Goal: Information Seeking & Learning: Learn about a topic

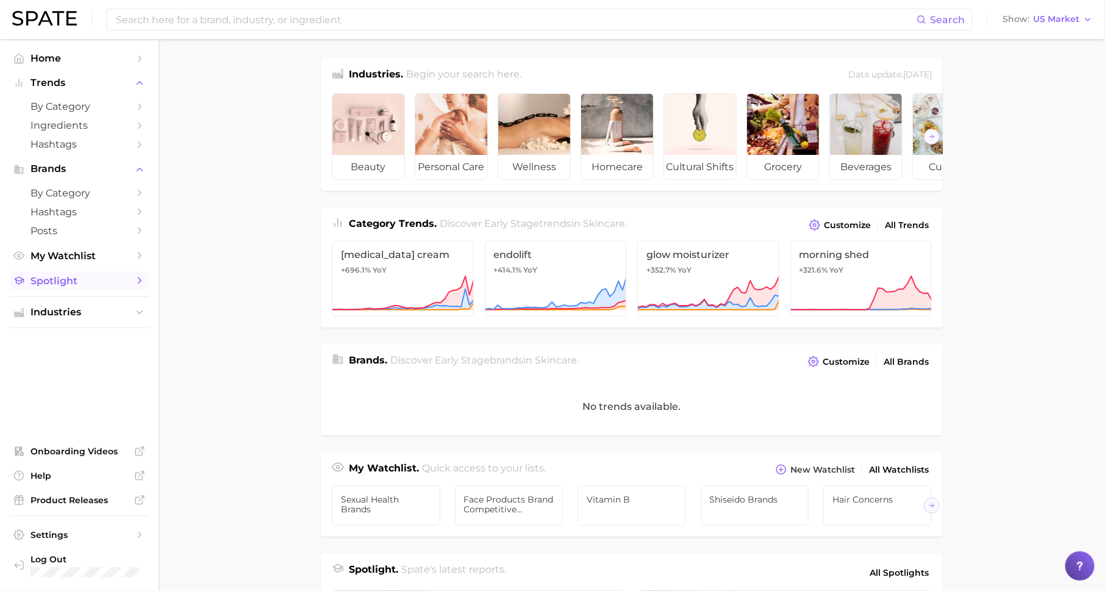
click at [116, 280] on span "Spotlight" at bounding box center [79, 281] width 98 height 12
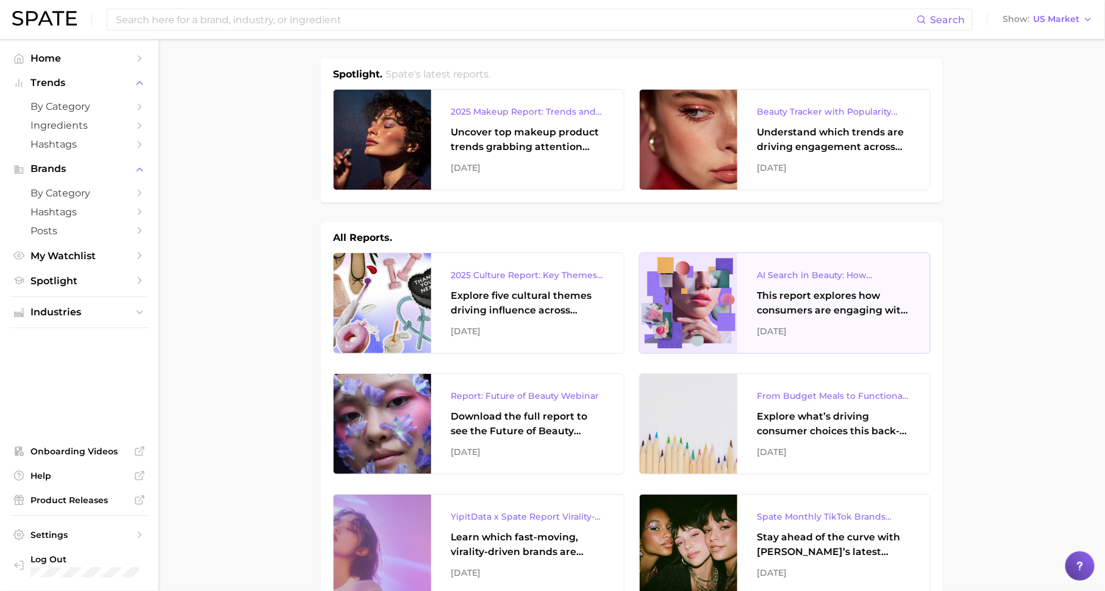
click at [777, 272] on div "AI Search in Beauty: How Consumers Are Using ChatGPT vs. Google Search" at bounding box center [834, 275] width 154 height 15
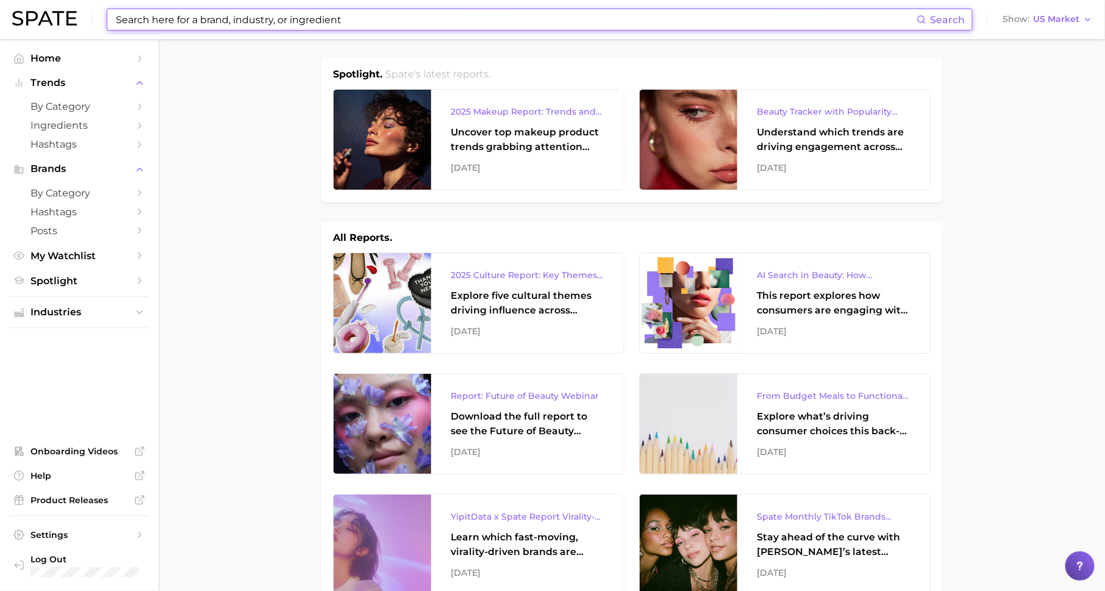
click at [235, 19] on input at bounding box center [516, 19] width 802 height 21
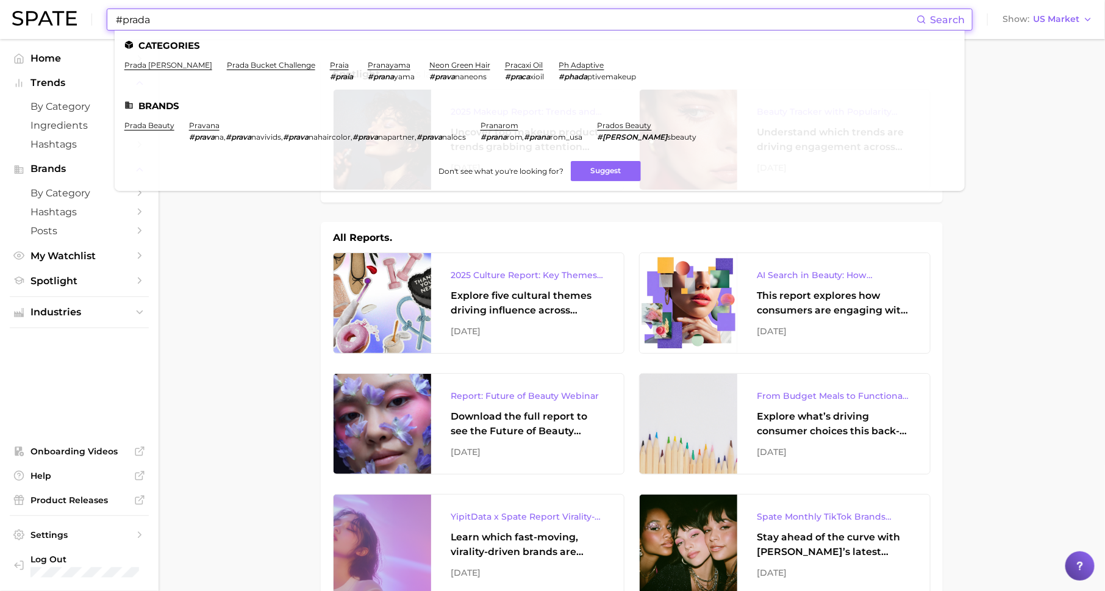
click at [178, 20] on input "#prada" at bounding box center [516, 19] width 802 height 21
type input "#"
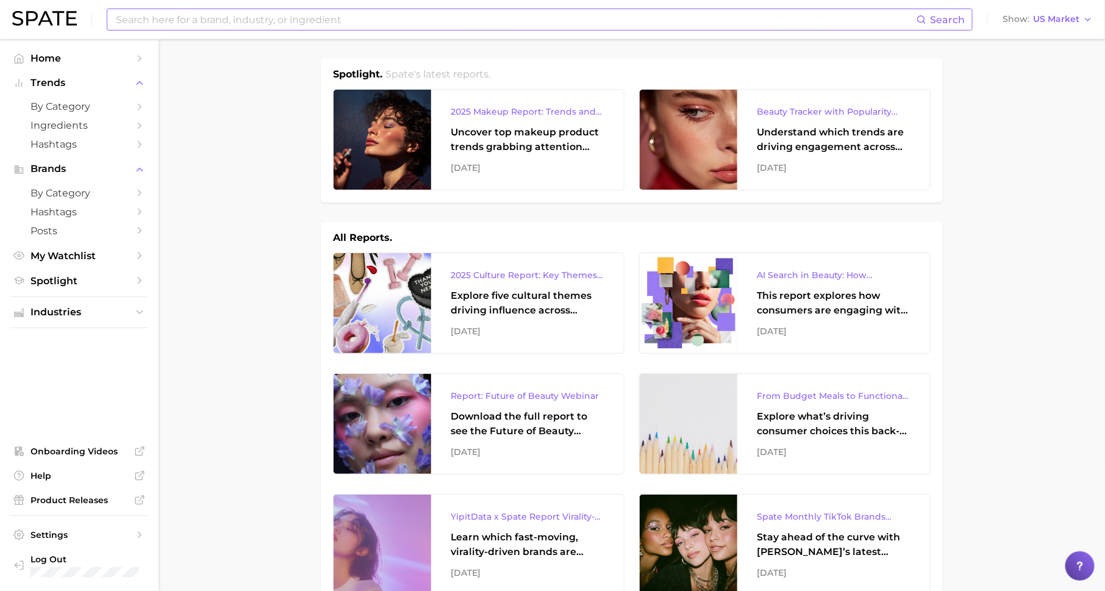
click at [235, 19] on input at bounding box center [516, 19] width 802 height 21
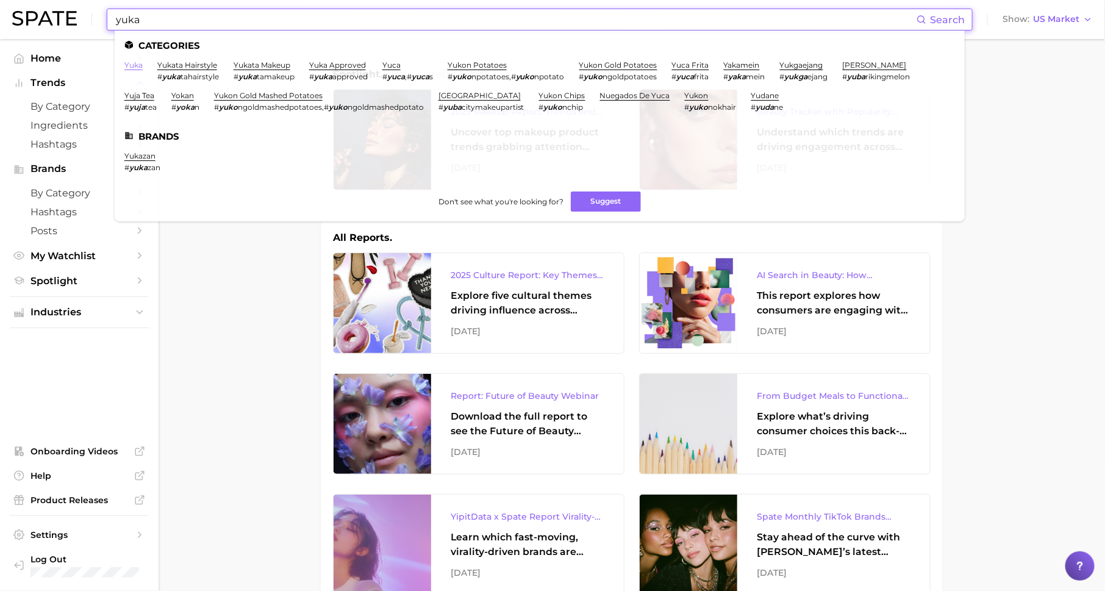
type input "yuka"
click at [138, 63] on link "yuka" at bounding box center [133, 64] width 18 height 9
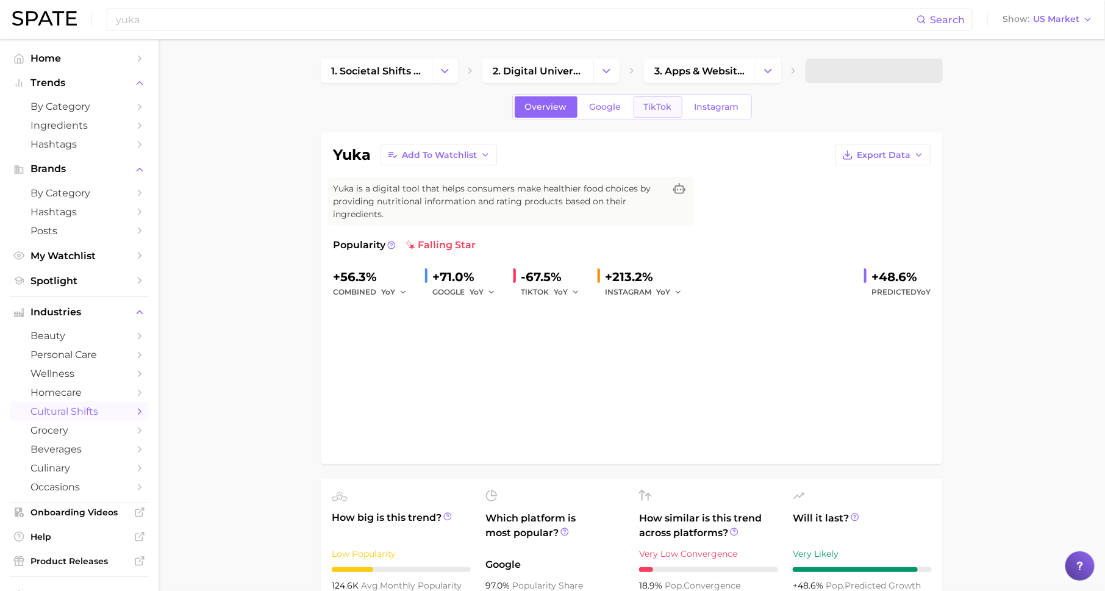
click at [654, 107] on span "TikTok" at bounding box center [658, 107] width 28 height 10
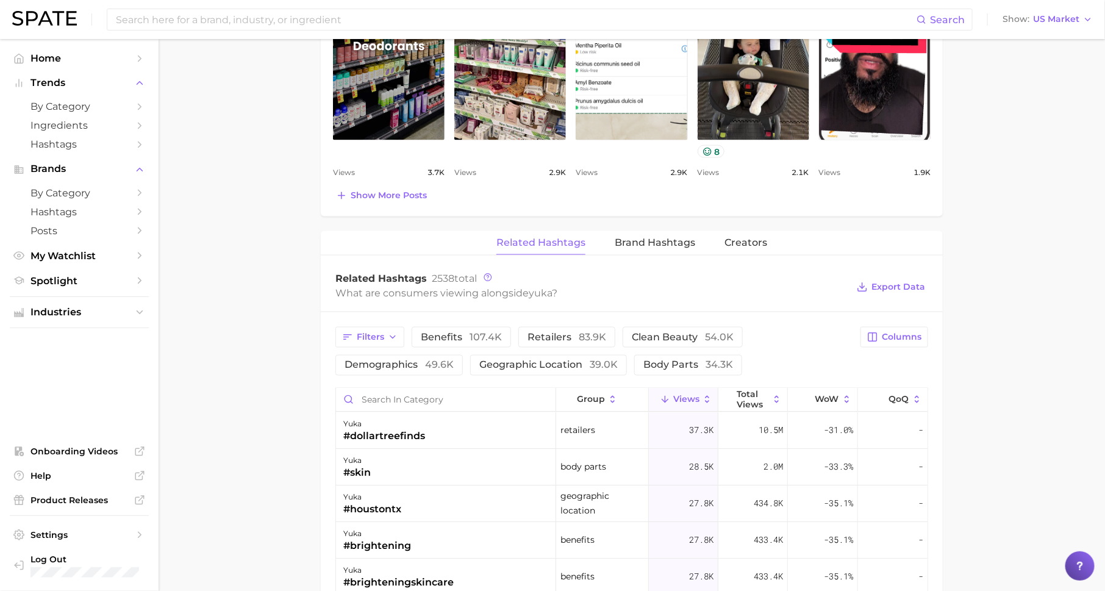
scroll to position [756, 0]
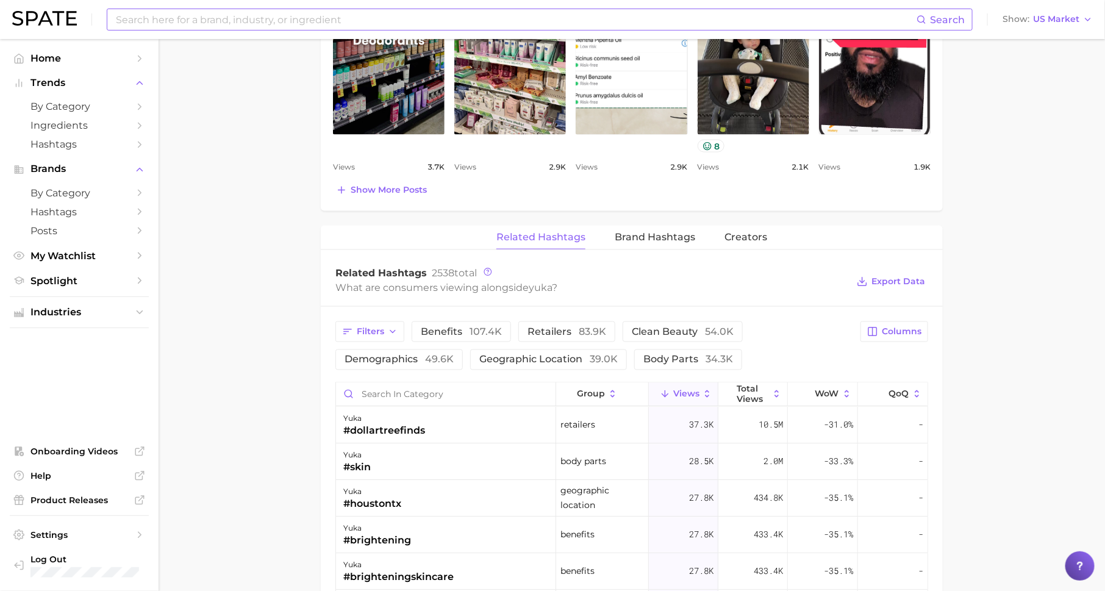
click at [252, 26] on input at bounding box center [516, 19] width 802 height 21
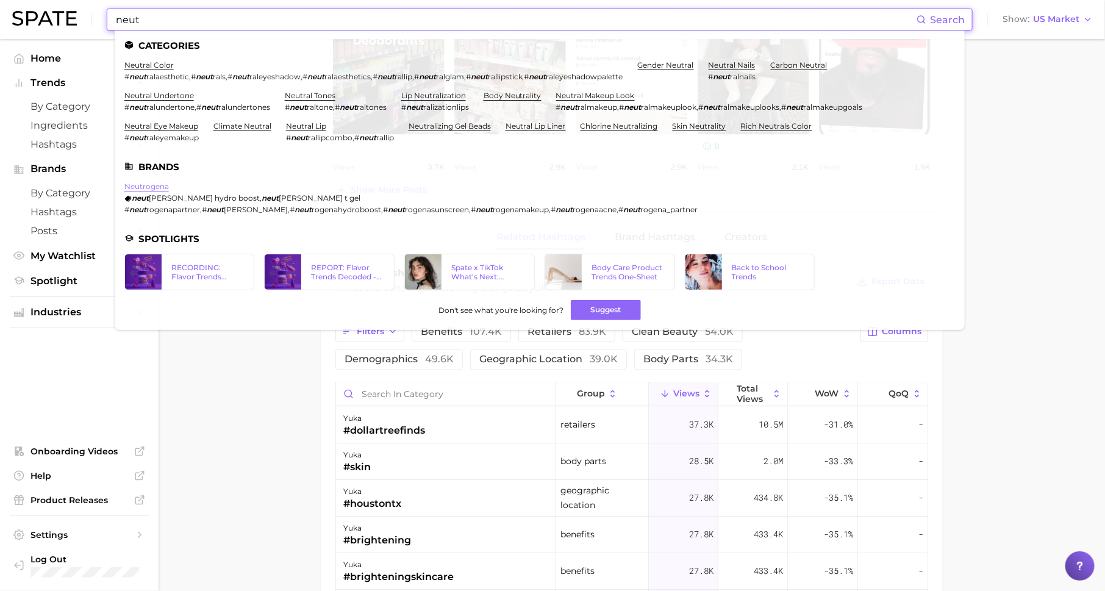
type input "neut"
click at [159, 189] on link "neutrogena" at bounding box center [146, 186] width 45 height 9
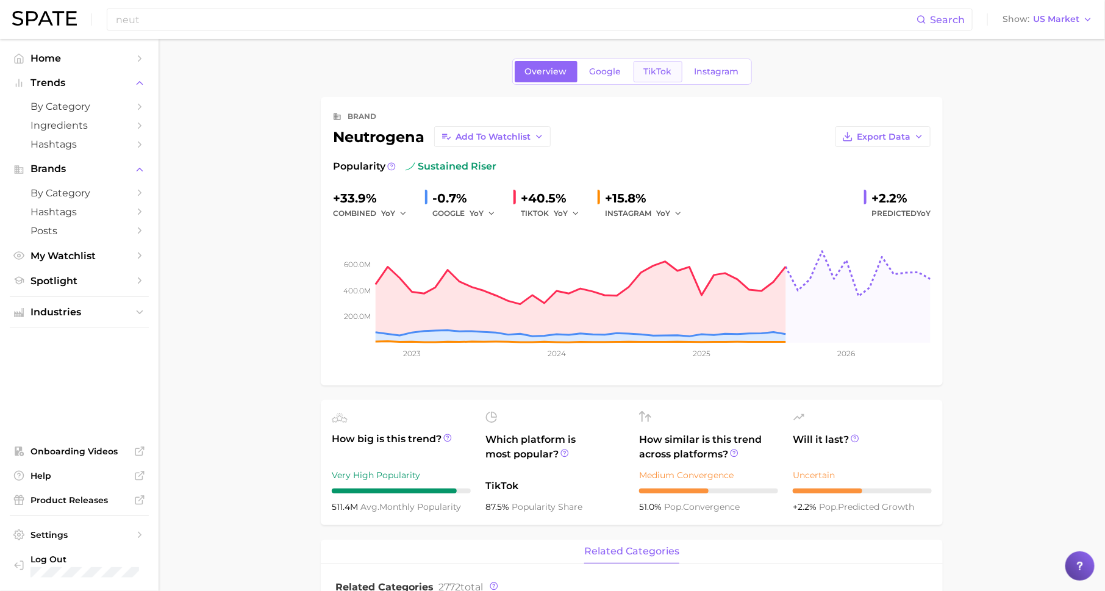
click at [654, 66] on span "TikTok" at bounding box center [658, 71] width 28 height 10
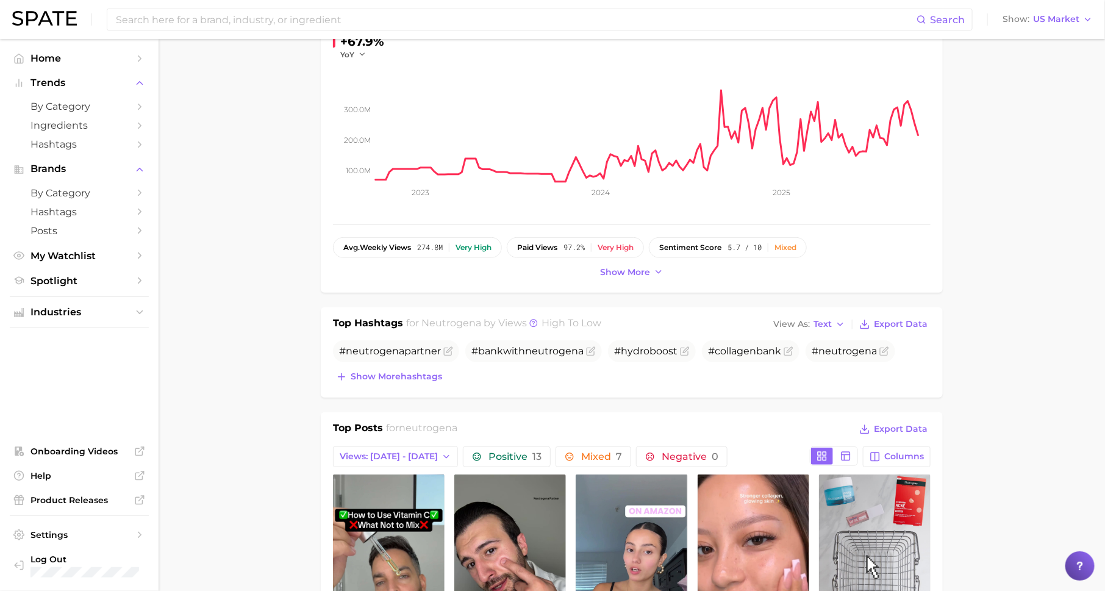
scroll to position [165, 0]
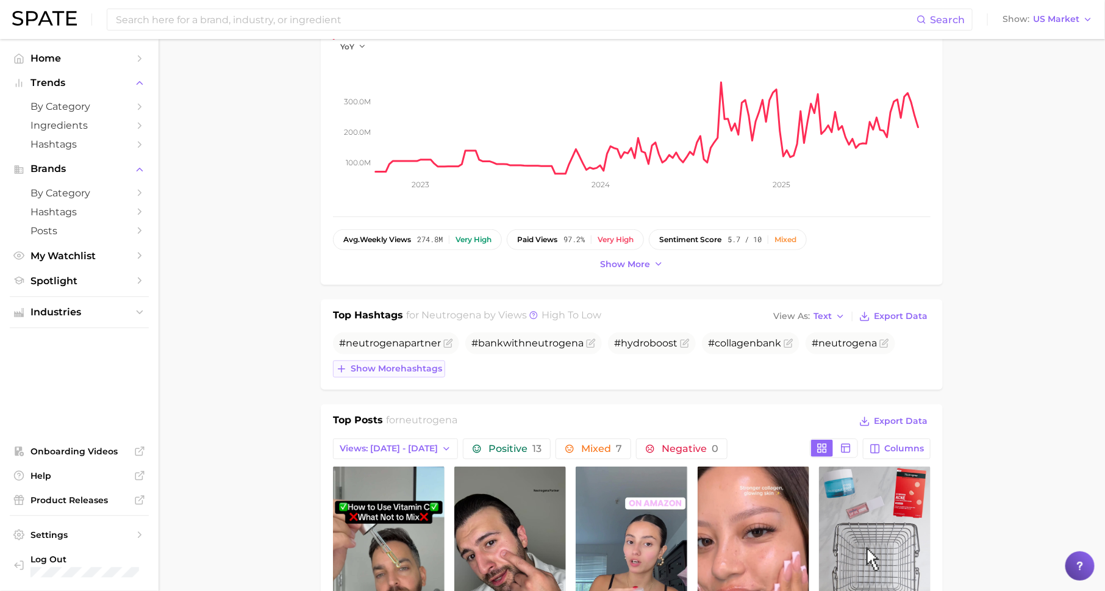
click at [428, 363] on span "Show more hashtags" at bounding box center [396, 368] width 91 height 10
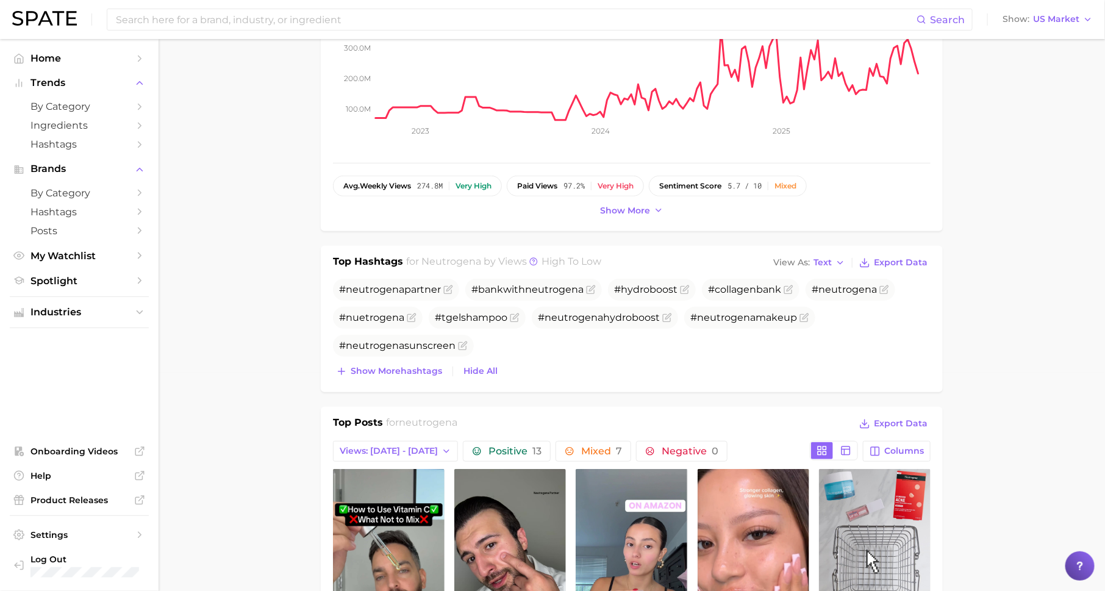
scroll to position [219, 0]
click at [413, 369] on span "Show more hashtags" at bounding box center [396, 370] width 91 height 10
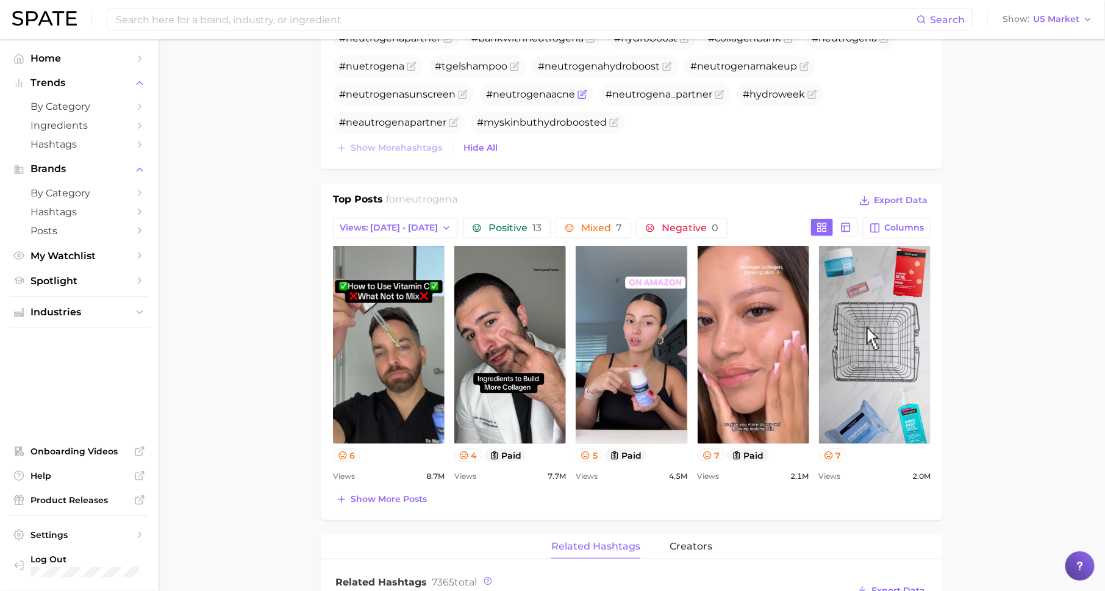
scroll to position [0, 0]
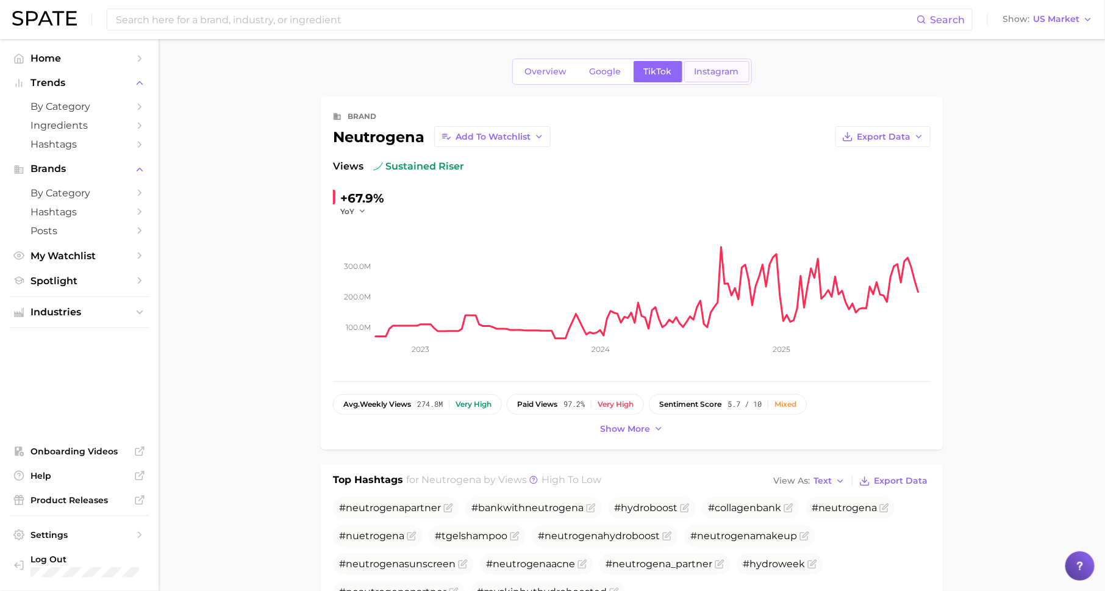
click at [713, 77] on link "Instagram" at bounding box center [716, 71] width 65 height 21
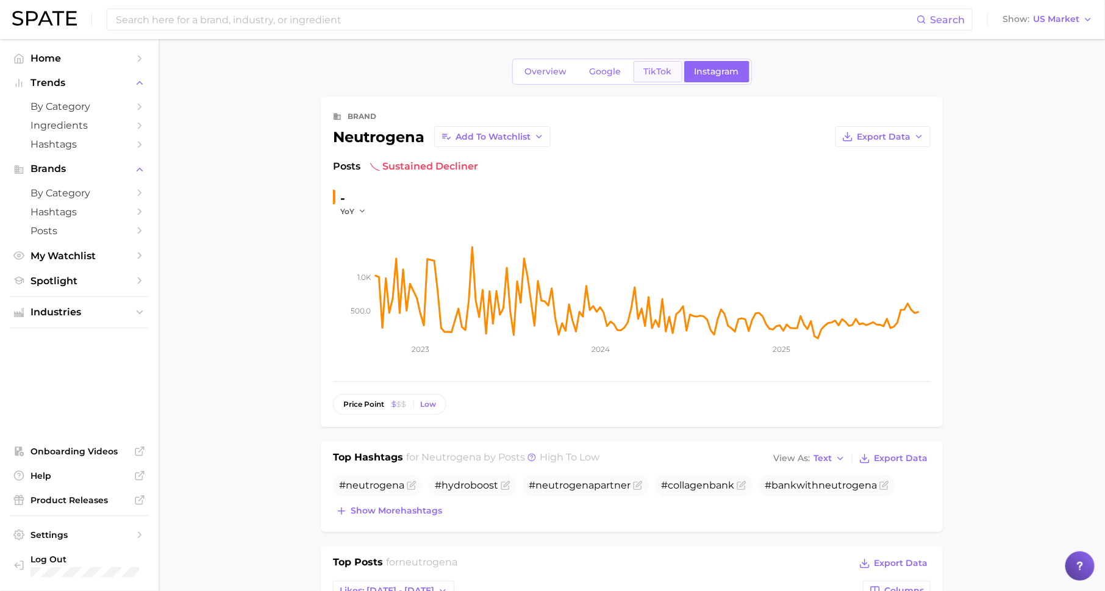
click at [666, 70] on span "TikTok" at bounding box center [658, 71] width 28 height 10
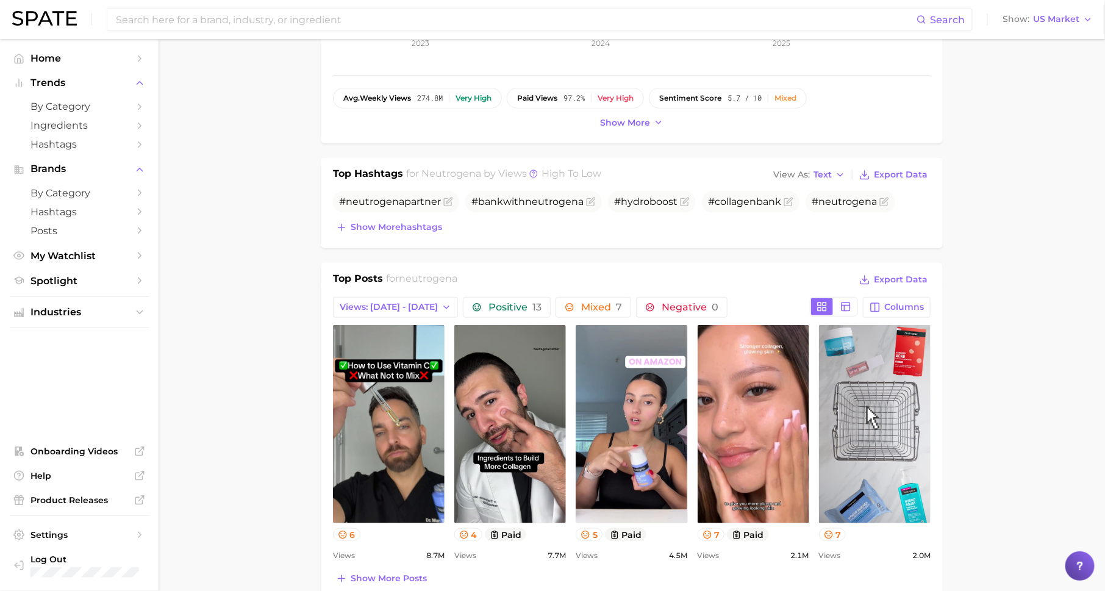
scroll to position [184, 0]
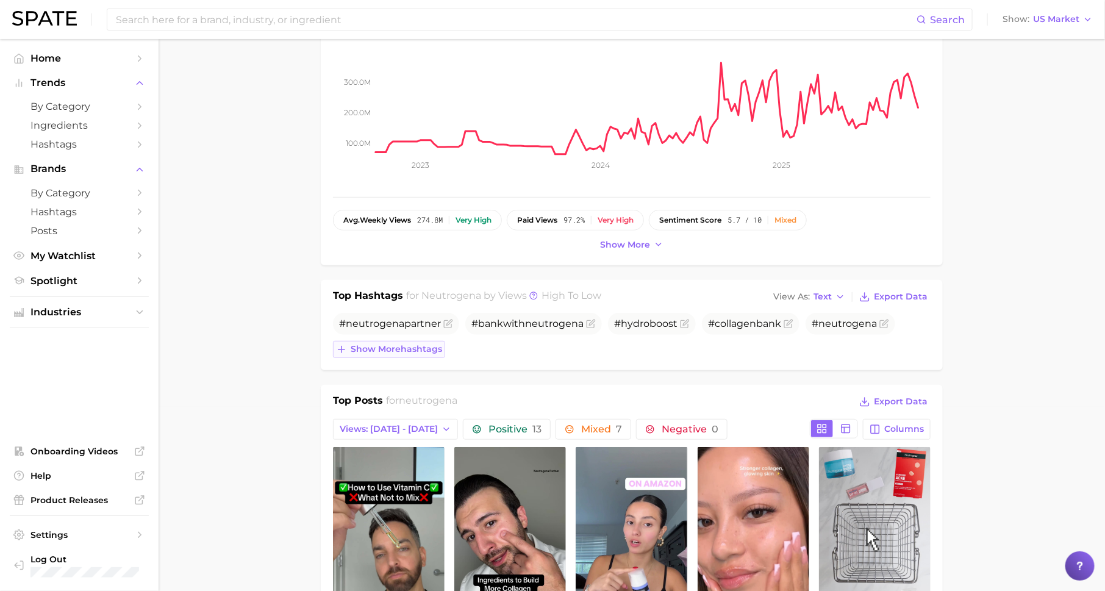
click at [412, 345] on span "Show more hashtags" at bounding box center [396, 349] width 91 height 10
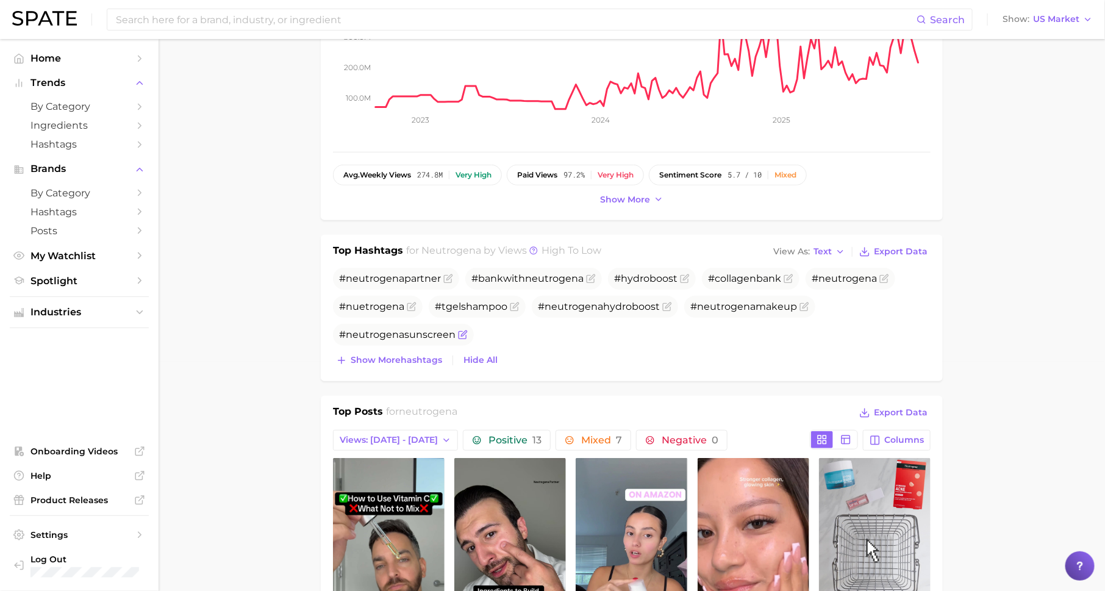
scroll to position [235, 0]
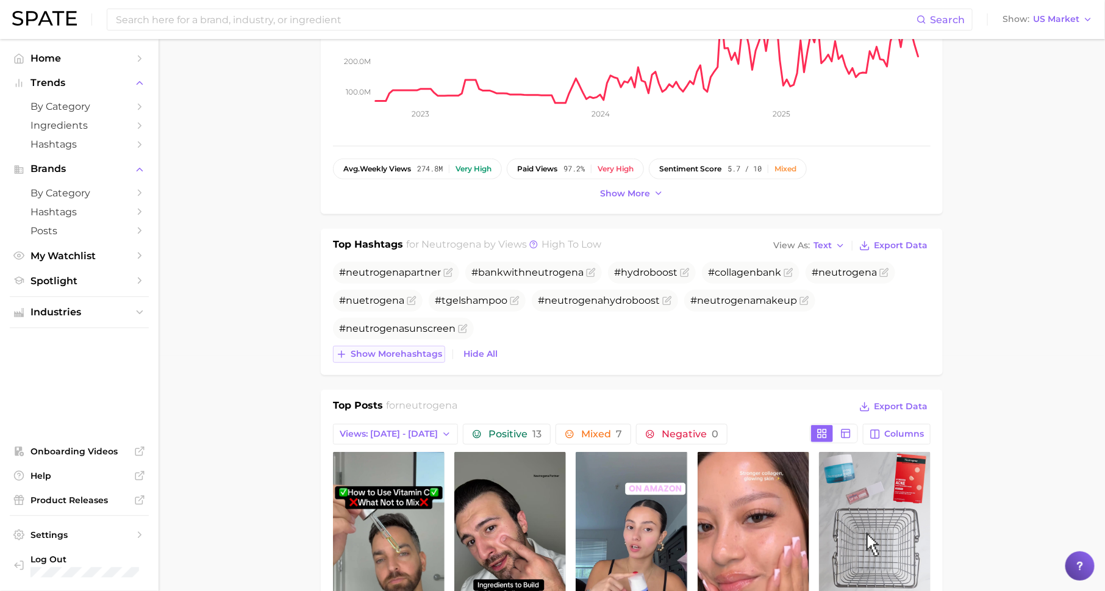
click at [381, 354] on span "Show more hashtags" at bounding box center [396, 354] width 91 height 10
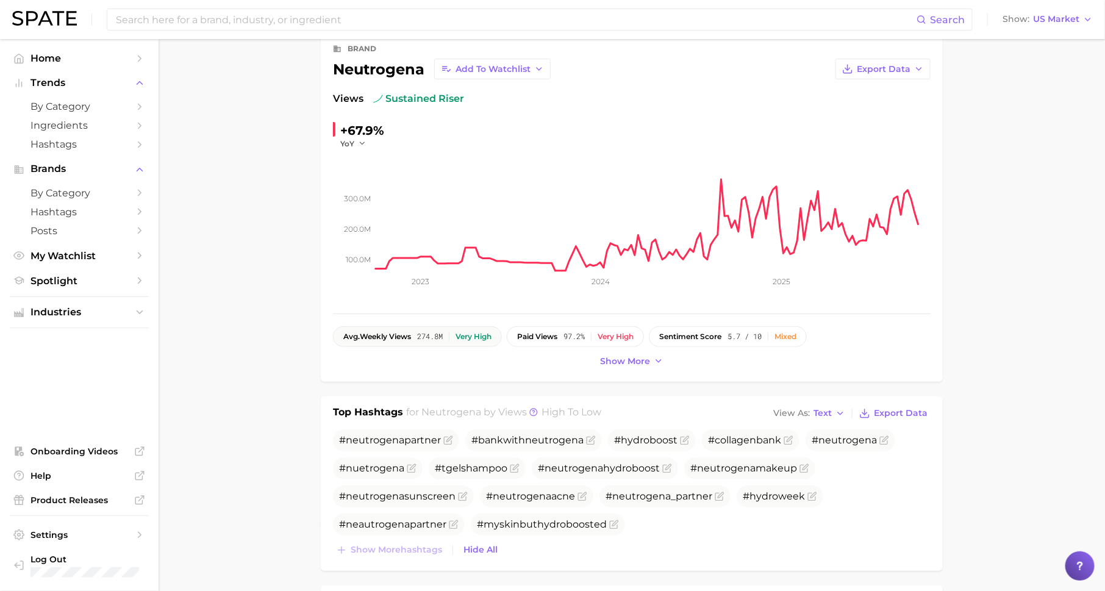
scroll to position [59, 0]
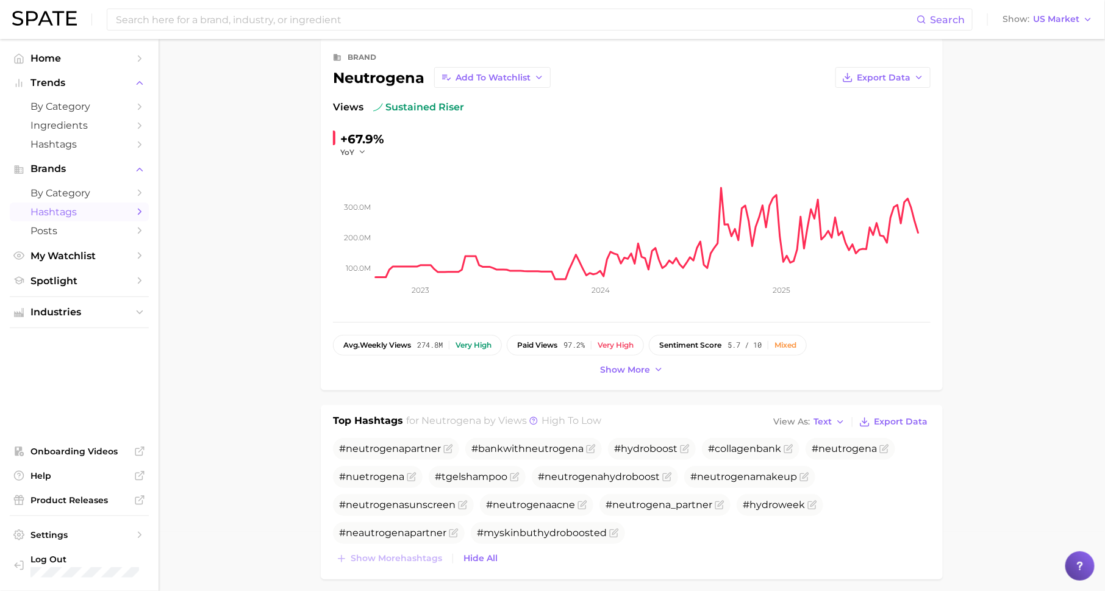
click at [80, 215] on span "Hashtags" at bounding box center [79, 212] width 98 height 12
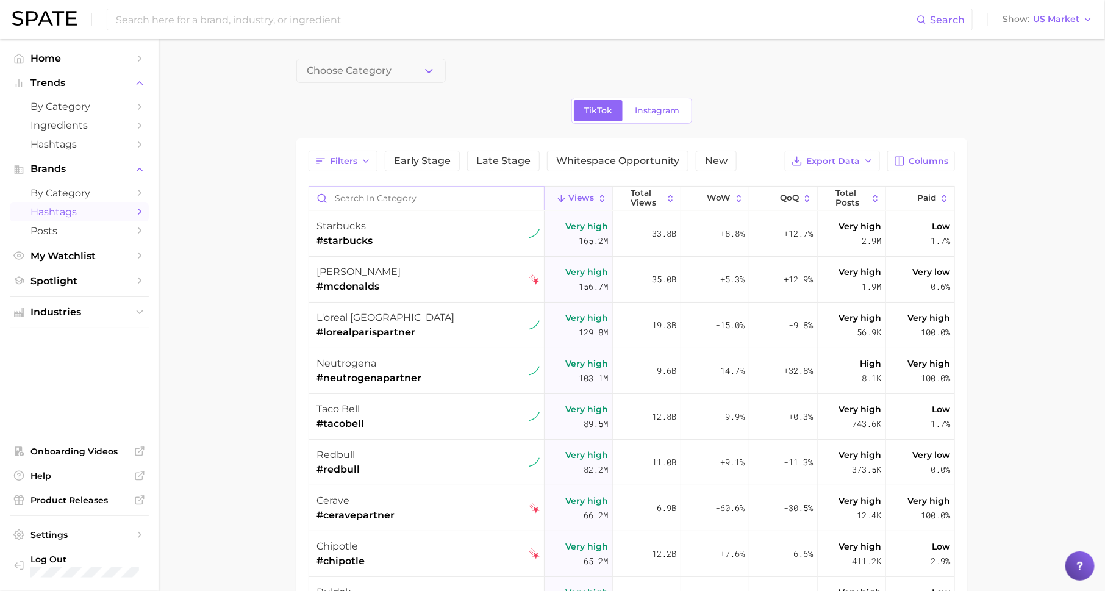
click at [410, 196] on input "Search in category" at bounding box center [426, 198] width 235 height 23
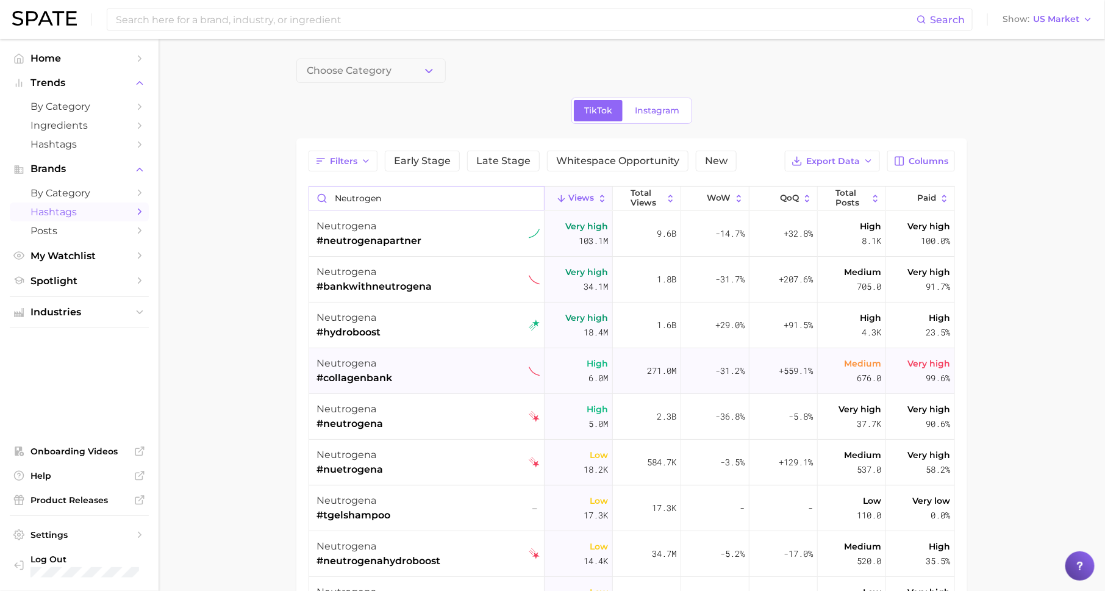
type input "neutrogen"
click at [393, 247] on span "#neutrogenapartner" at bounding box center [368, 241] width 105 height 15
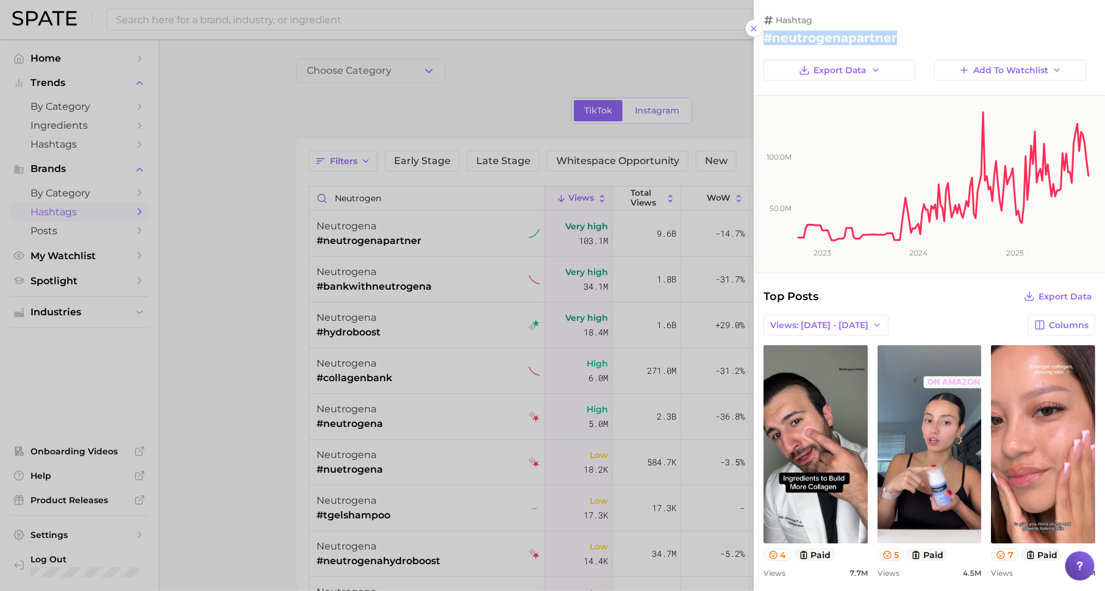
drag, startPoint x: 763, startPoint y: 40, endPoint x: 931, endPoint y: 36, distance: 168.3
click at [931, 36] on div "hashtag #neutrogenapartner" at bounding box center [929, 30] width 351 height 30
drag, startPoint x: 1004, startPoint y: 133, endPoint x: 799, endPoint y: 235, distance: 228.2
click at [799, 235] on rect at bounding box center [943, 169] width 294 height 146
click at [425, 259] on div at bounding box center [552, 295] width 1105 height 591
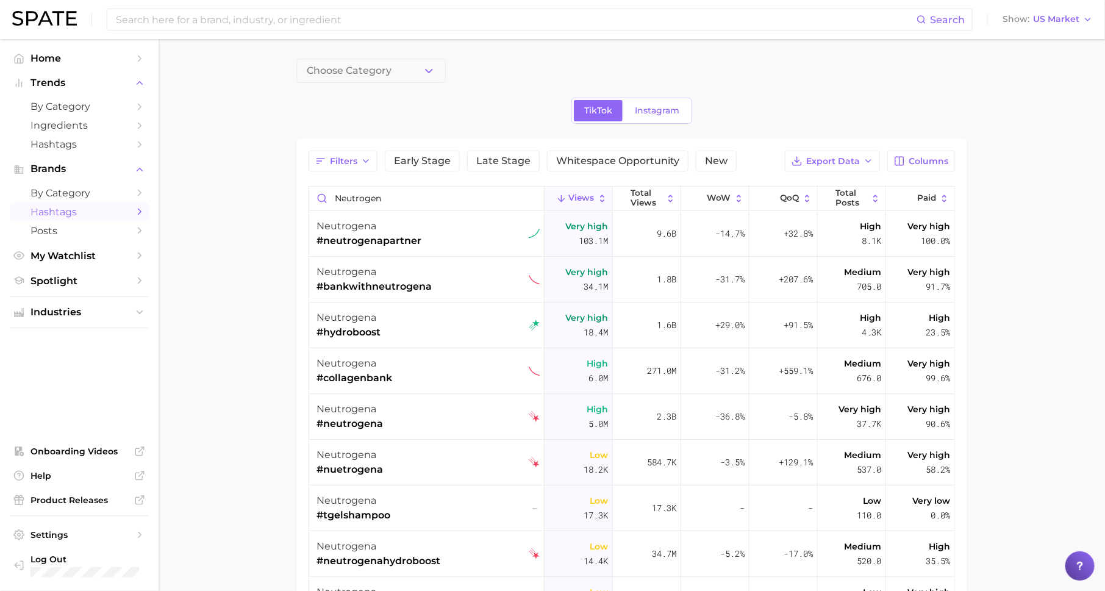
click at [369, 322] on span "neutrogena" at bounding box center [346, 318] width 60 height 12
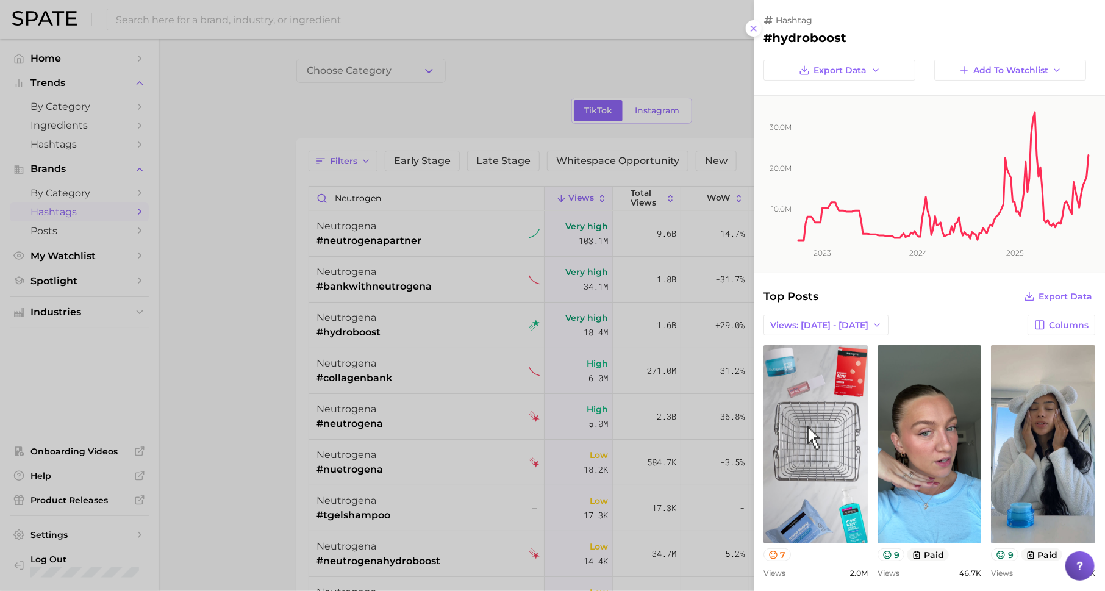
click at [507, 370] on div at bounding box center [552, 295] width 1105 height 591
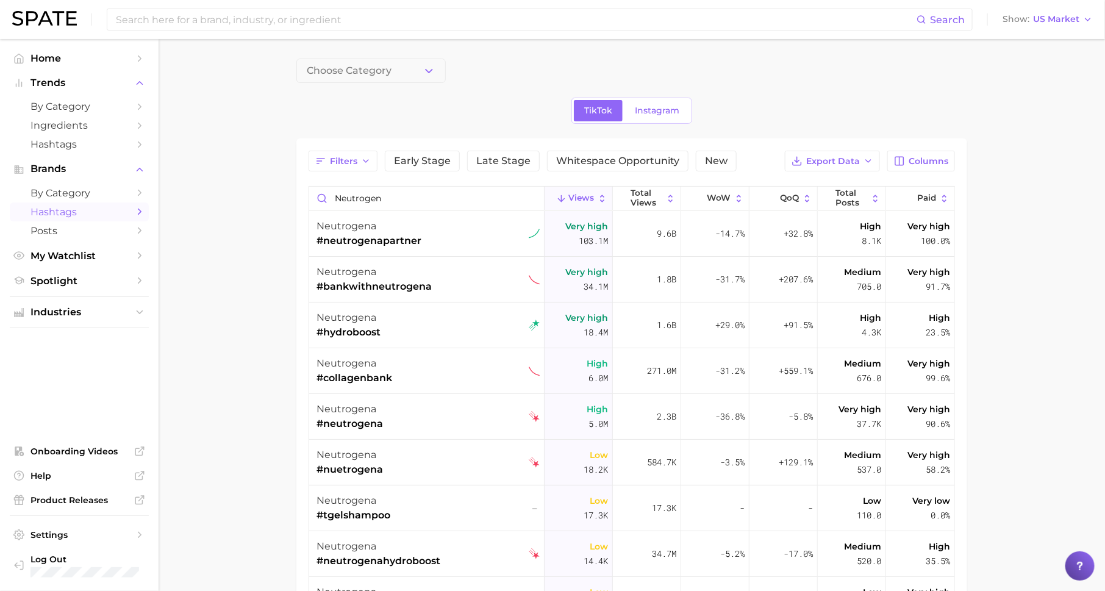
click at [368, 394] on div "neutrogena #neutrogena" at bounding box center [349, 417] width 66 height 46
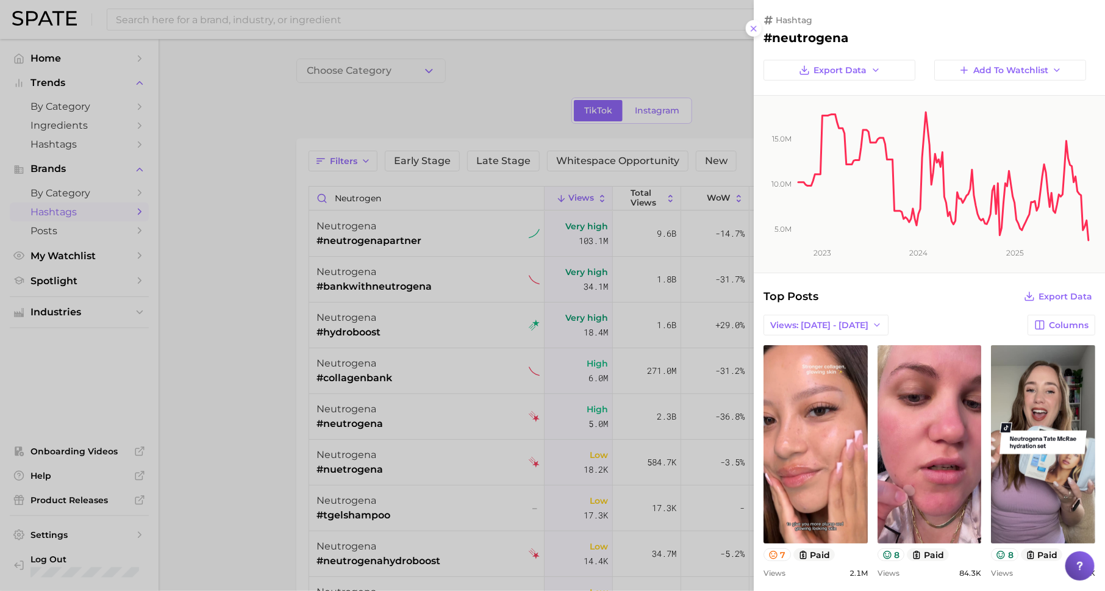
click at [368, 470] on div at bounding box center [552, 295] width 1105 height 591
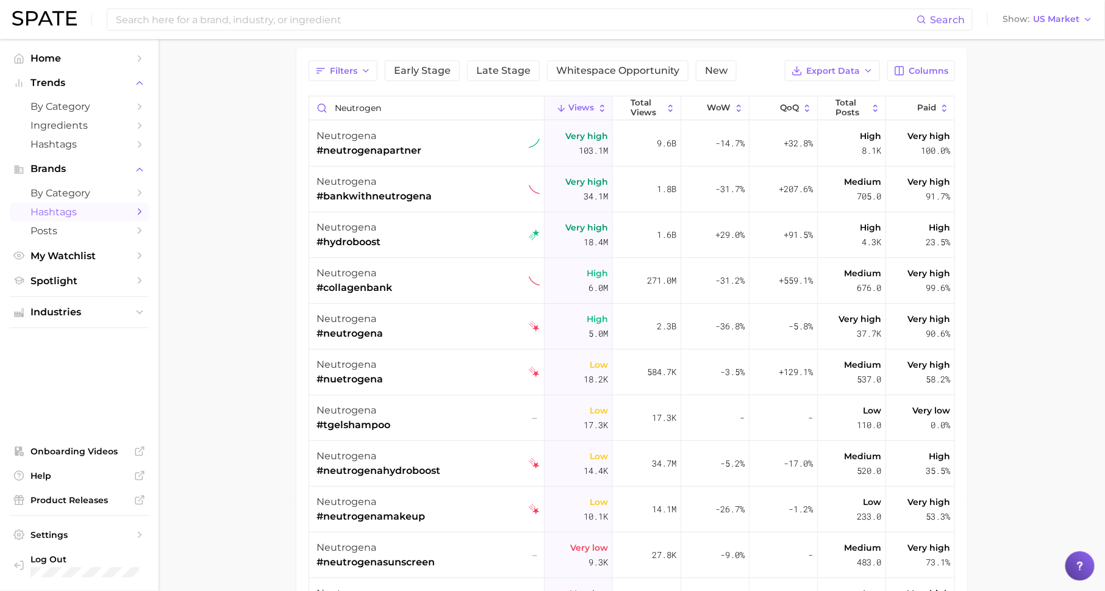
click at [366, 140] on div "neutrogena" at bounding box center [368, 136] width 105 height 15
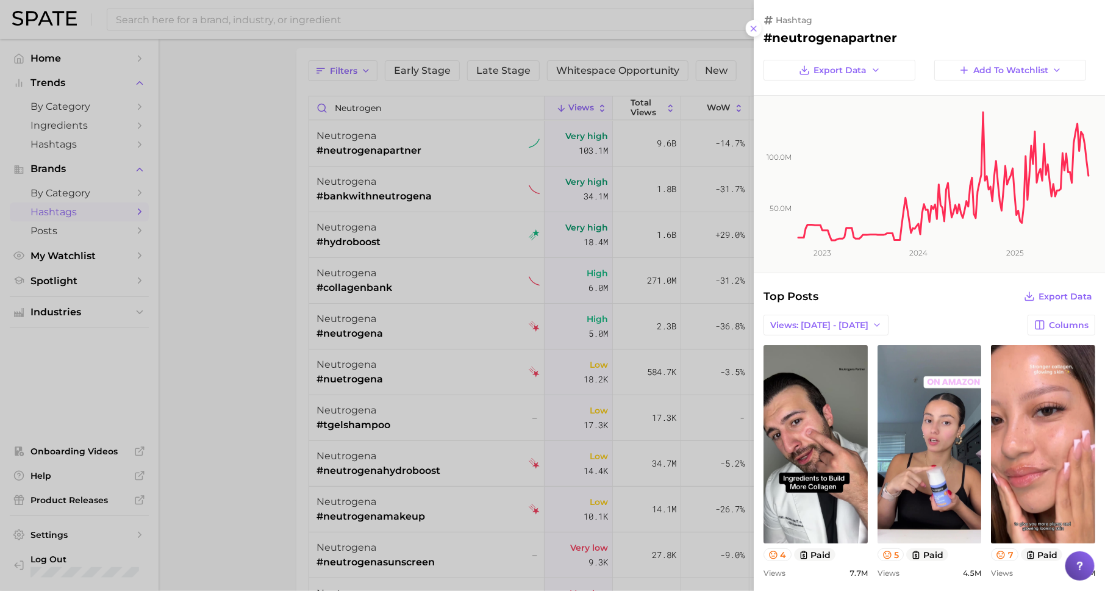
click at [796, 239] on icon "50.0m 100.0m 2023 2024 2025" at bounding box center [929, 184] width 351 height 177
click at [399, 374] on div at bounding box center [552, 295] width 1105 height 591
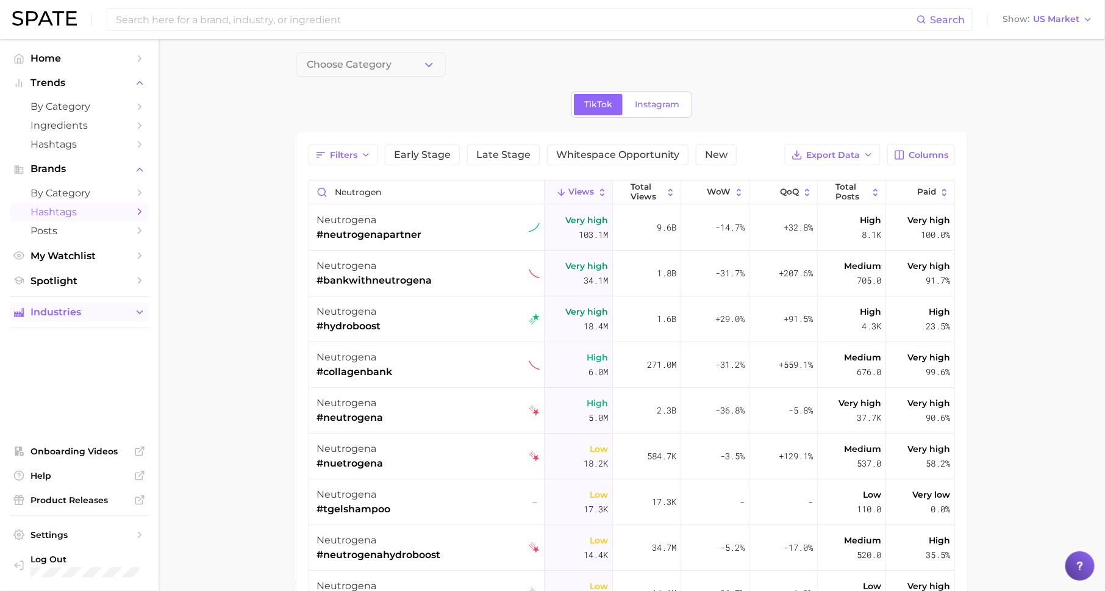
click at [106, 311] on span "Industries" at bounding box center [79, 312] width 98 height 11
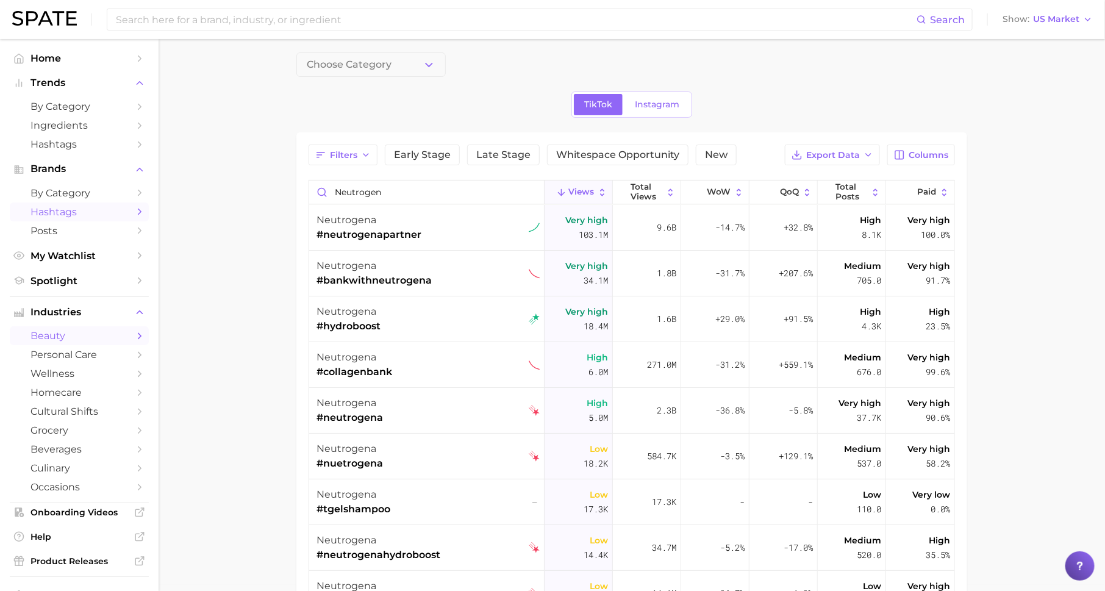
click at [138, 338] on icon "Sidebar" at bounding box center [139, 335] width 11 height 11
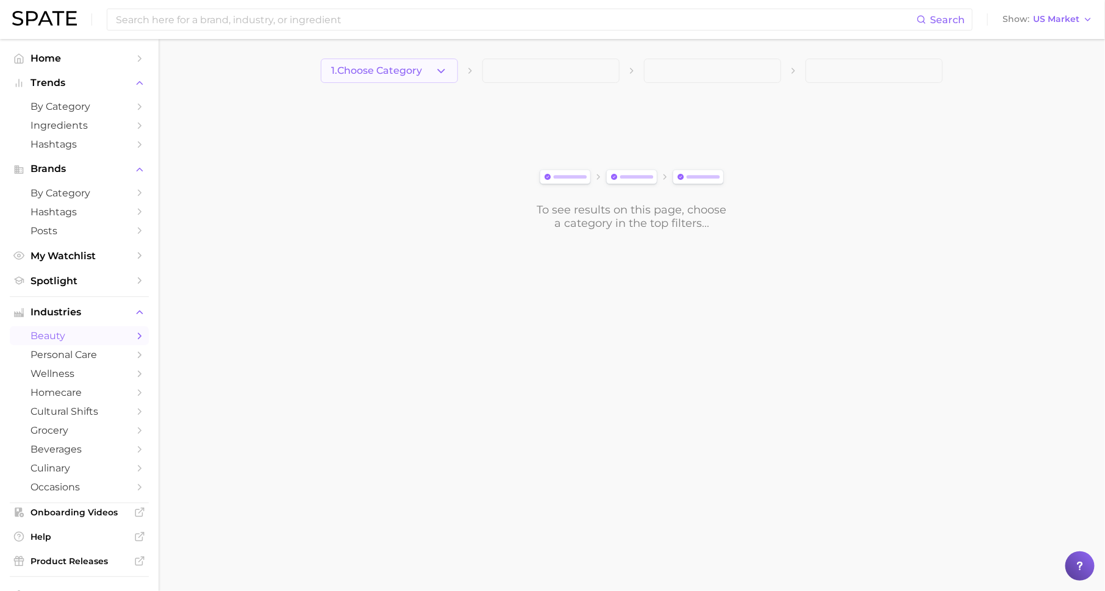
click at [438, 62] on button "1. Choose Category" at bounding box center [389, 71] width 137 height 24
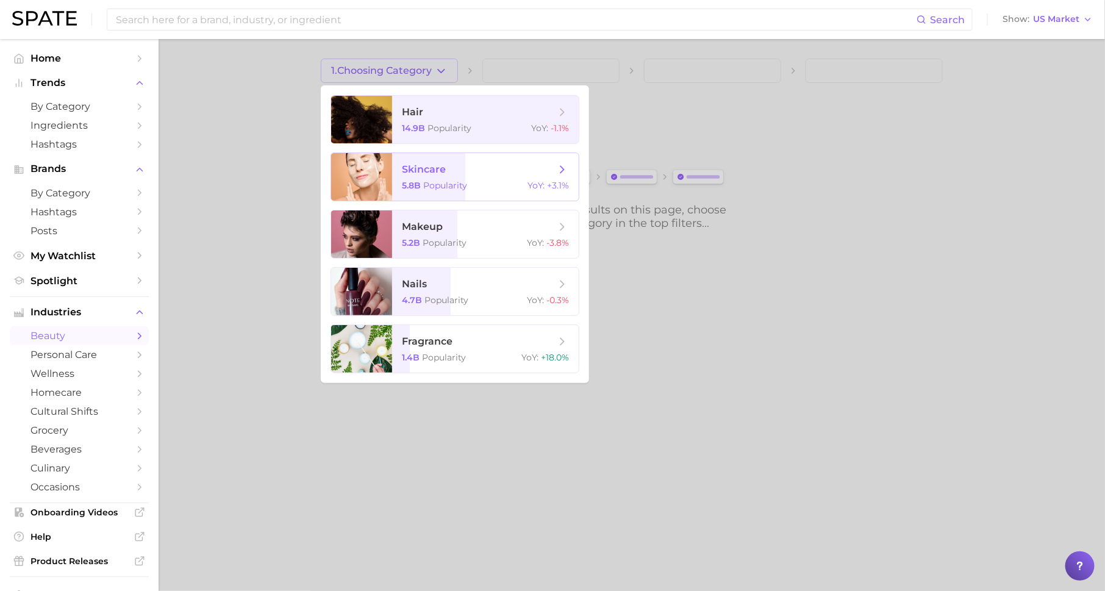
click at [444, 173] on span "skincare" at bounding box center [424, 169] width 44 height 12
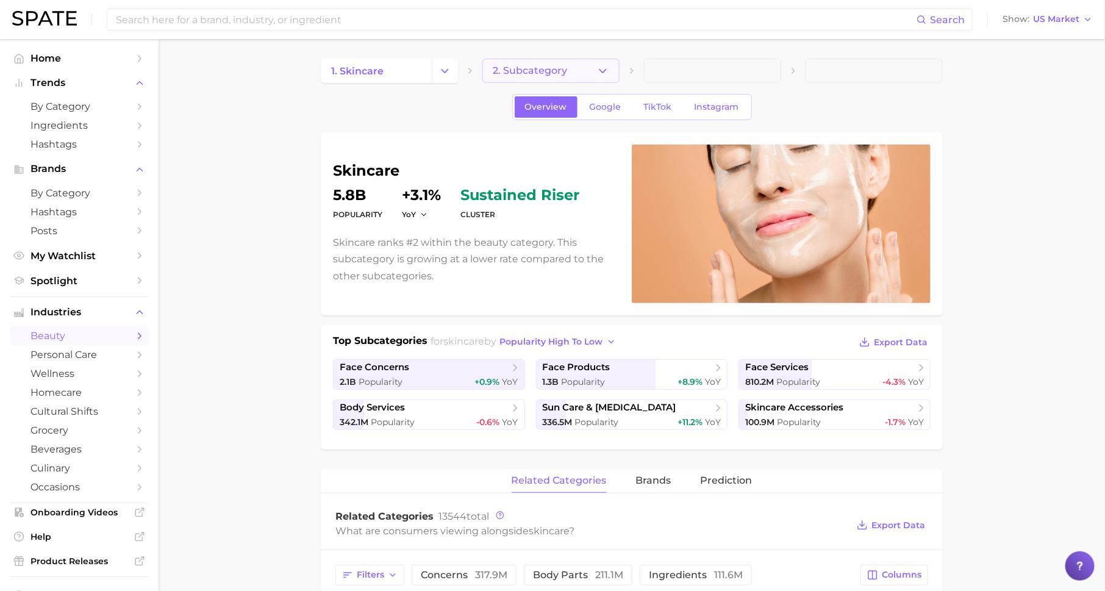
click at [565, 65] on button "2. Subcategory" at bounding box center [550, 71] width 137 height 24
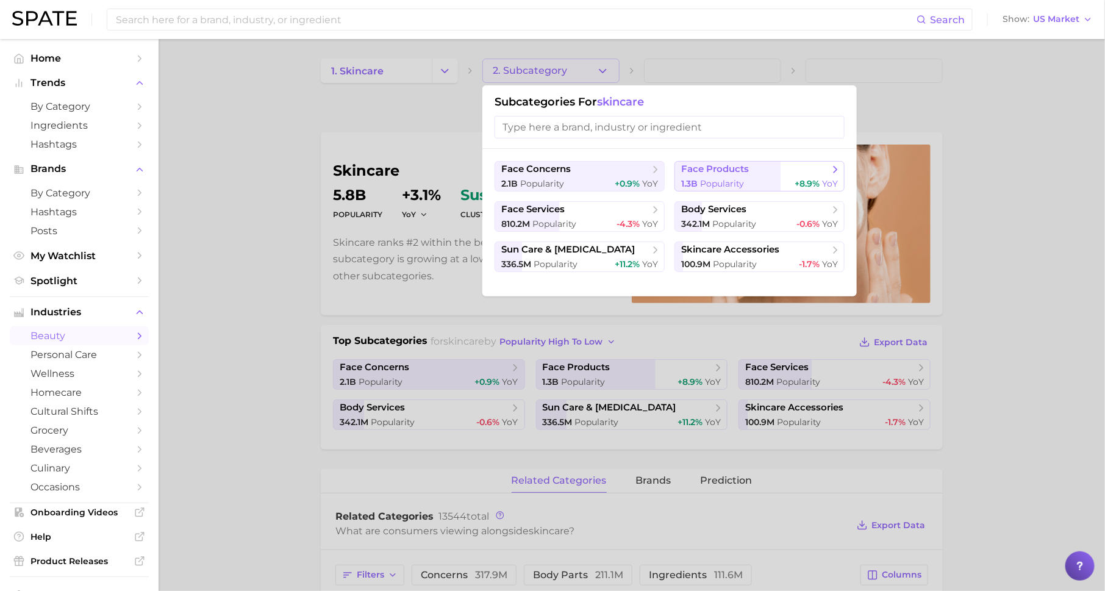
click at [758, 169] on span "face products" at bounding box center [755, 169] width 148 height 12
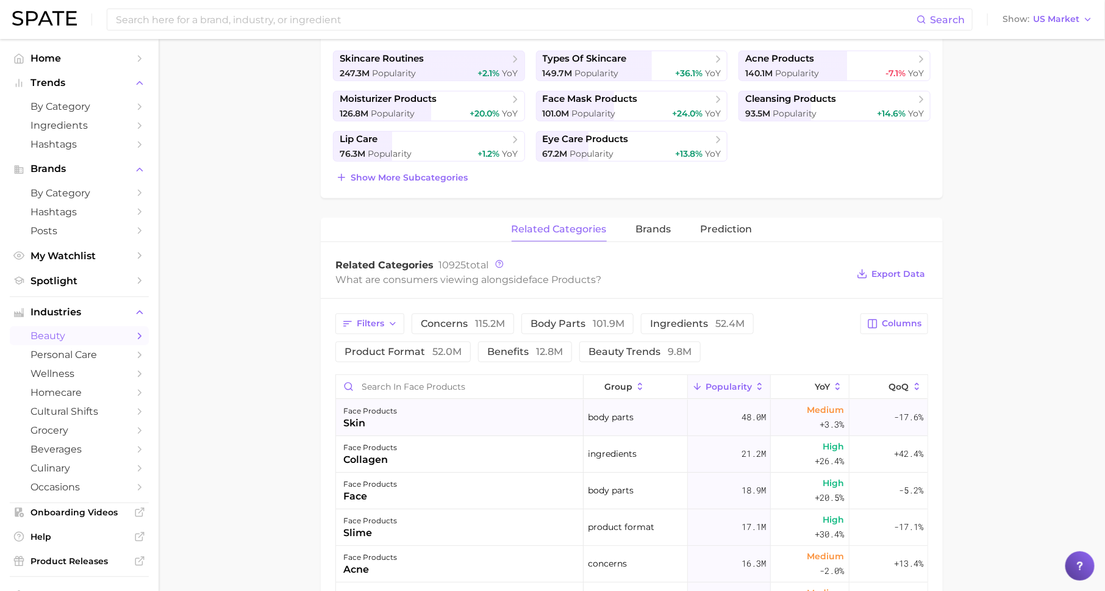
scroll to position [318, 0]
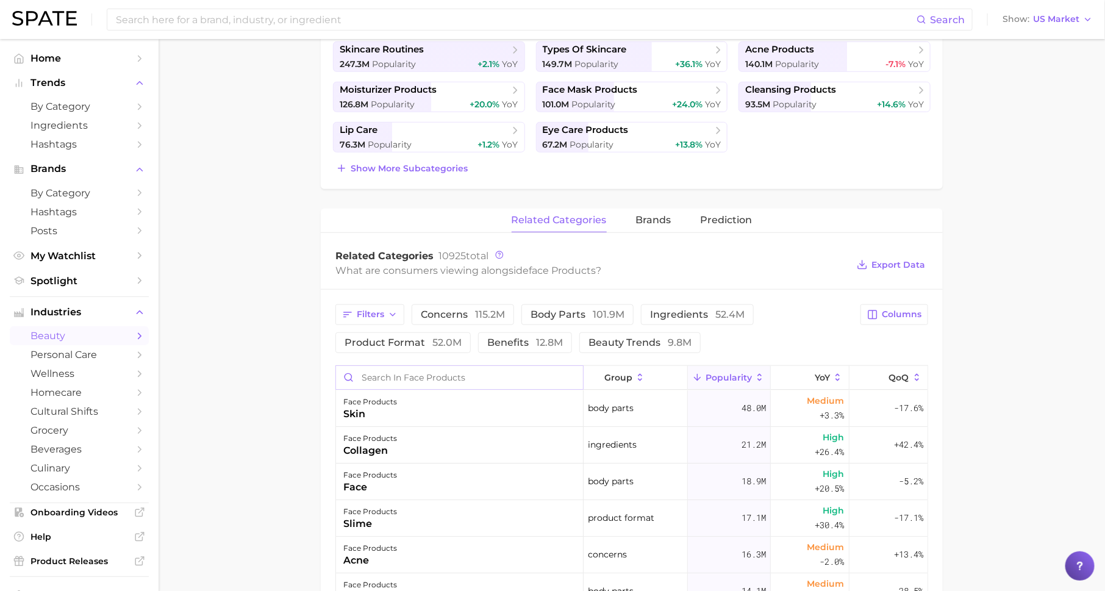
click at [529, 374] on input "Search in face products" at bounding box center [459, 377] width 247 height 23
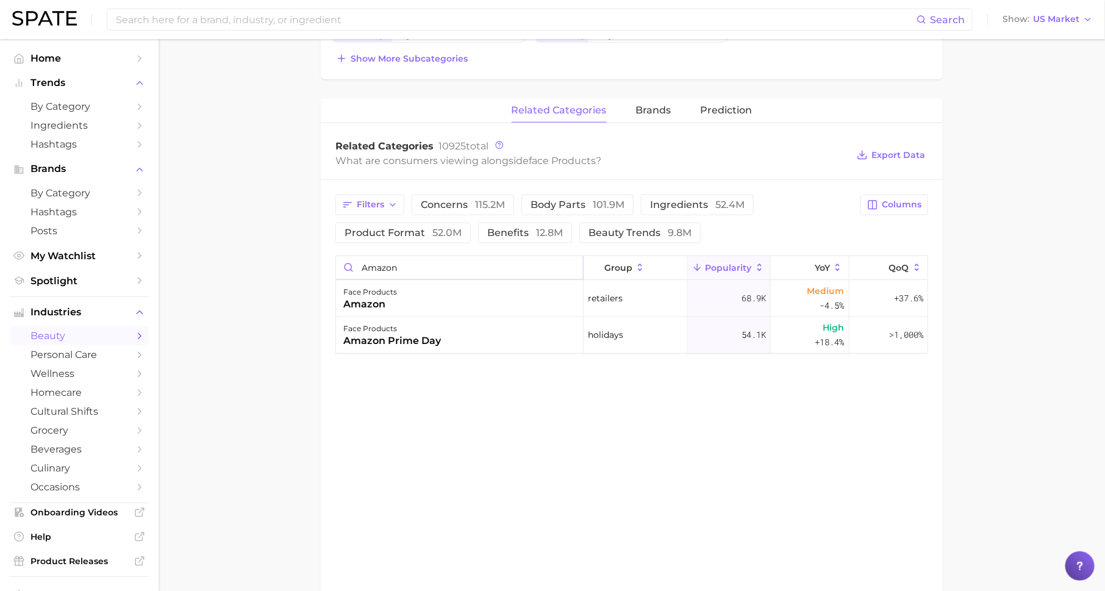
scroll to position [437, 0]
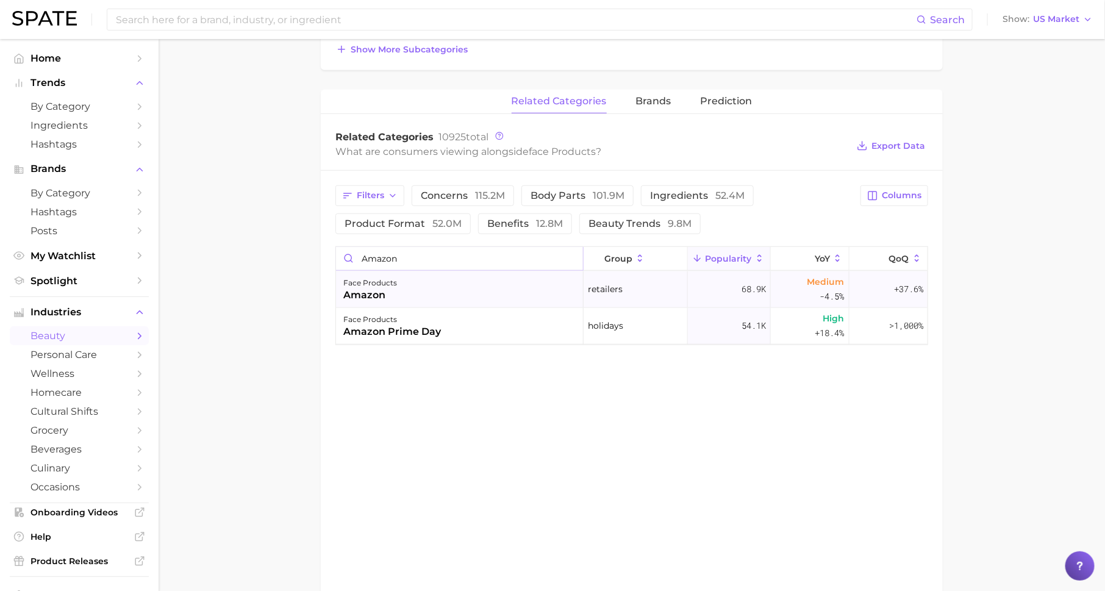
type input "amazon"
click at [514, 285] on div "face products amazon" at bounding box center [460, 289] width 248 height 37
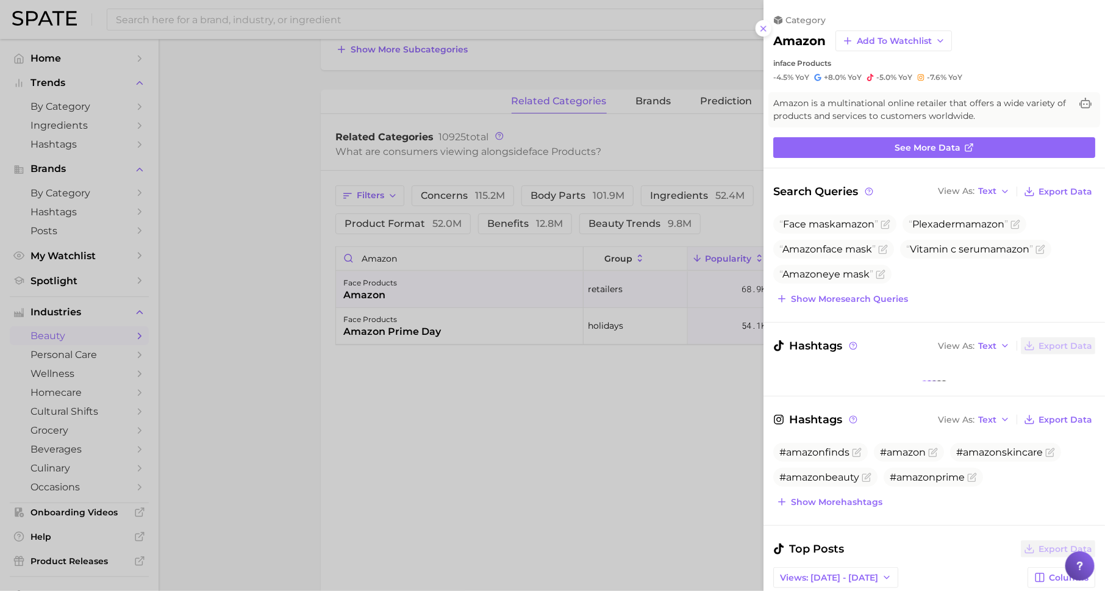
click at [538, 391] on div at bounding box center [552, 295] width 1105 height 591
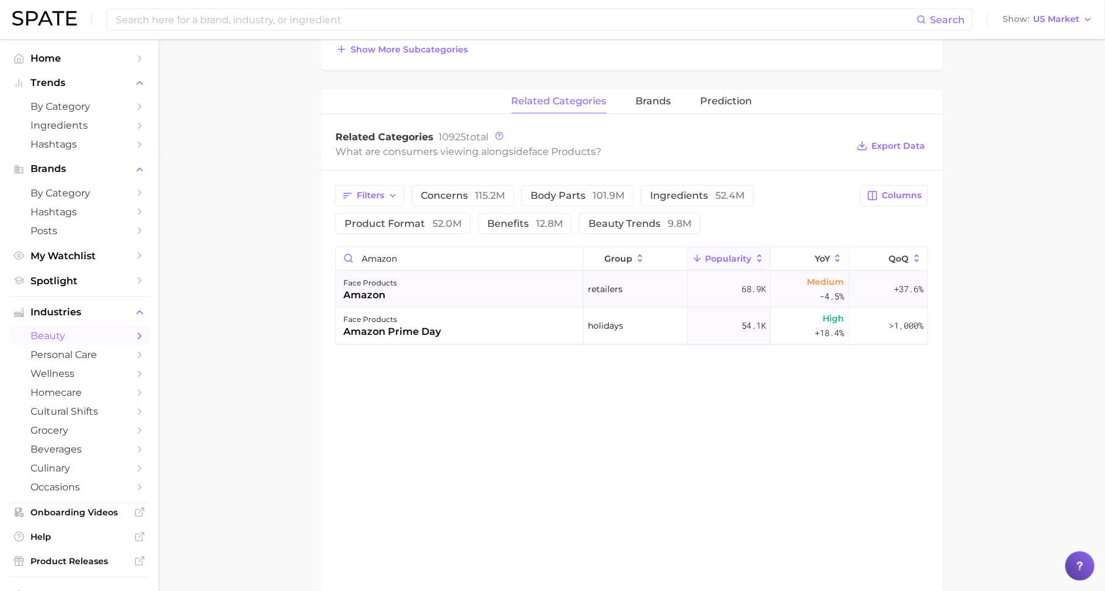
click at [466, 281] on div "face products amazon" at bounding box center [460, 289] width 248 height 37
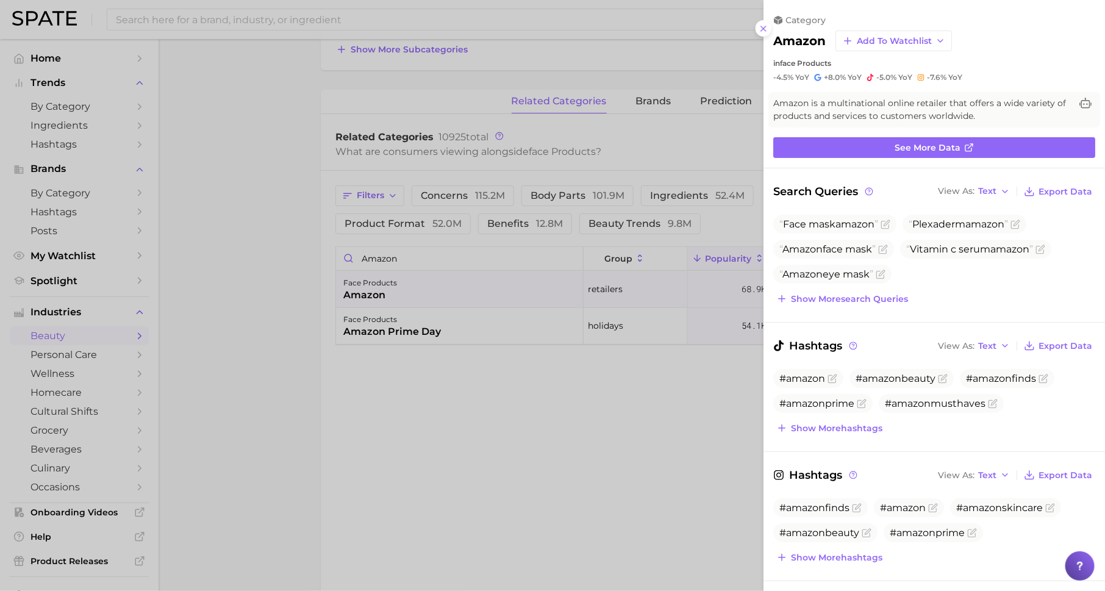
scroll to position [0, 0]
click at [812, 294] on span "Show more search queries" at bounding box center [849, 299] width 117 height 10
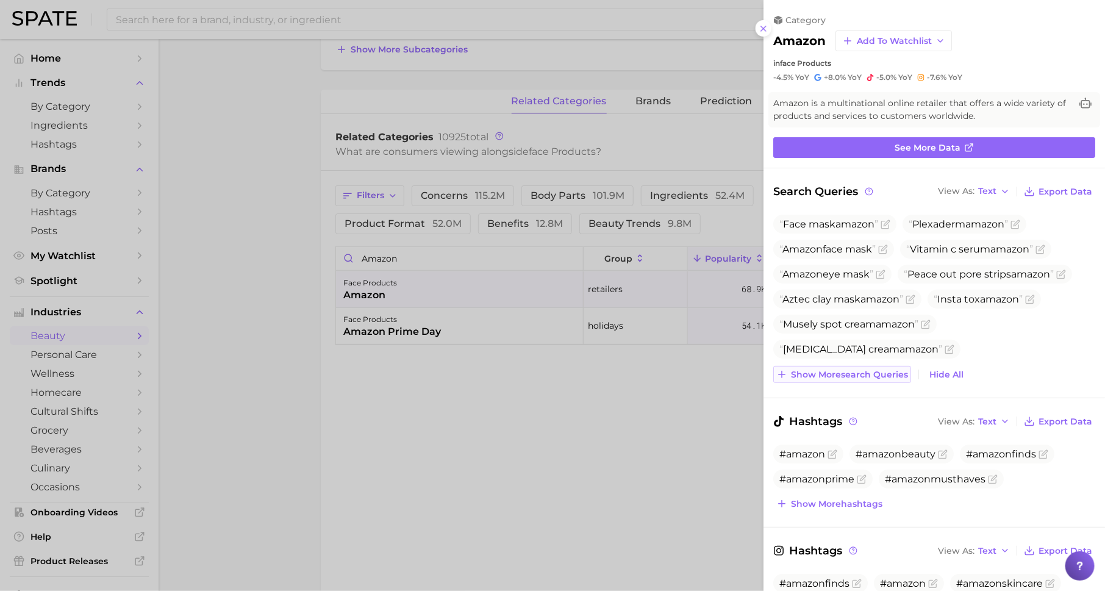
scroll to position [50, 0]
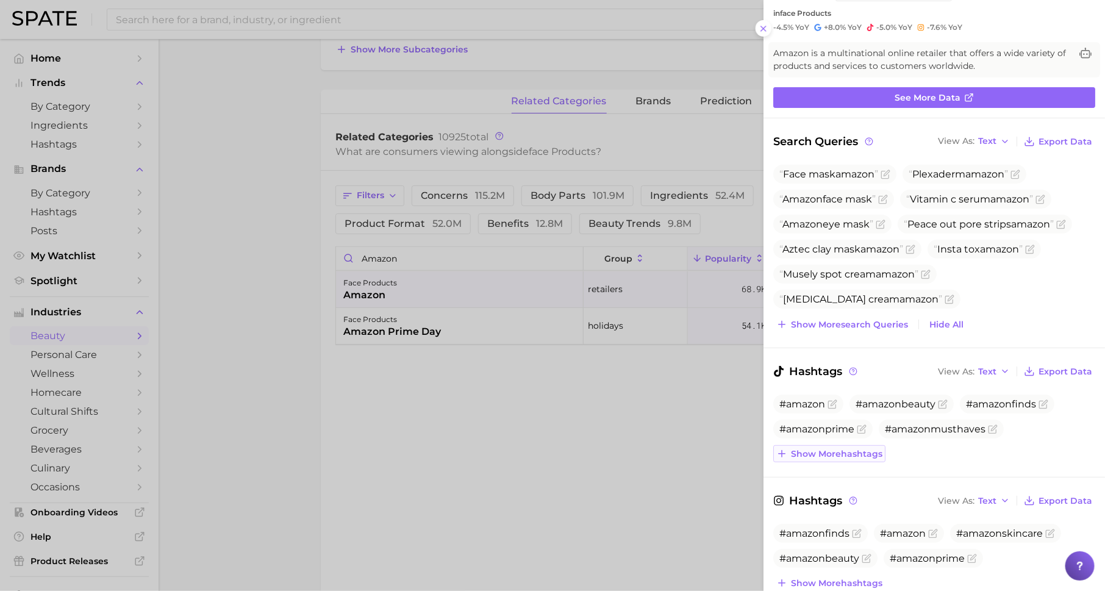
click at [819, 452] on span "Show more hashtags" at bounding box center [836, 454] width 91 height 10
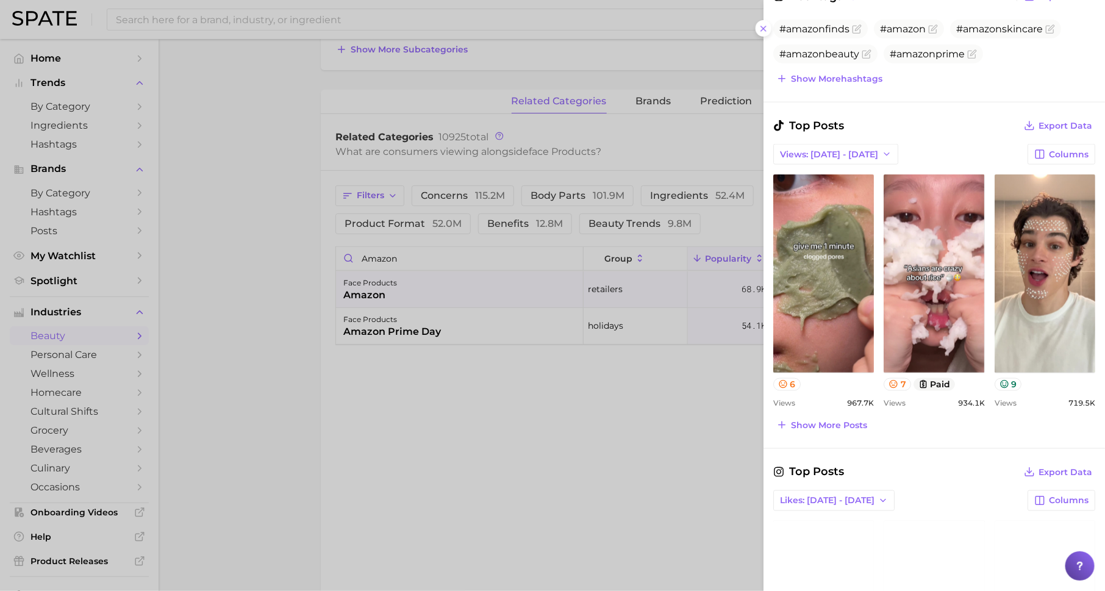
scroll to position [618, 0]
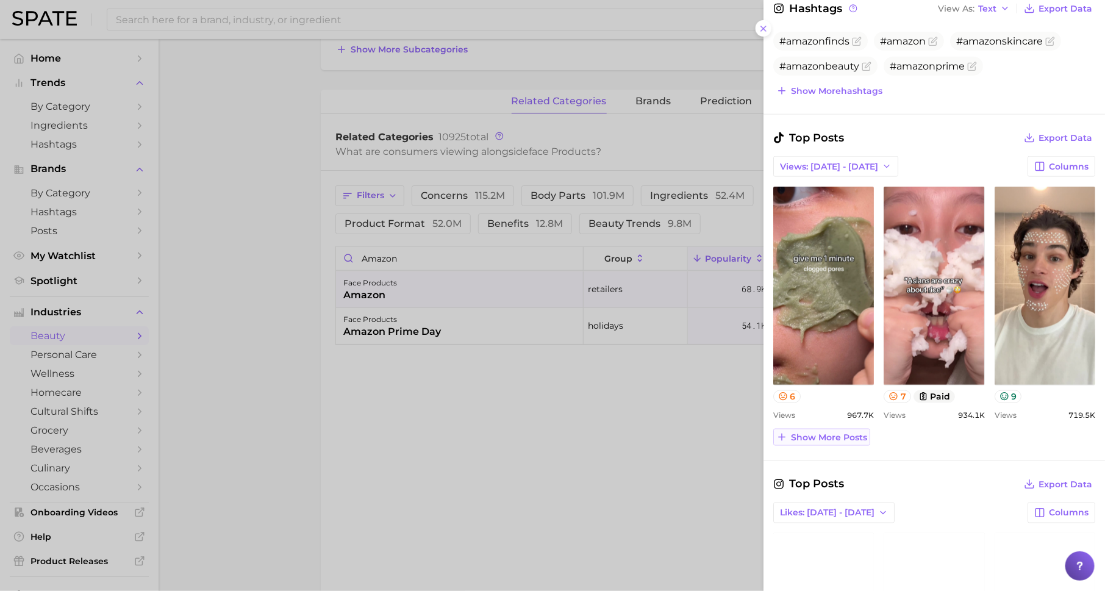
click at [844, 435] on span "Show more posts" at bounding box center [829, 437] width 76 height 10
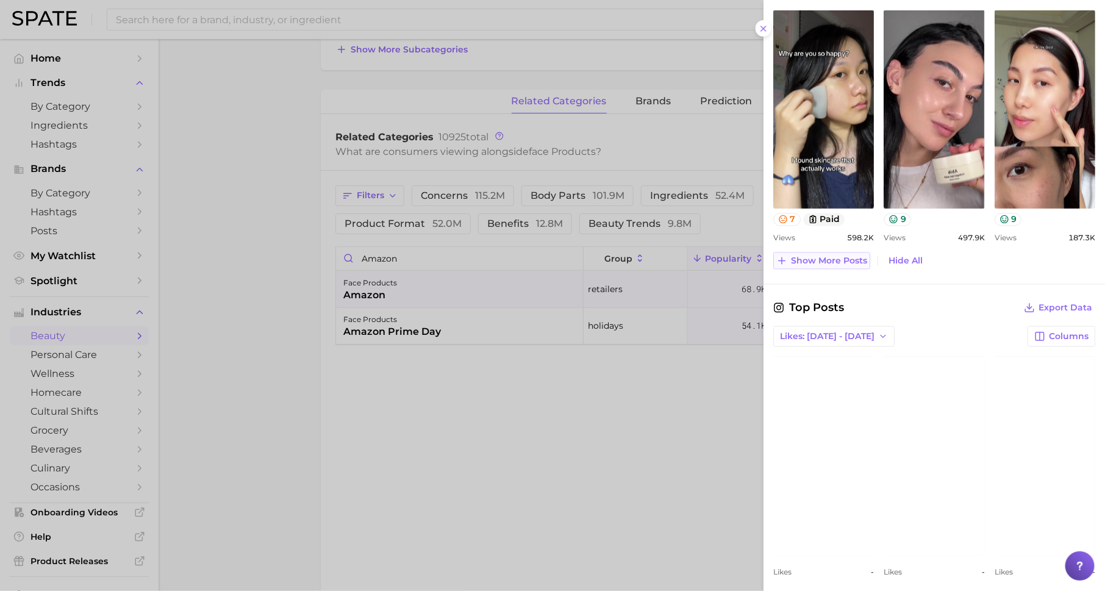
scroll to position [1048, 0]
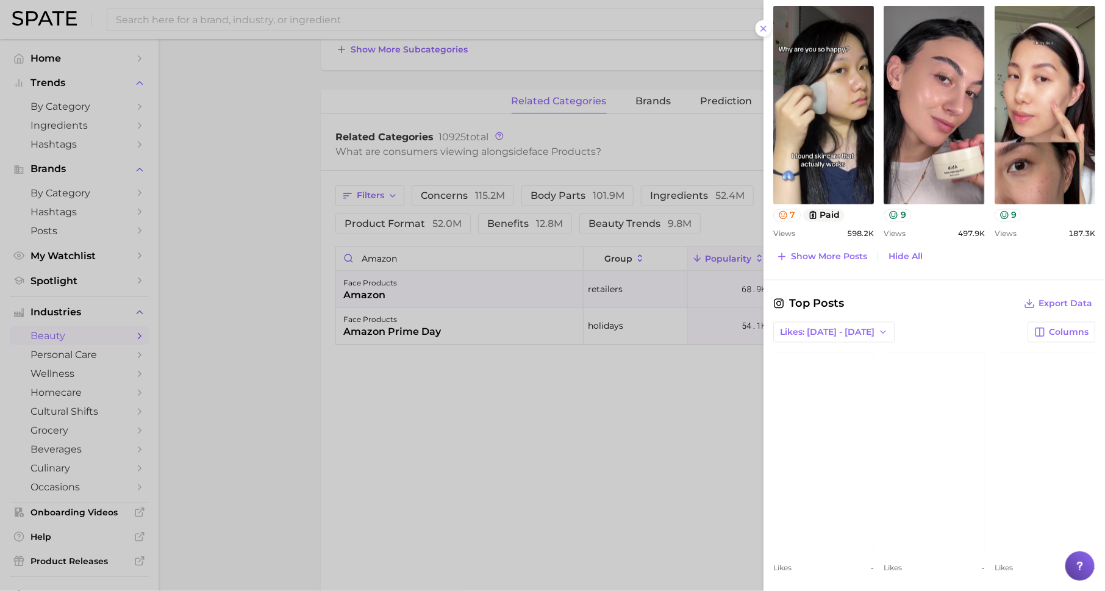
click at [637, 421] on div at bounding box center [552, 295] width 1105 height 591
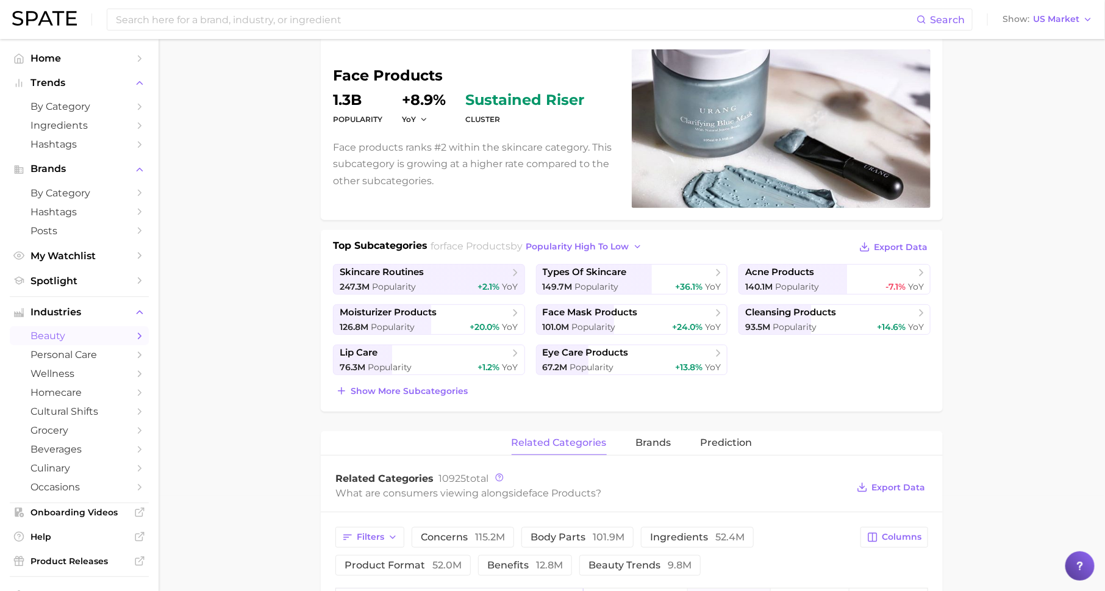
scroll to position [0, 0]
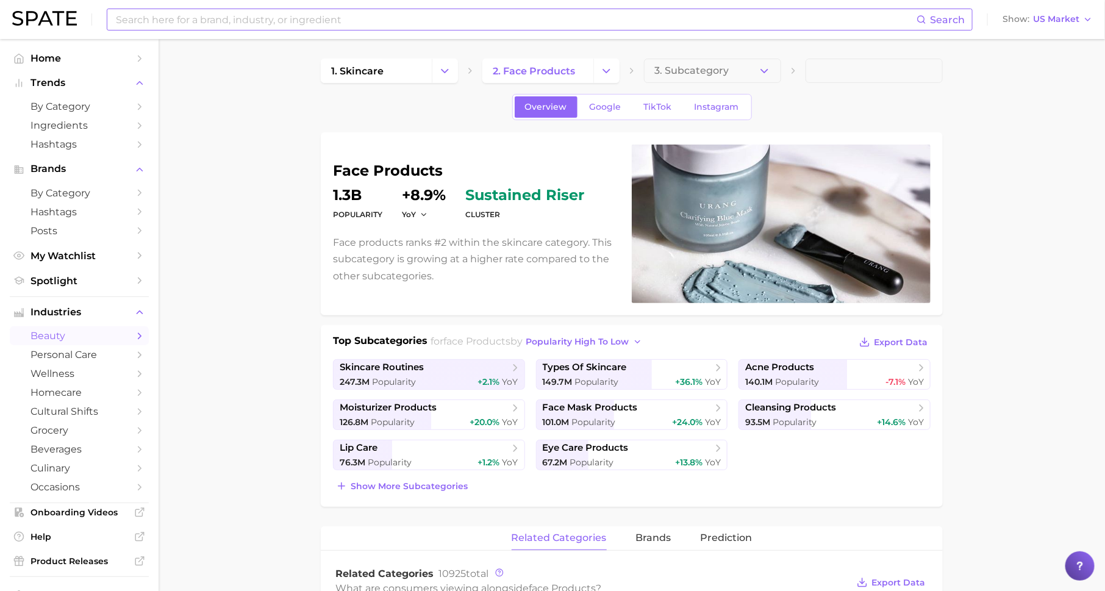
click at [246, 24] on input at bounding box center [516, 19] width 802 height 21
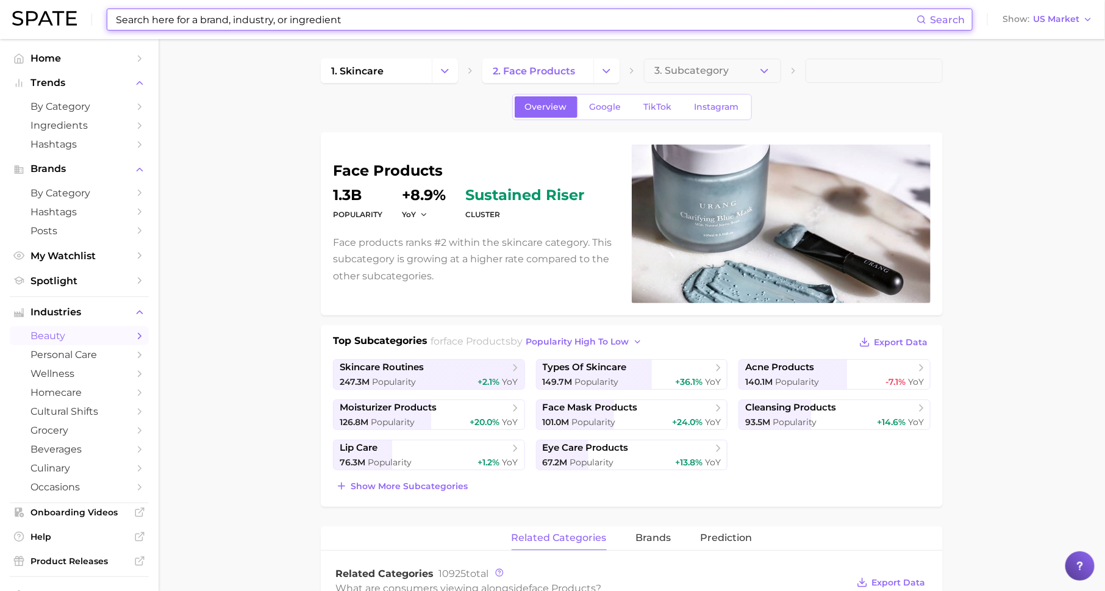
type input "m"
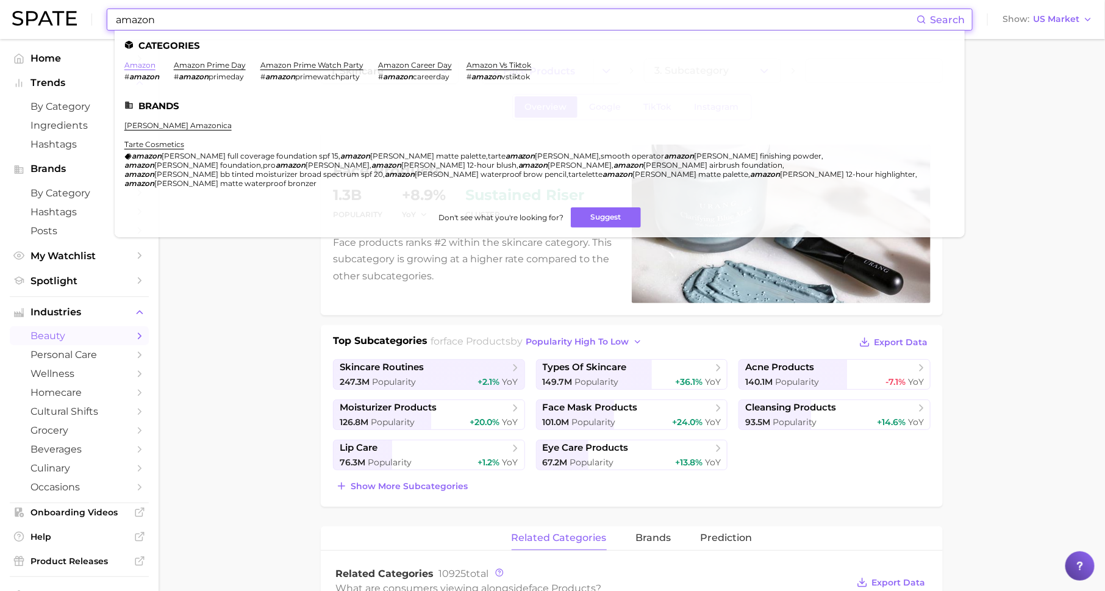
type input "amazon"
click at [140, 64] on link "amazon" at bounding box center [139, 64] width 31 height 9
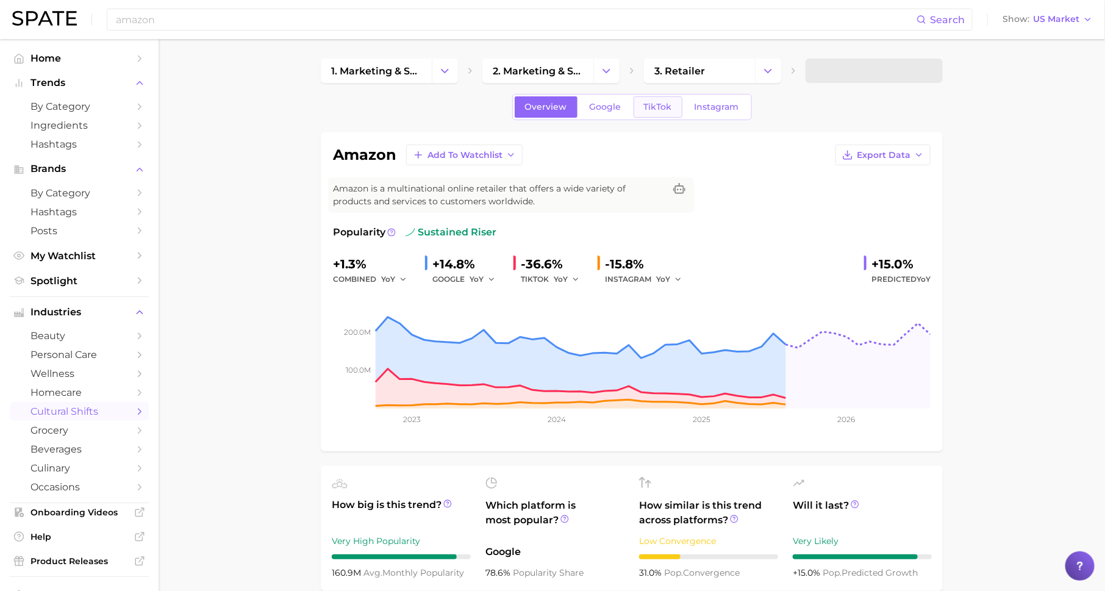
click at [654, 107] on span "TikTok" at bounding box center [658, 107] width 28 height 10
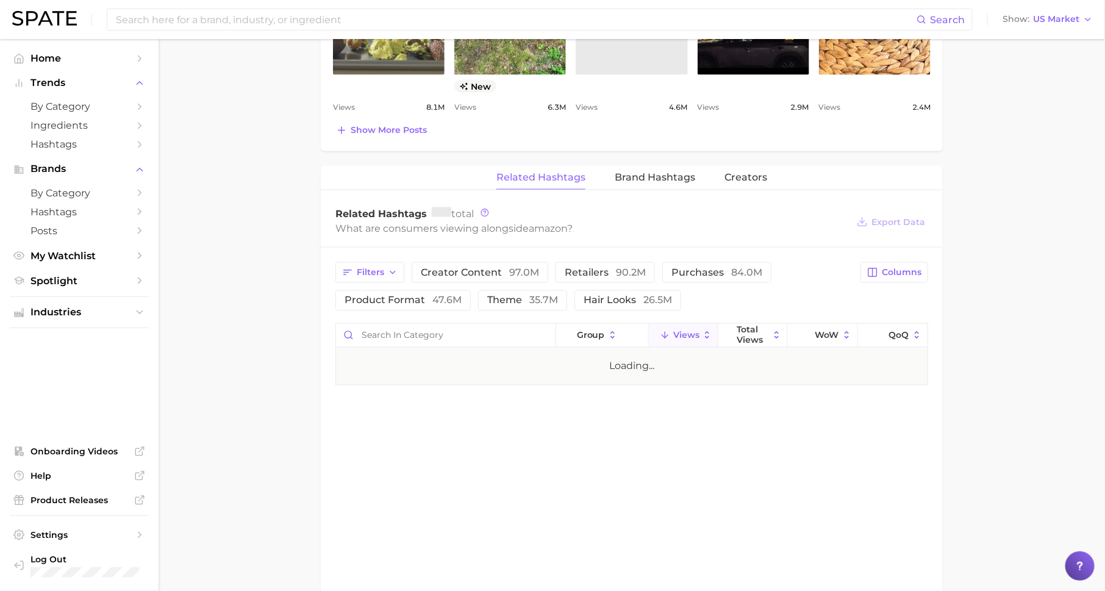
scroll to position [821, 0]
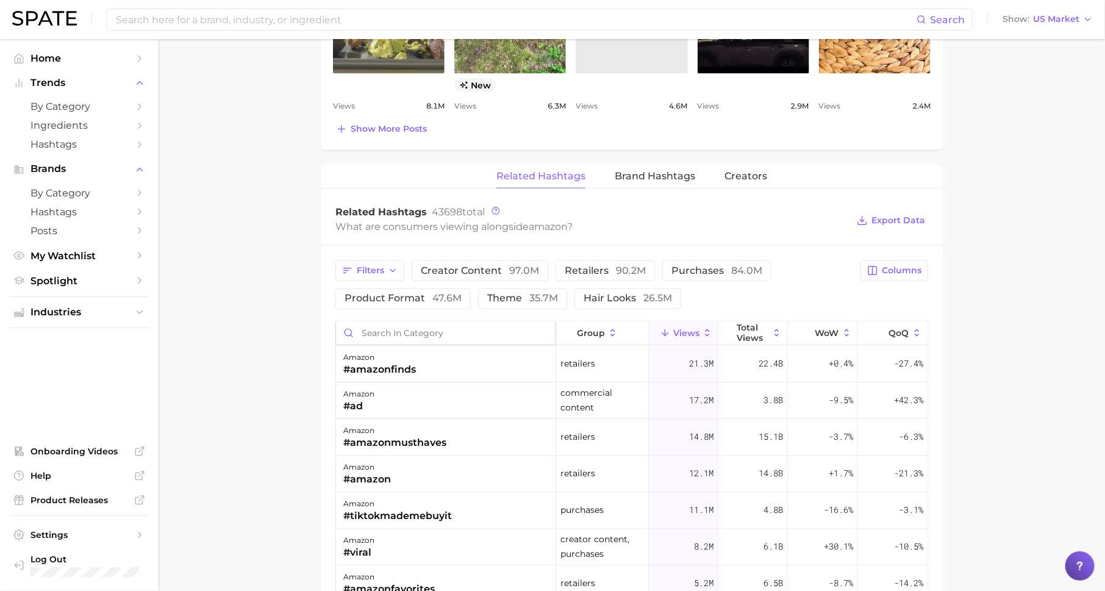
click at [481, 332] on input "Search in category" at bounding box center [445, 333] width 219 height 23
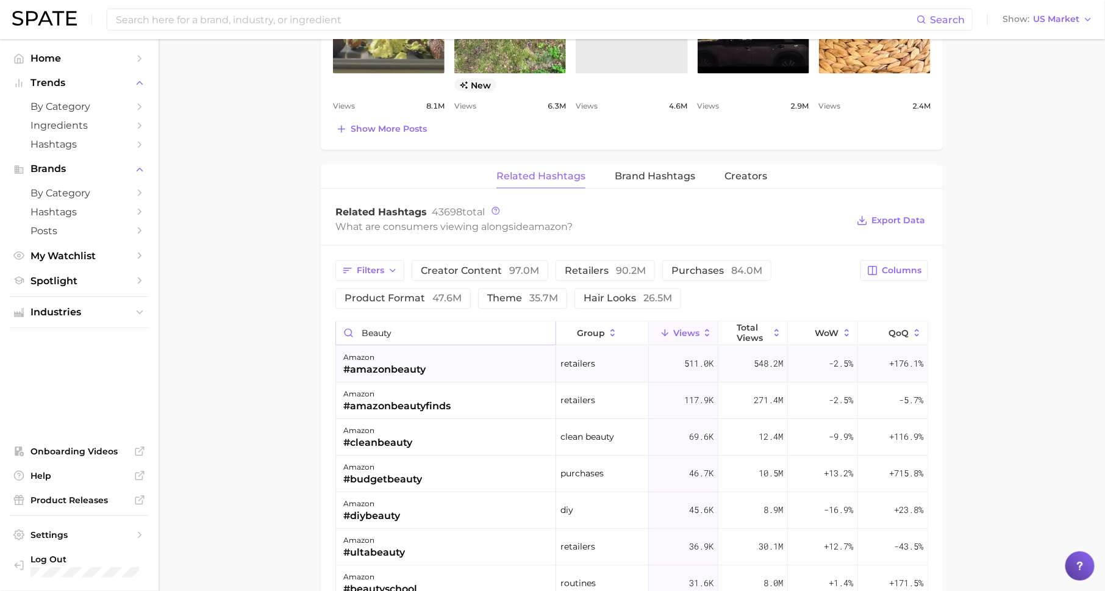
type input "beauty"
click at [407, 368] on div "#amazonbeauty" at bounding box center [384, 370] width 82 height 15
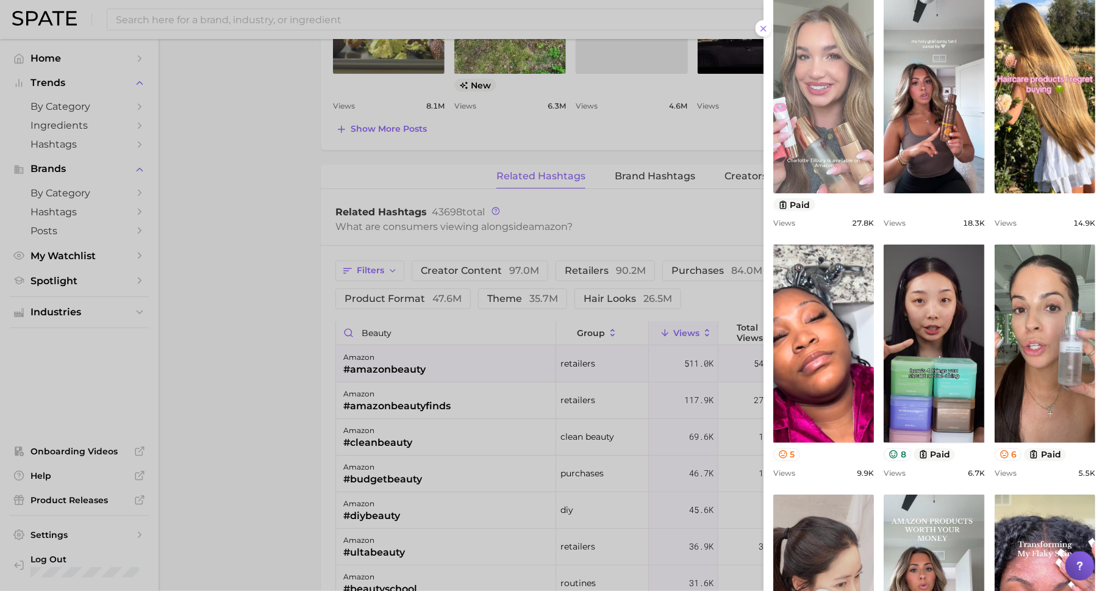
scroll to position [145, 0]
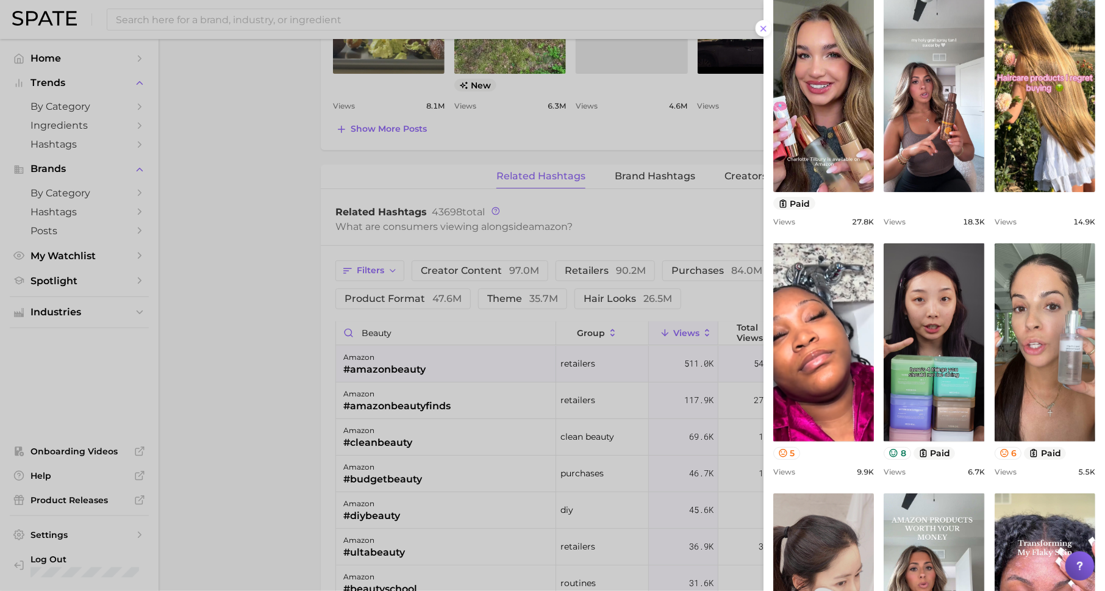
click at [627, 342] on div at bounding box center [552, 295] width 1105 height 591
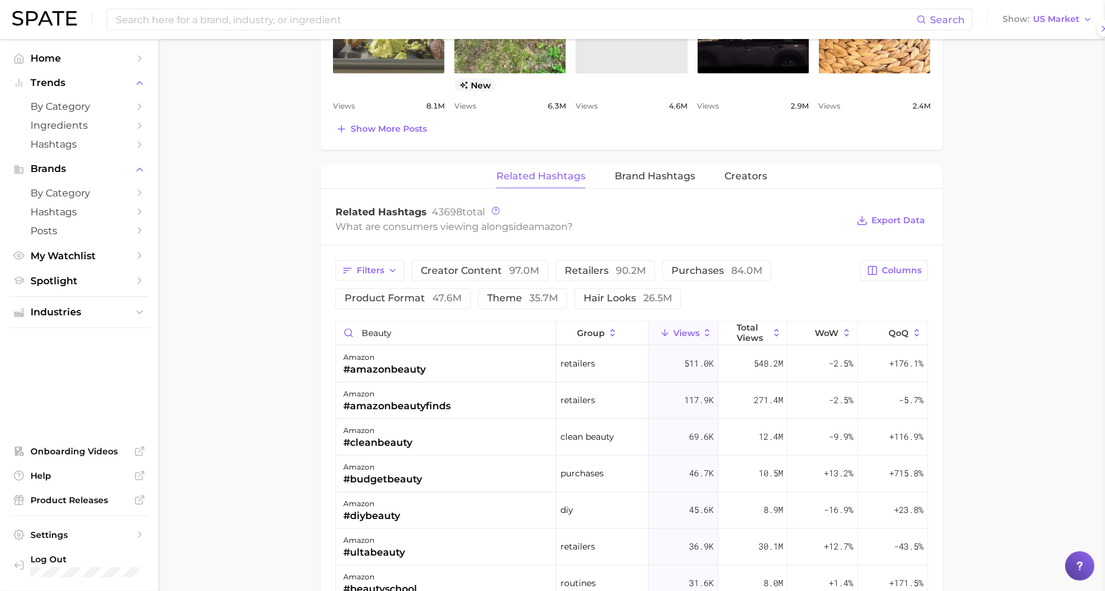
scroll to position [0, 0]
click at [1051, 20] on span "US Market" at bounding box center [1056, 19] width 46 height 7
click at [1015, 229] on main "1. marketing & sales 2. marketing & sales 3. retailer 4. amazon Overview Google…" at bounding box center [632, 103] width 946 height 1770
click at [1061, 16] on span "US Market" at bounding box center [1056, 19] width 46 height 7
click at [73, 328] on ul "Industries" at bounding box center [79, 312] width 139 height 32
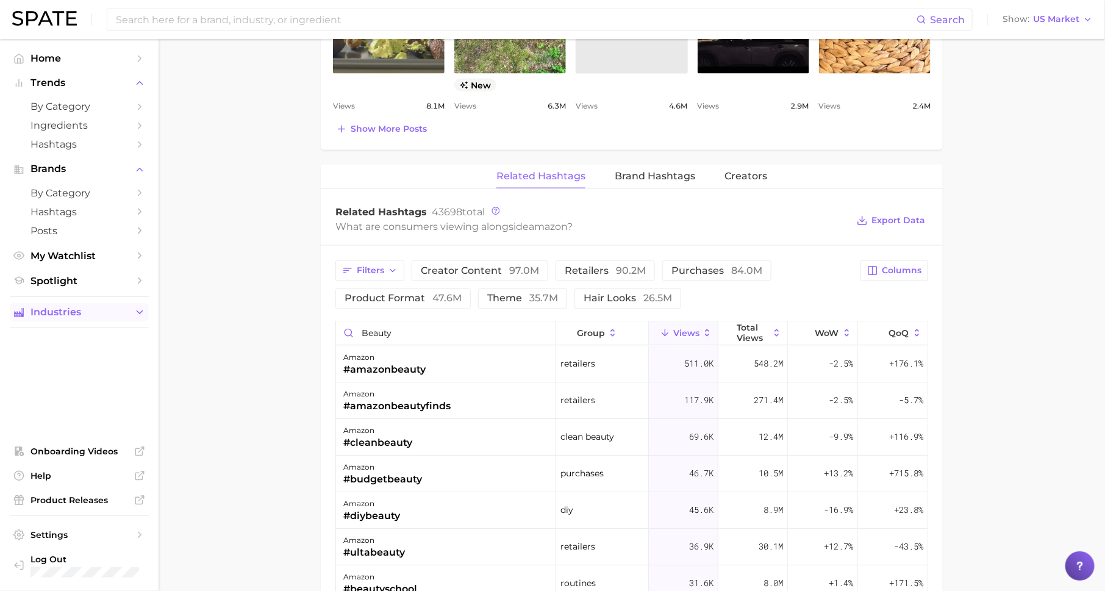
click at [88, 312] on span "Industries" at bounding box center [79, 312] width 98 height 11
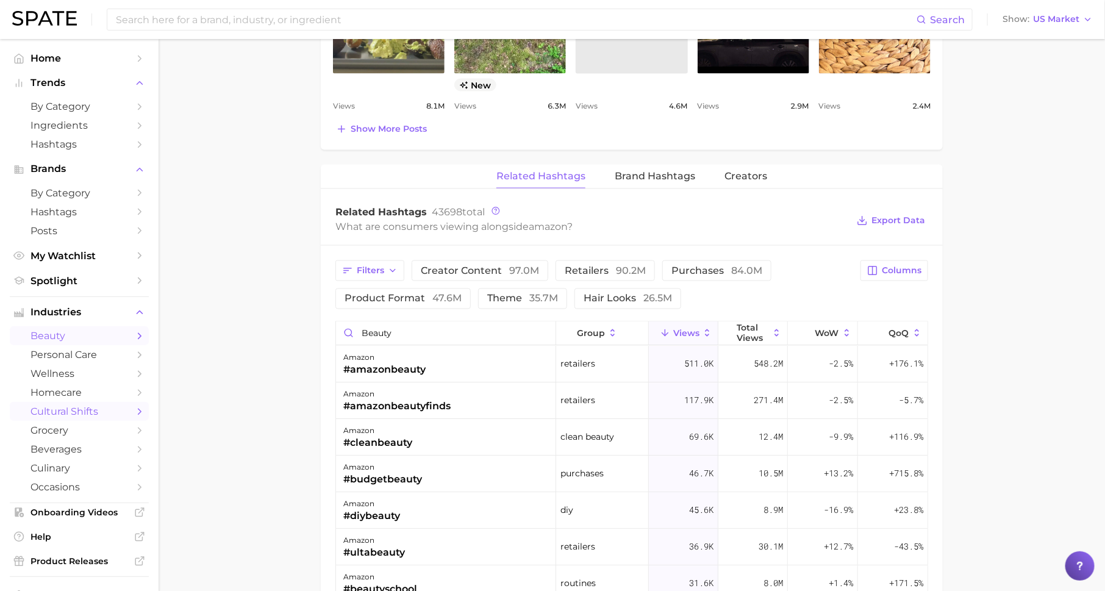
click at [127, 340] on span "beauty" at bounding box center [79, 336] width 98 height 12
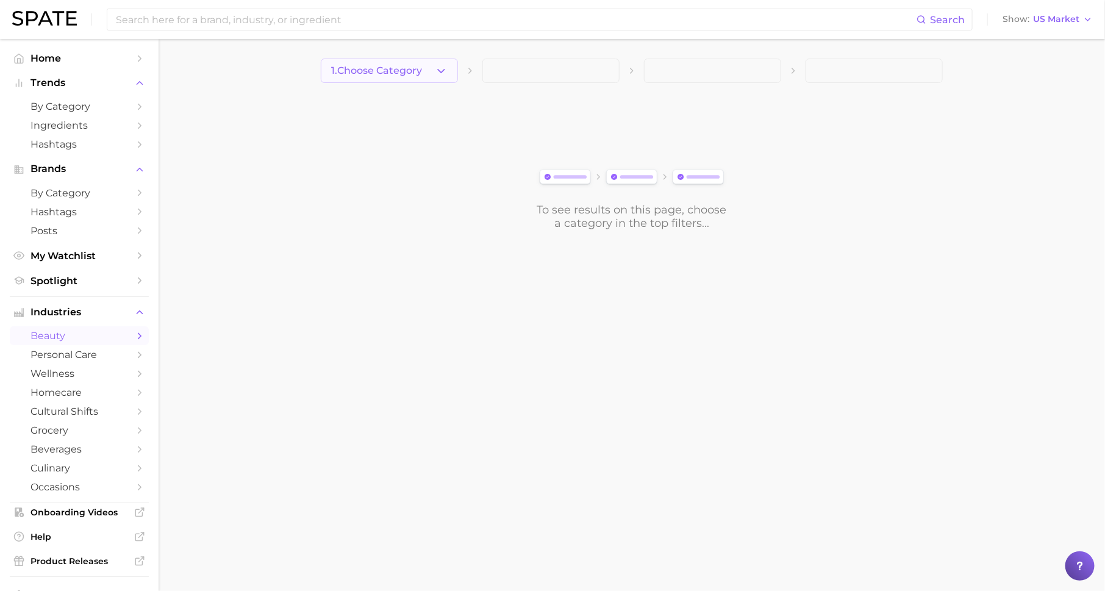
click at [384, 68] on span "1. Choose Category" at bounding box center [376, 70] width 91 height 11
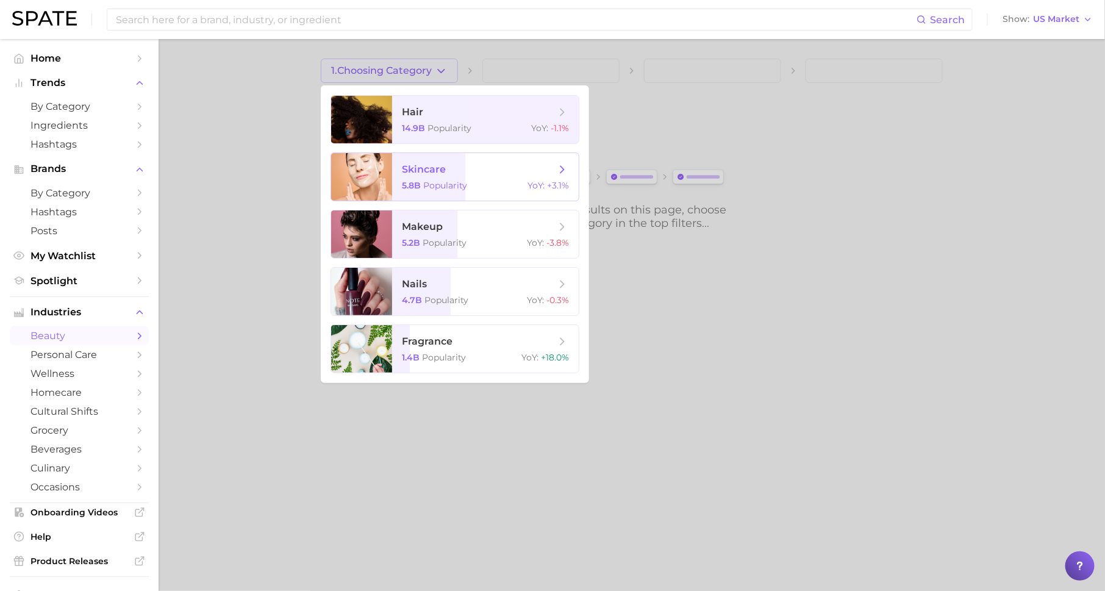
click at [467, 185] on div "5.8b Popularity YoY : +3.1%" at bounding box center [485, 185] width 167 height 11
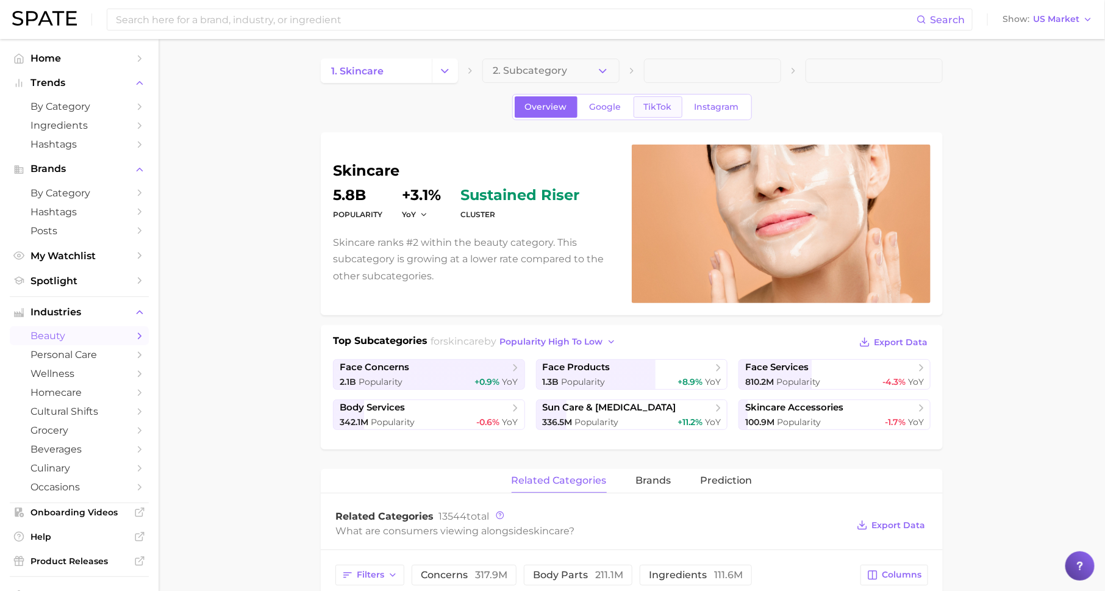
click at [660, 102] on span "TikTok" at bounding box center [658, 107] width 28 height 10
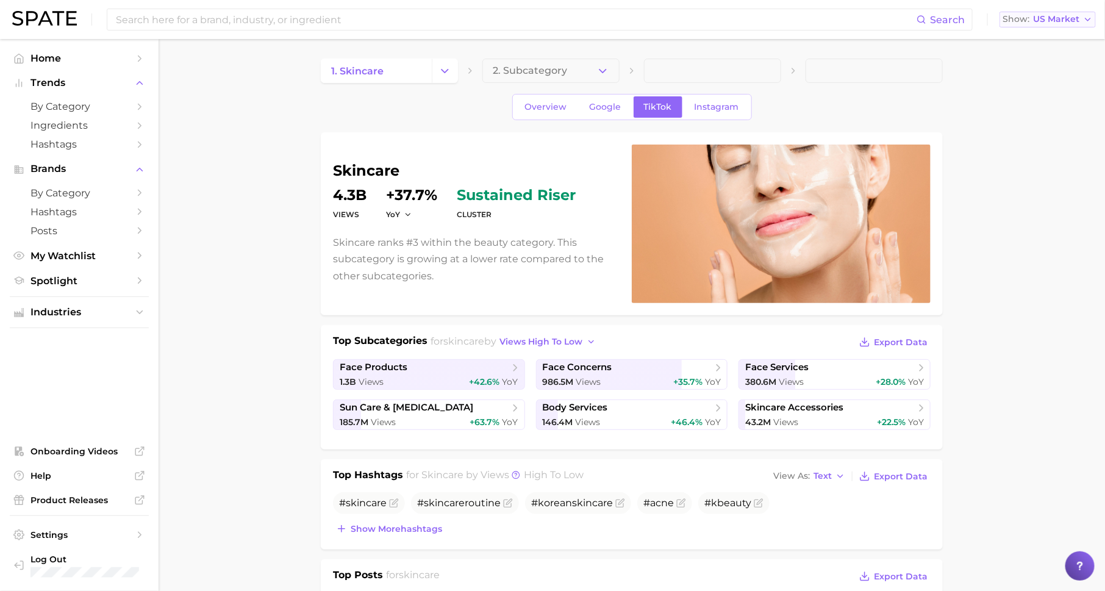
click at [1058, 16] on span "US Market" at bounding box center [1056, 19] width 46 height 7
click at [1032, 148] on span "Global" at bounding box center [1019, 149] width 28 height 10
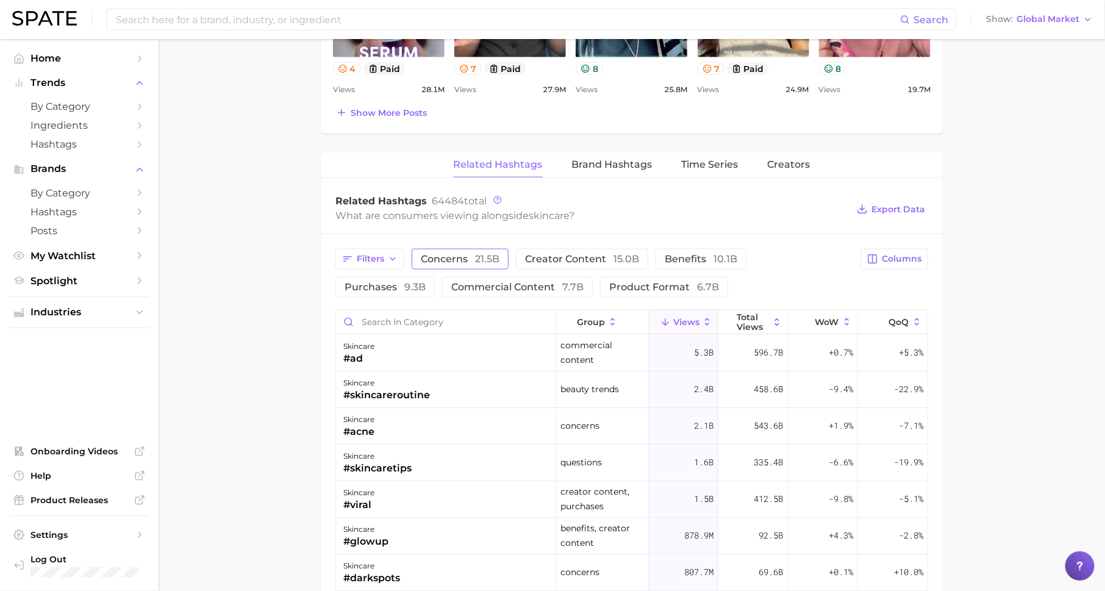
scroll to position [772, 0]
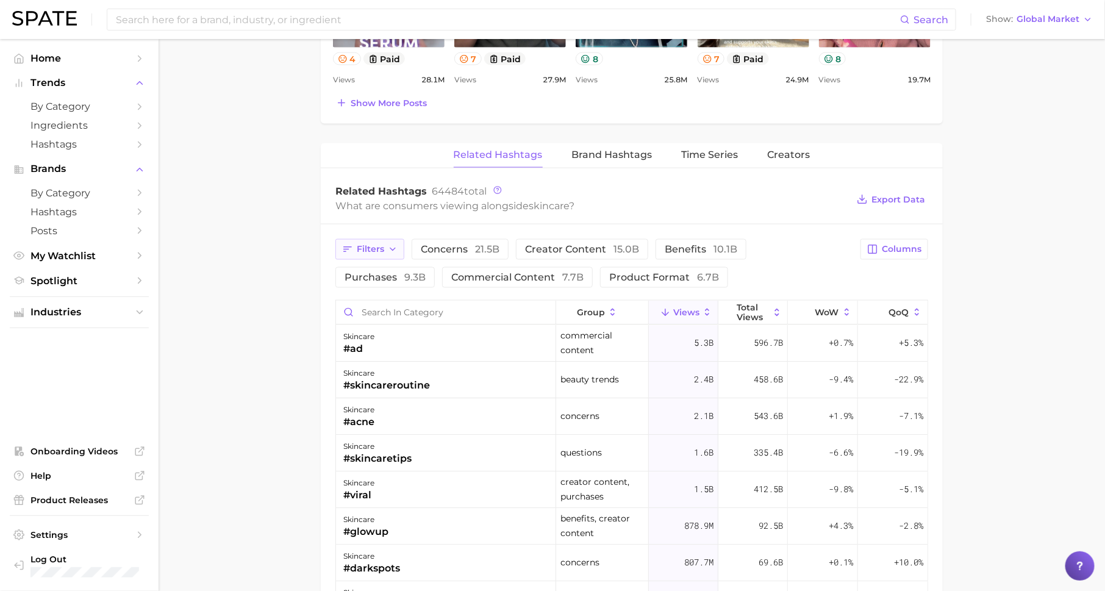
click at [357, 244] on span "Filters" at bounding box center [370, 249] width 27 height 10
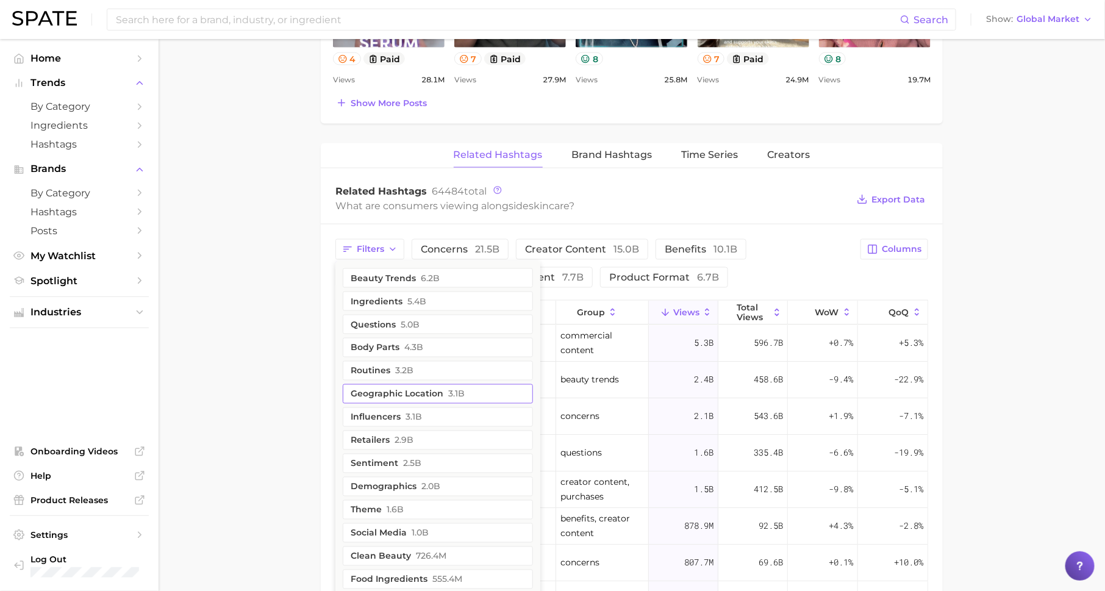
click at [394, 390] on button "geographic location 3.1b" at bounding box center [438, 394] width 190 height 20
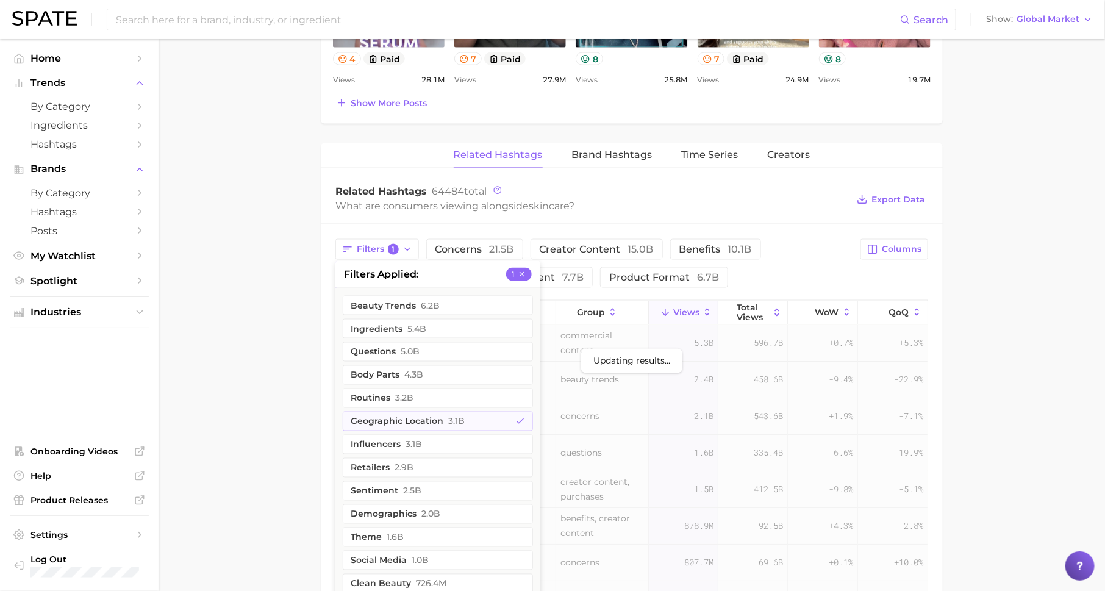
click at [291, 381] on main "1. skincare 2. Subcategory Overview Google TikTok Instagram skincare Views 24.3…" at bounding box center [632, 116] width 946 height 1699
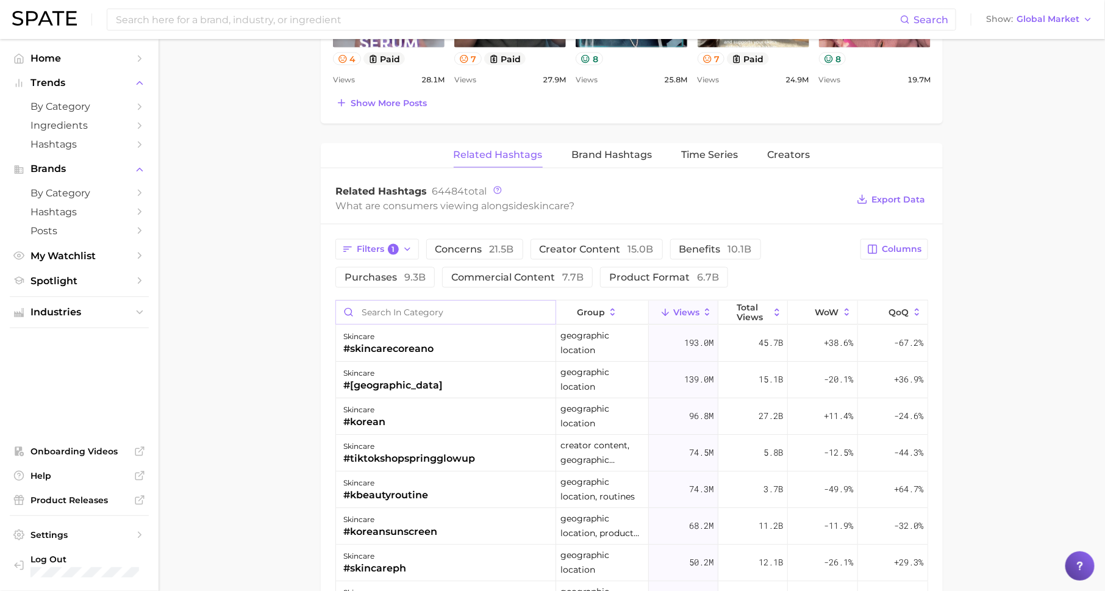
click at [421, 310] on input "Search in category" at bounding box center [445, 312] width 219 height 23
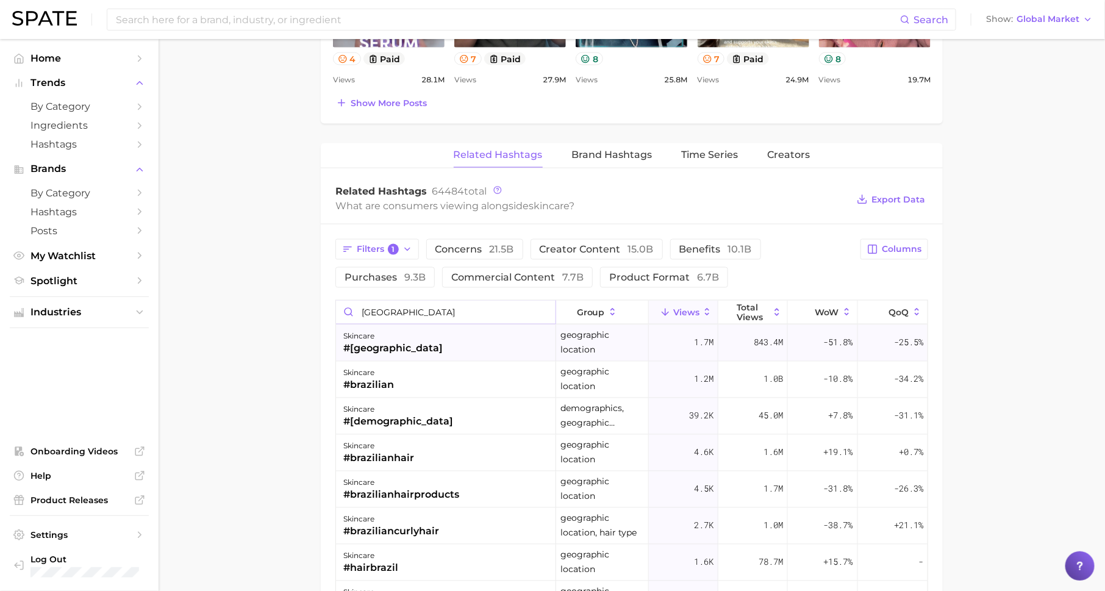
type input "[GEOGRAPHIC_DATA]"
click at [425, 330] on div "skincare #[GEOGRAPHIC_DATA]" at bounding box center [446, 343] width 220 height 37
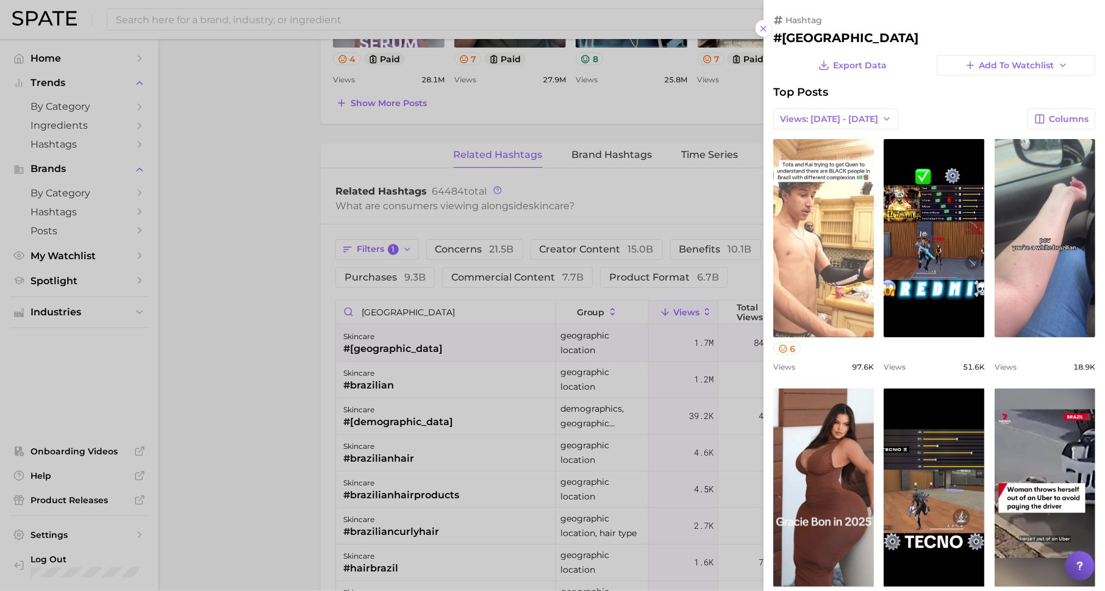
scroll to position [0, 0]
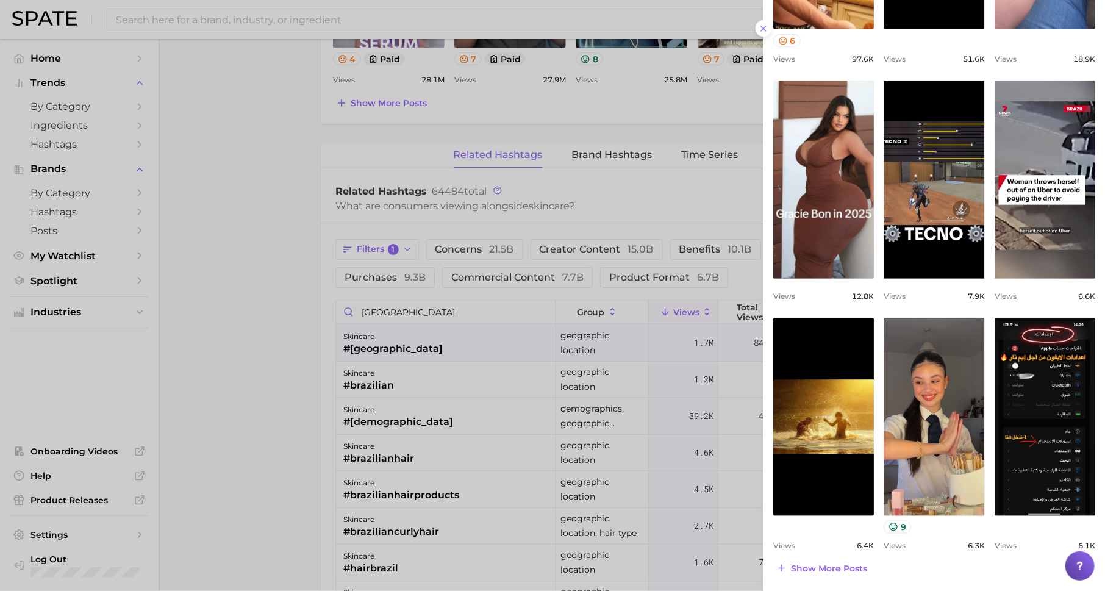
click at [654, 373] on div at bounding box center [552, 295] width 1105 height 591
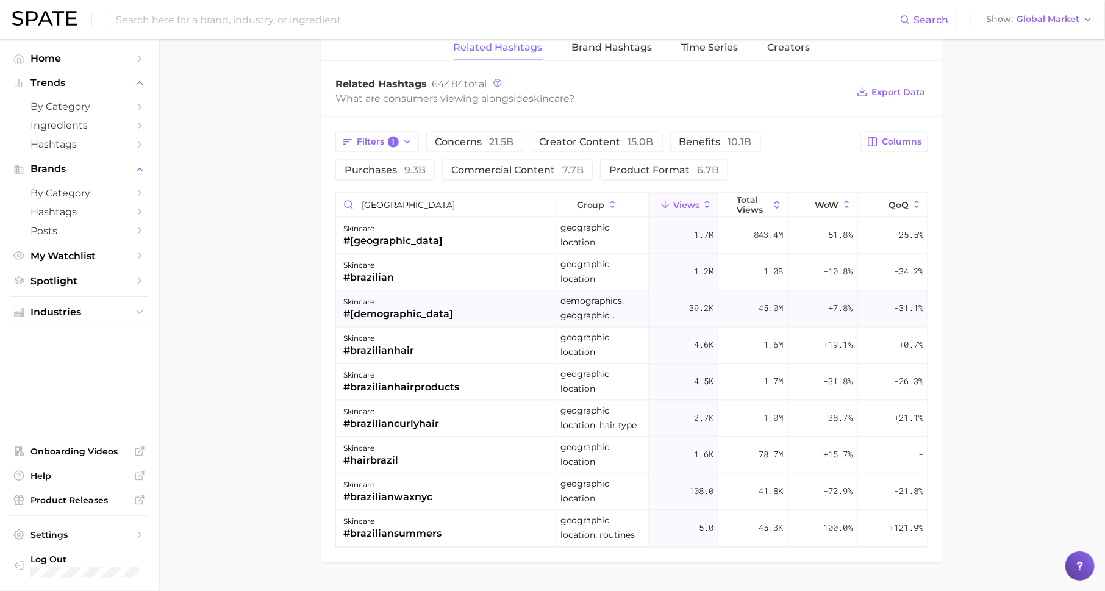
scroll to position [899, 0]
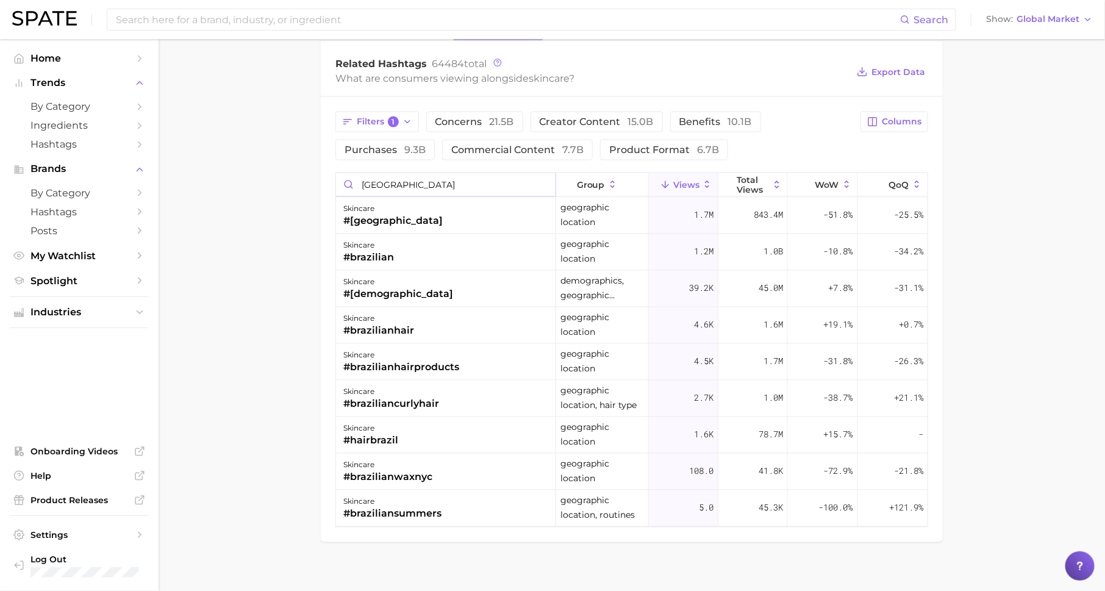
click at [544, 179] on input "[GEOGRAPHIC_DATA]" at bounding box center [445, 184] width 219 height 23
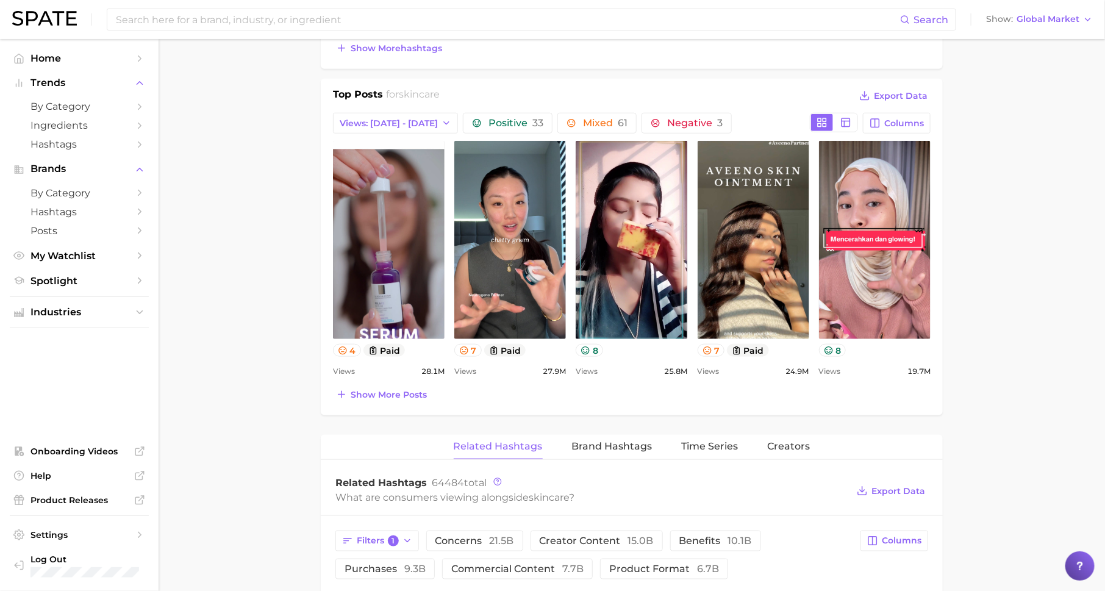
scroll to position [0, 0]
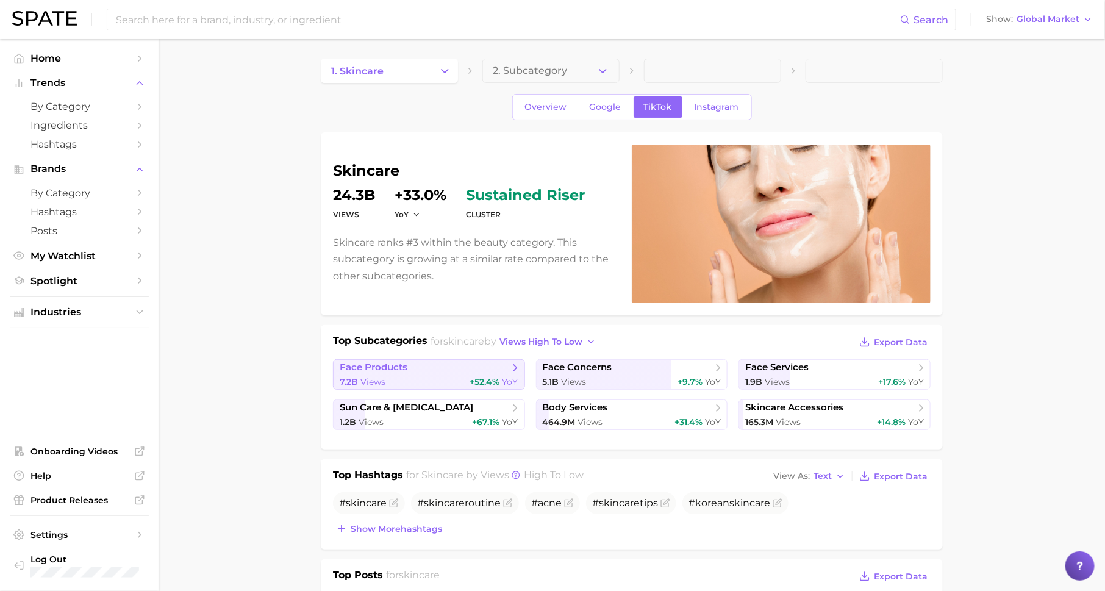
click at [446, 366] on span "face products" at bounding box center [424, 368] width 169 height 12
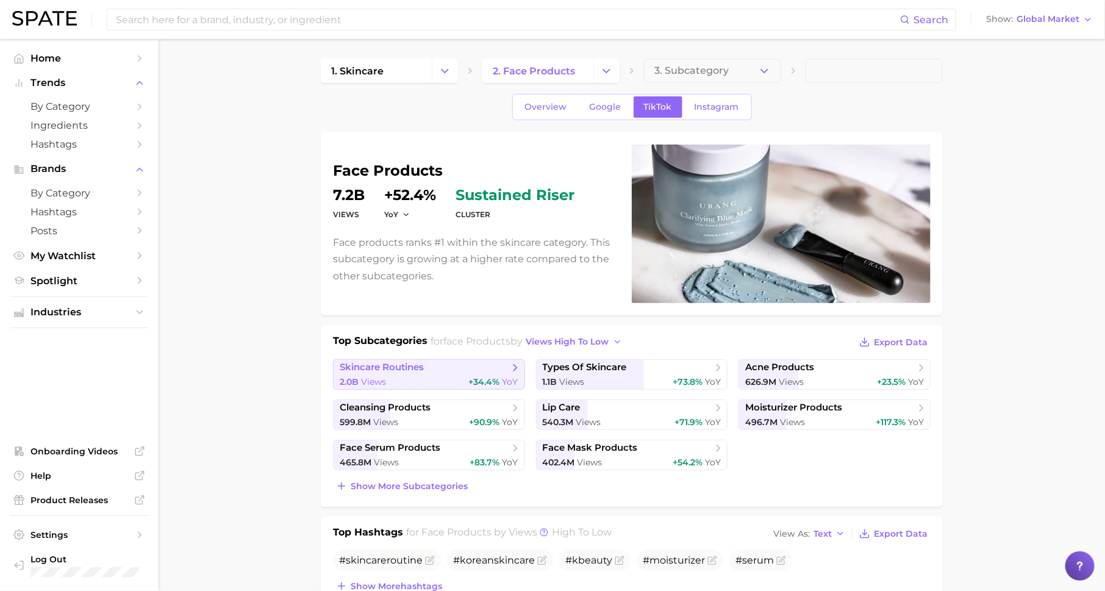
click at [451, 373] on link "skincare routines 2.0b Views +34.4% YoY" at bounding box center [429, 374] width 192 height 30
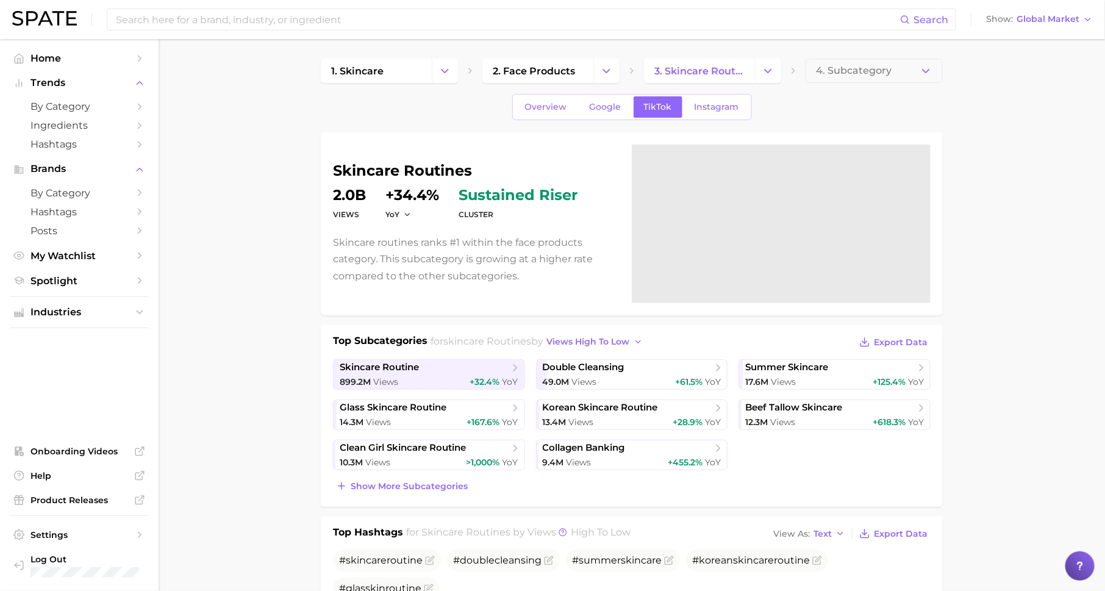
click at [451, 373] on link "skincare routine 899.2m Views +32.4% YoY" at bounding box center [429, 374] width 192 height 30
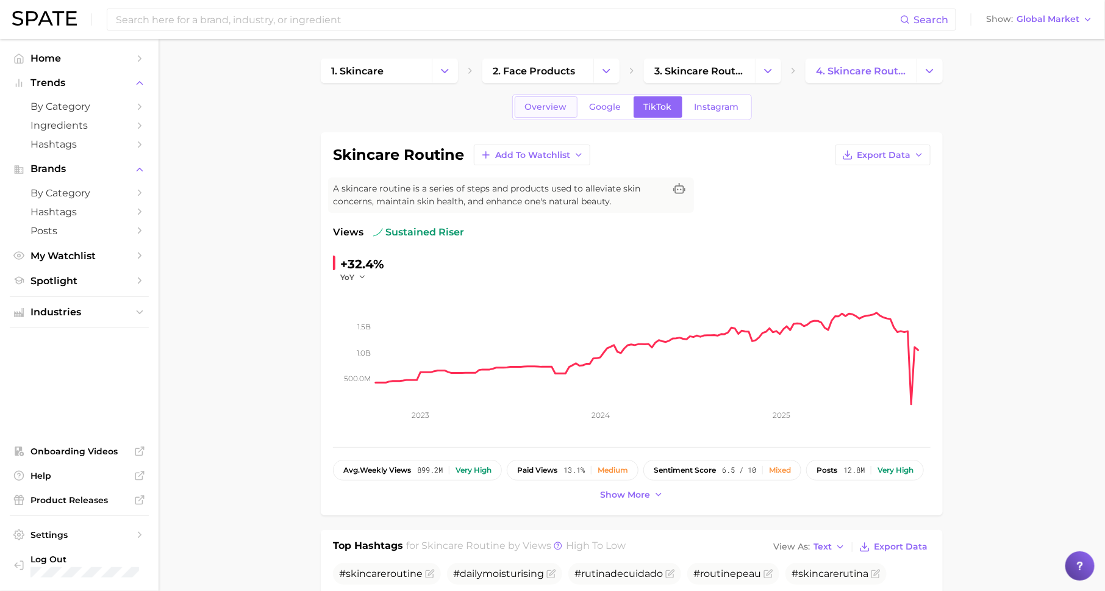
click at [545, 104] on span "Overview" at bounding box center [546, 107] width 42 height 10
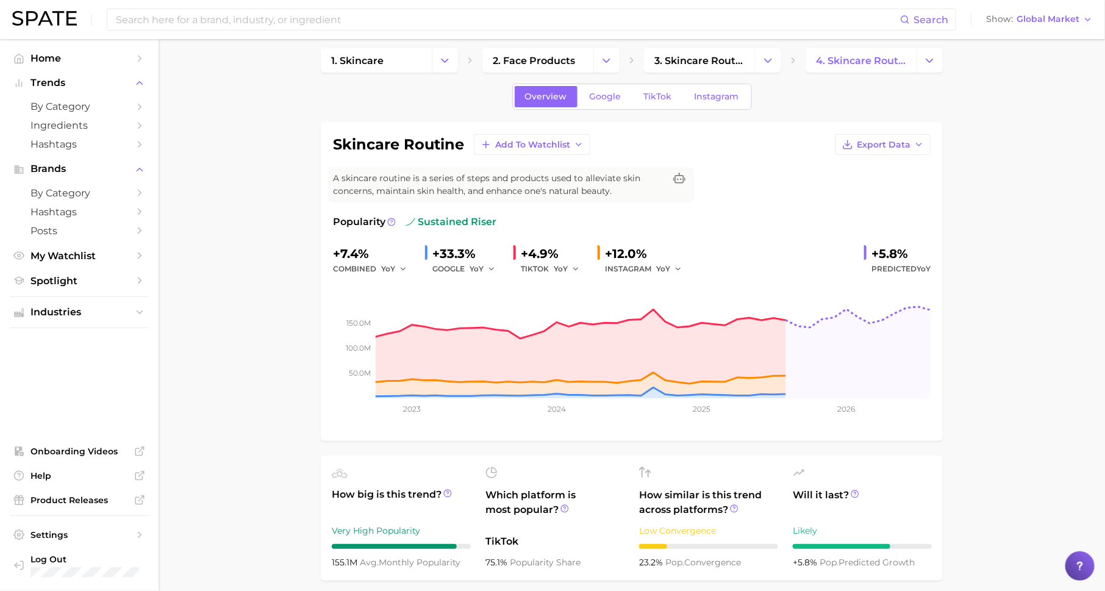
click at [604, 84] on div "Overview Google TikTok Instagram" at bounding box center [632, 97] width 240 height 26
click at [605, 89] on link "Google" at bounding box center [605, 96] width 52 height 21
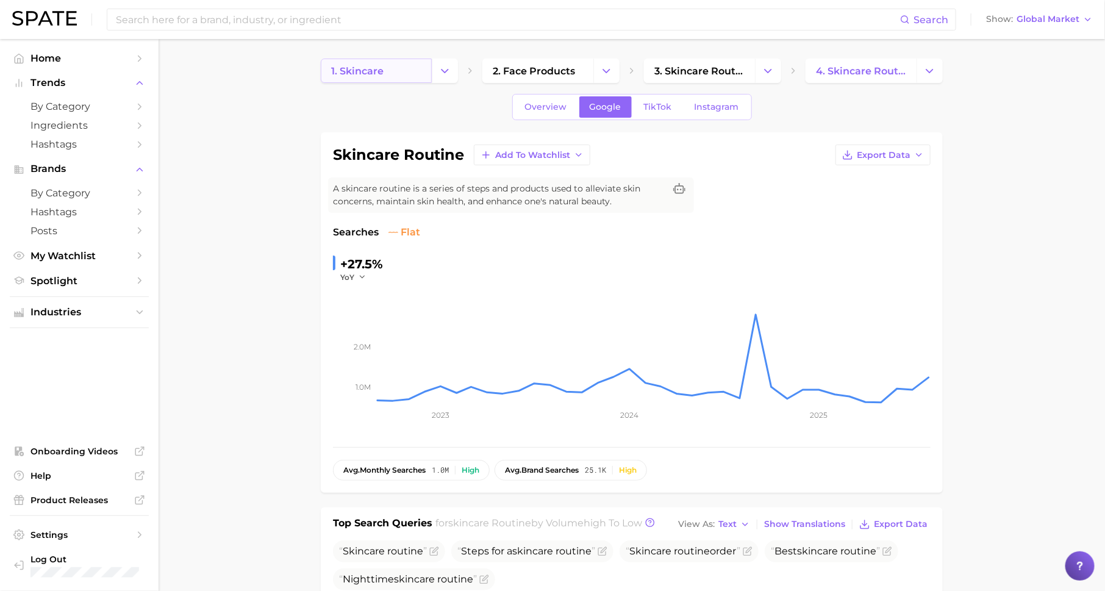
click at [414, 66] on link "1. skincare" at bounding box center [376, 71] width 111 height 24
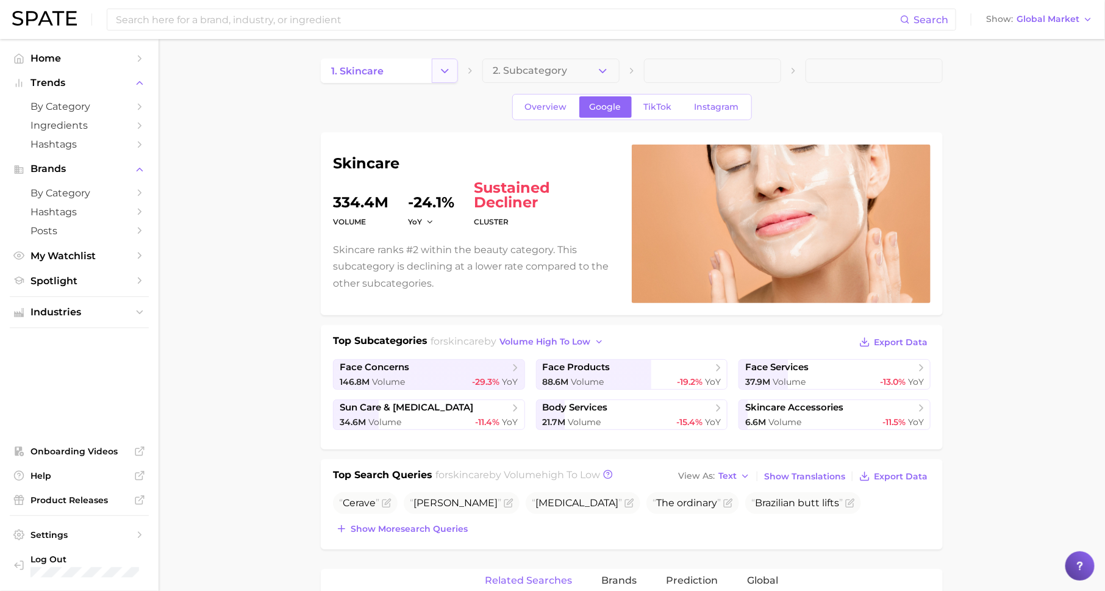
click at [444, 65] on icon "Change Category" at bounding box center [444, 71] width 13 height 13
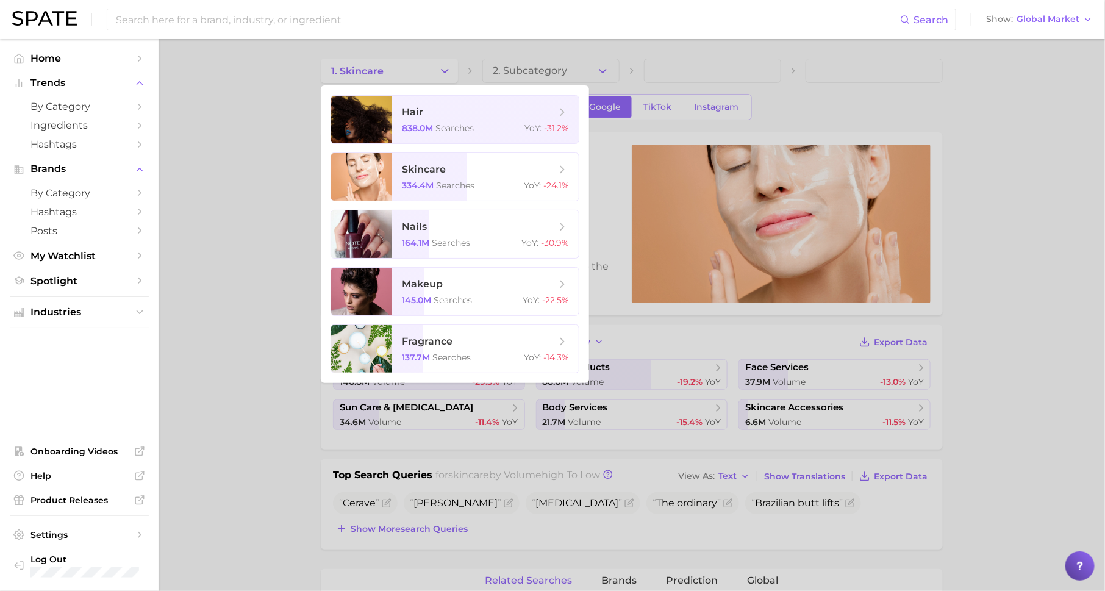
click at [666, 90] on div at bounding box center [552, 295] width 1105 height 591
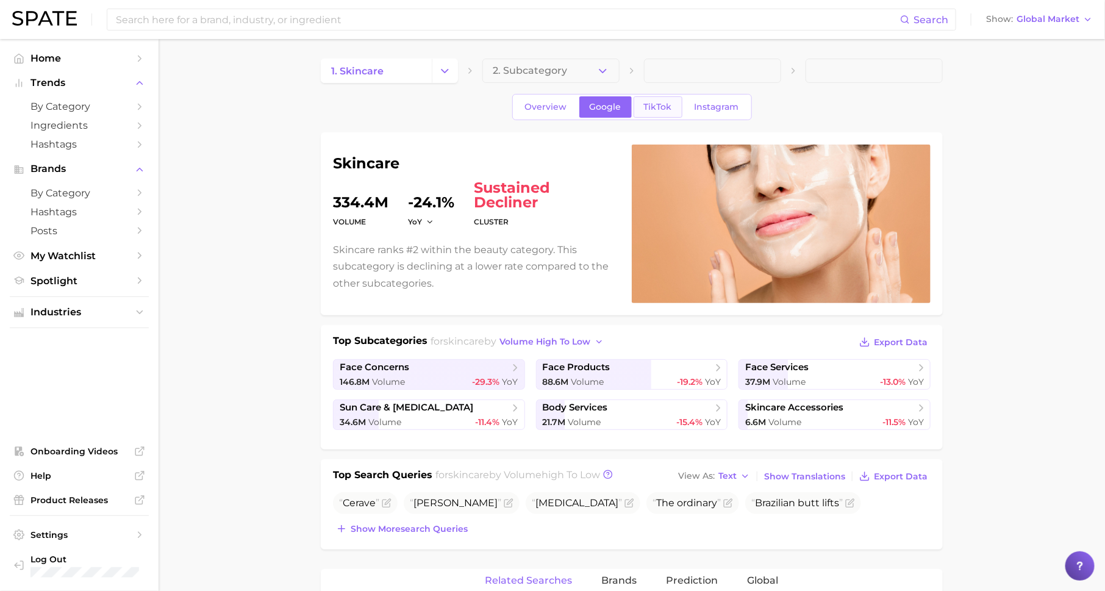
click at [660, 104] on span "TikTok" at bounding box center [658, 107] width 28 height 10
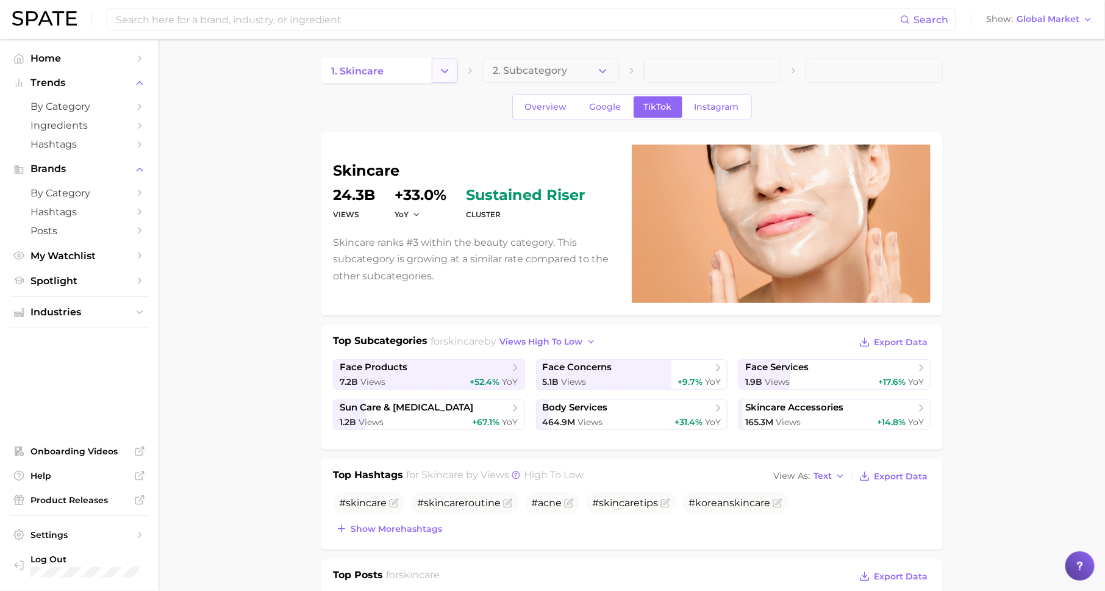
click at [440, 70] on icon "Change Category" at bounding box center [444, 71] width 13 height 13
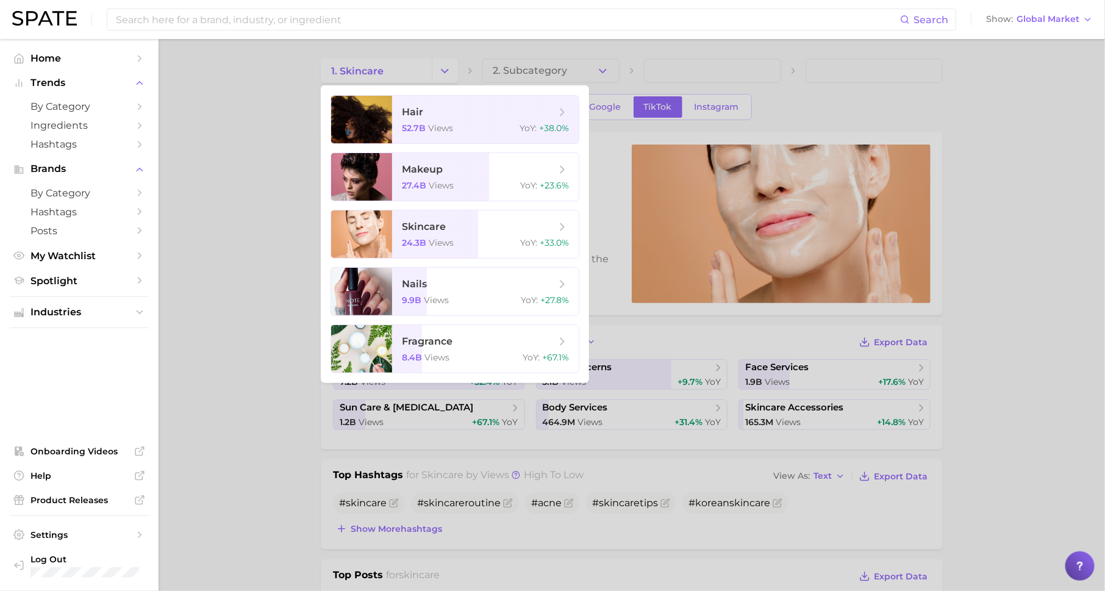
click at [615, 143] on div at bounding box center [552, 295] width 1105 height 591
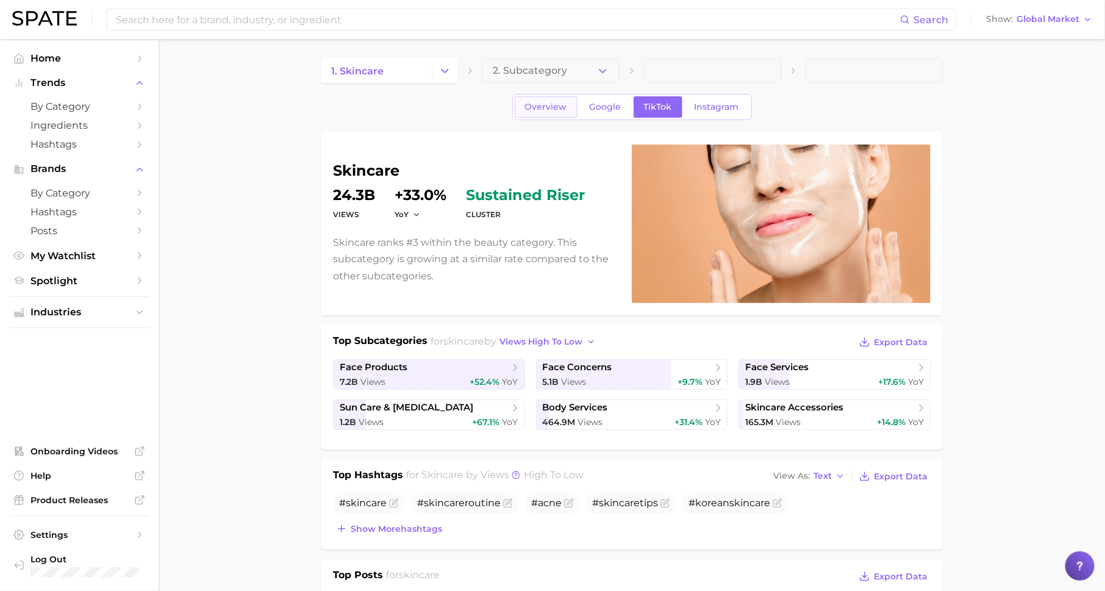
click at [560, 107] on span "Overview" at bounding box center [546, 107] width 42 height 10
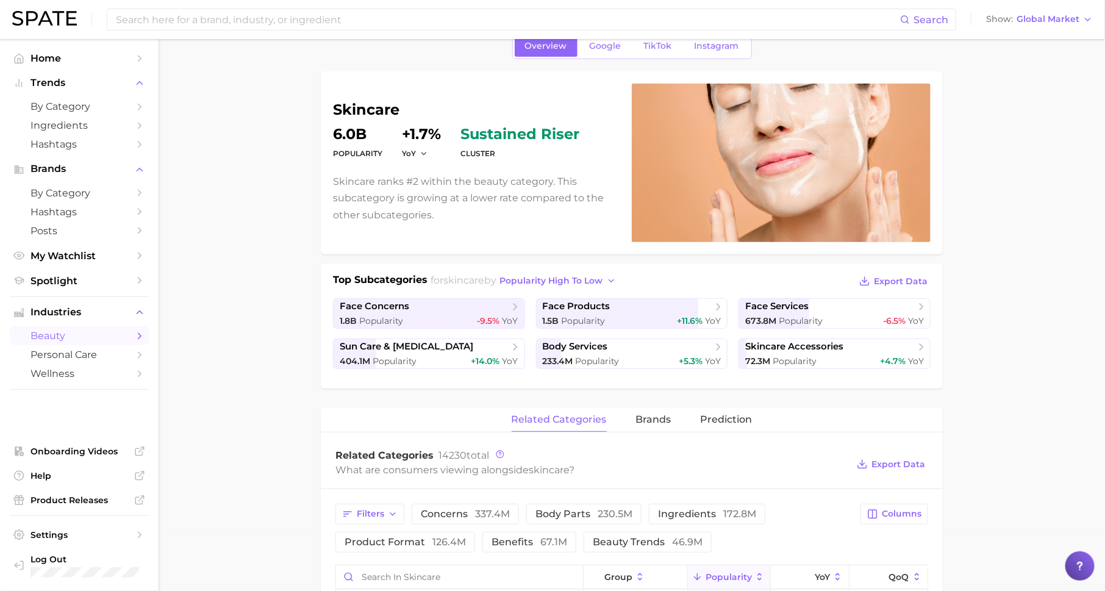
scroll to position [99, 0]
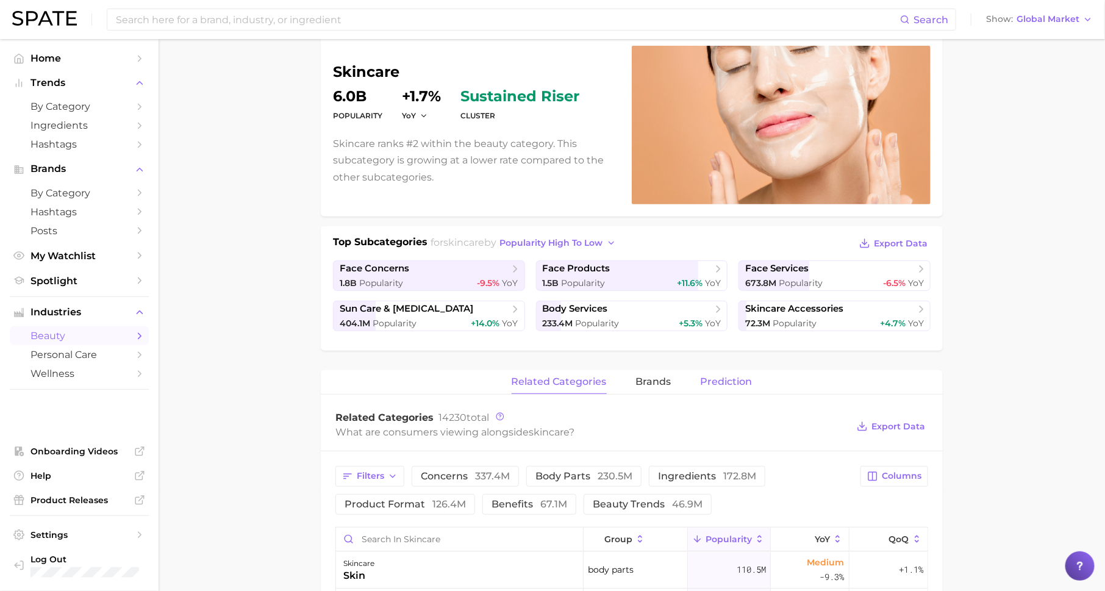
click at [706, 371] on button "Prediction" at bounding box center [727, 382] width 52 height 24
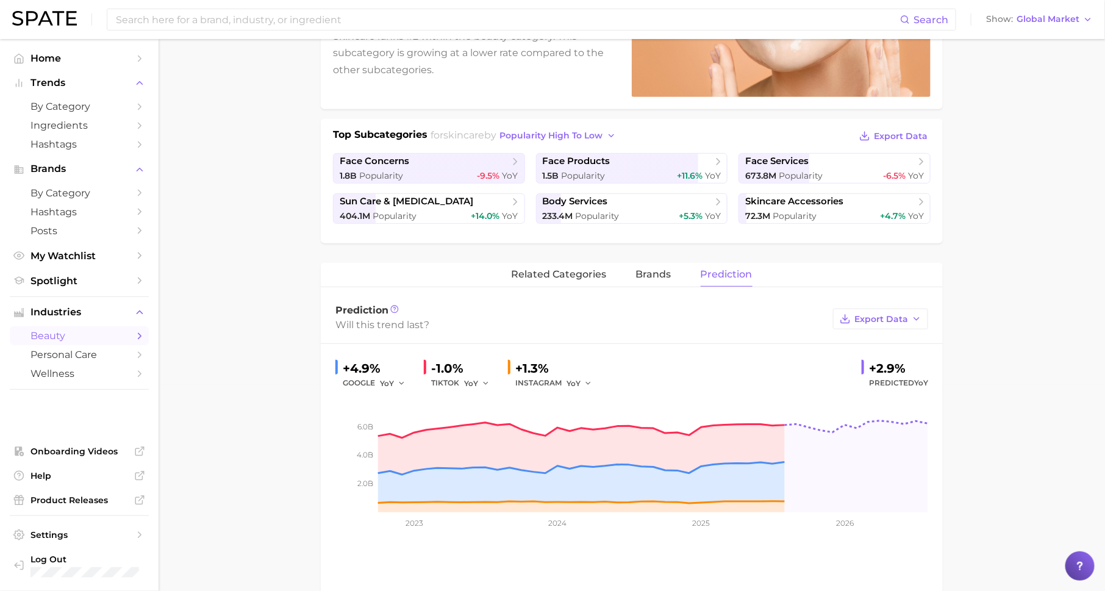
scroll to position [229, 0]
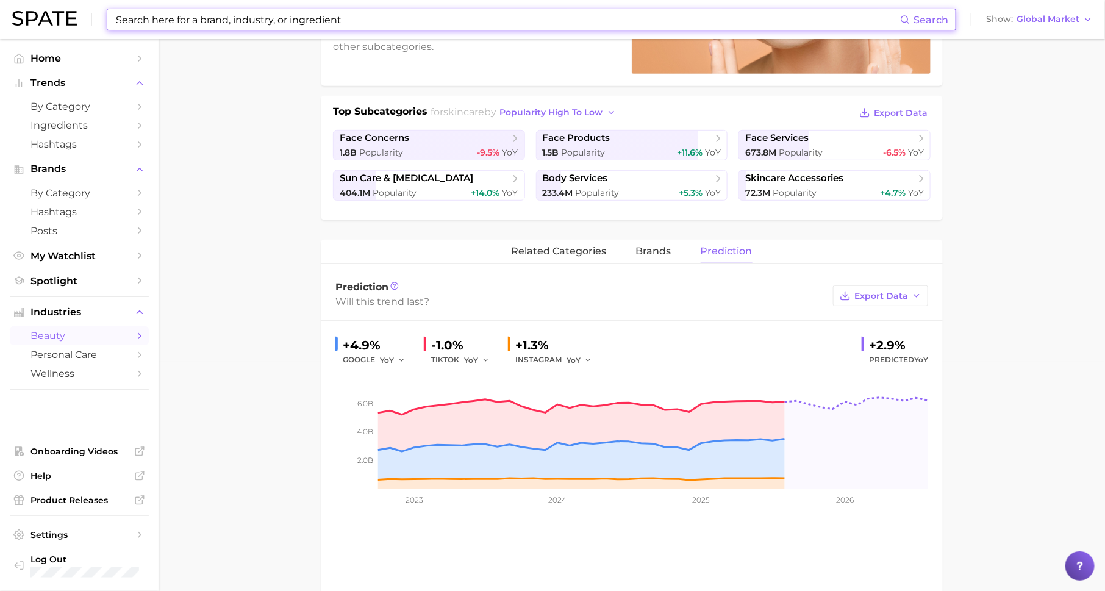
click at [436, 12] on input at bounding box center [507, 19] width 785 height 21
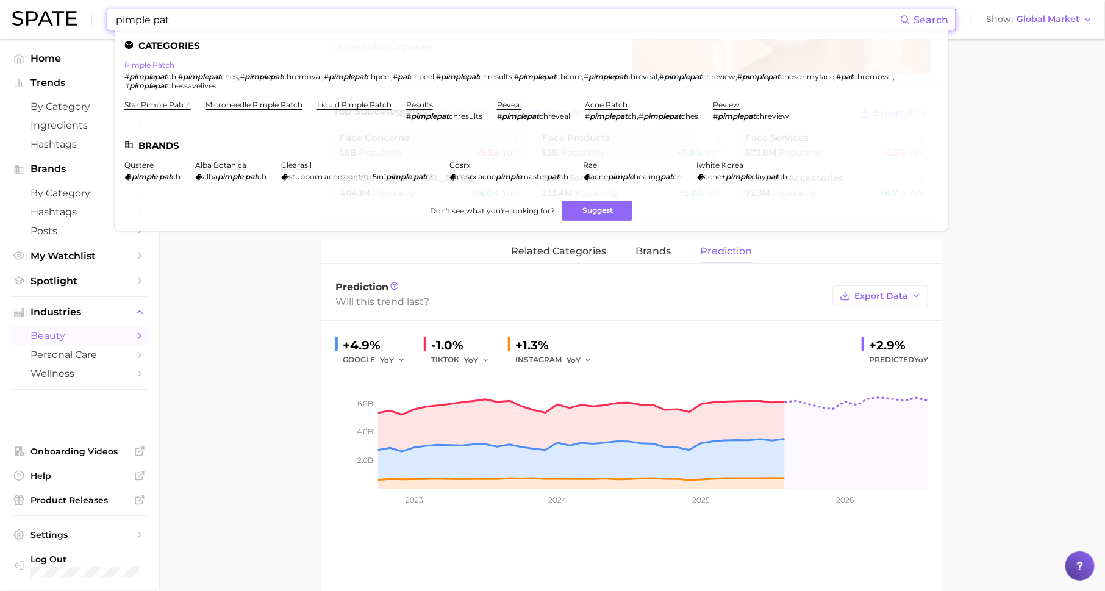
type input "pimple pat"
click at [160, 68] on link "pimple patch" at bounding box center [149, 64] width 50 height 9
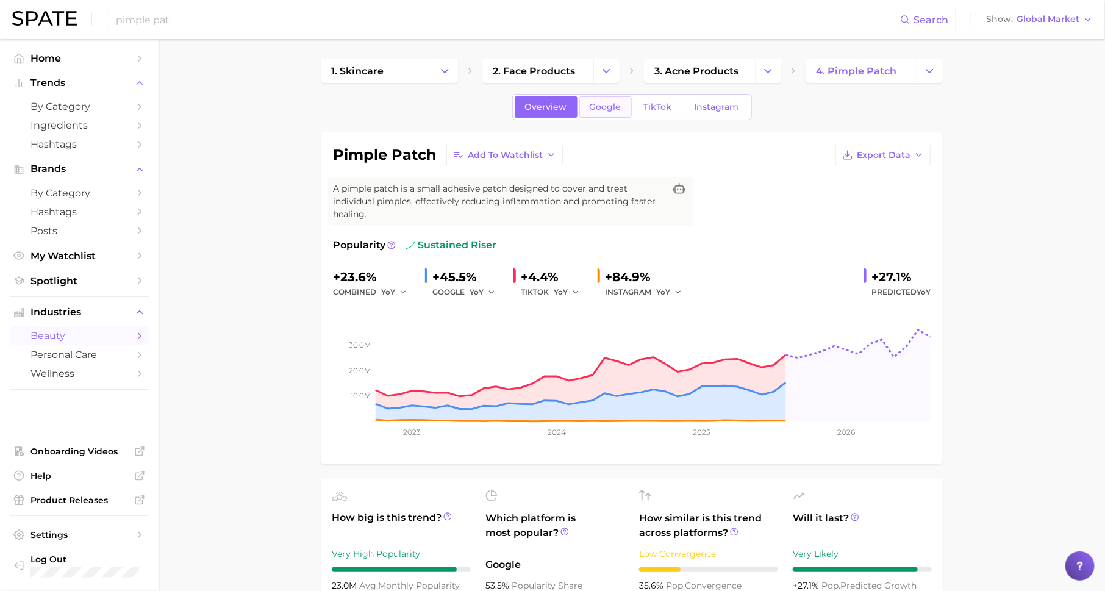
click at [597, 102] on span "Google" at bounding box center [606, 107] width 32 height 10
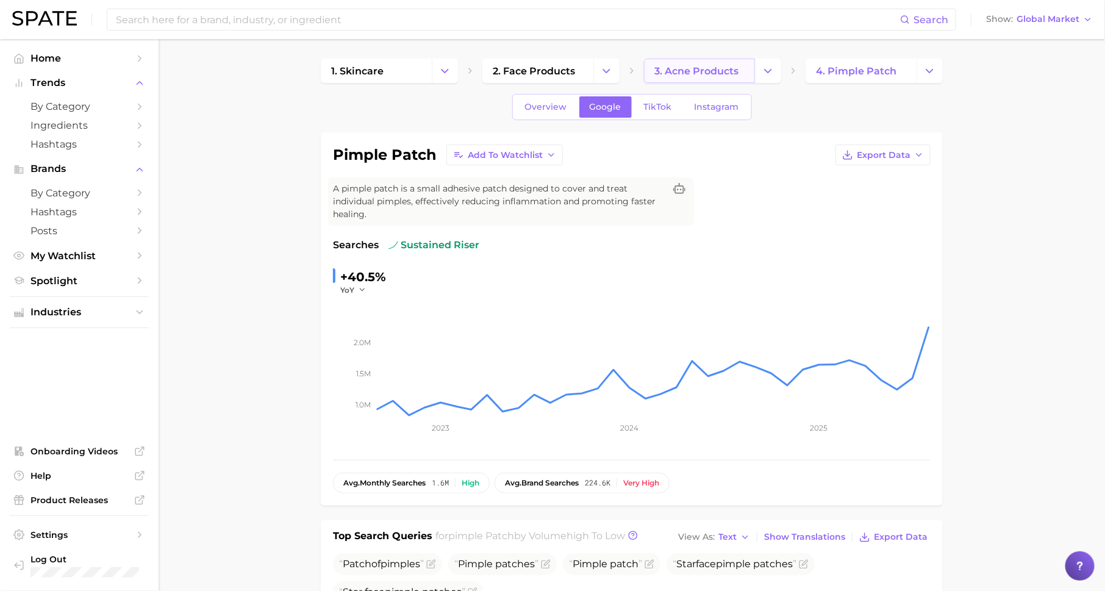
click at [667, 73] on span "3. acne products" at bounding box center [696, 71] width 84 height 12
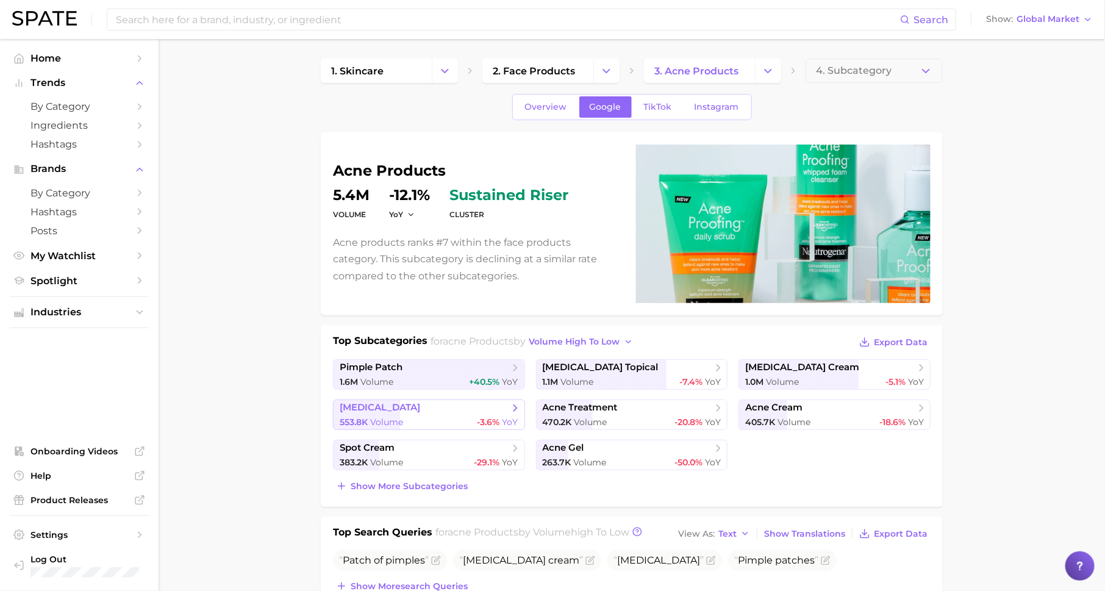
click at [483, 413] on link "[MEDICAL_DATA] 553.8k Volume -3.6% YoY" at bounding box center [429, 414] width 192 height 30
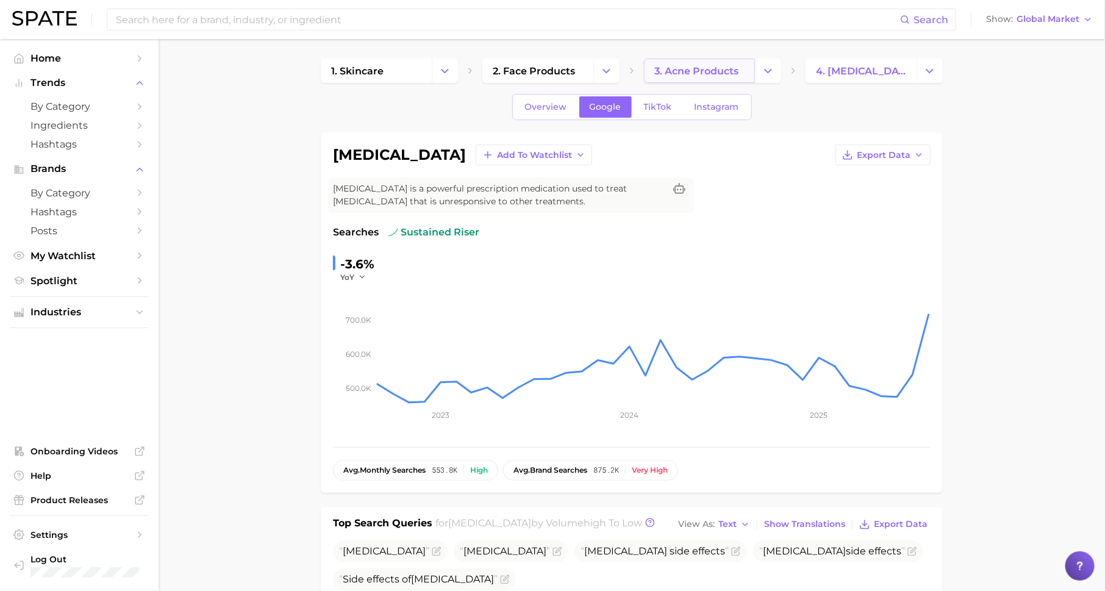
click at [680, 70] on span "3. acne products" at bounding box center [696, 71] width 84 height 12
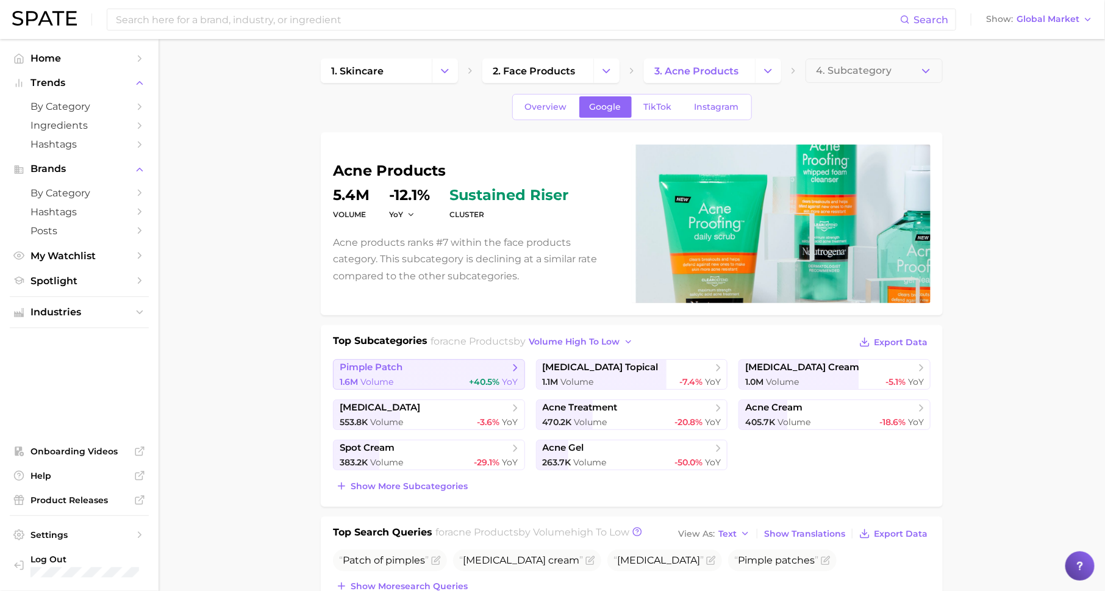
click at [421, 366] on span "pimple patch" at bounding box center [424, 368] width 169 height 12
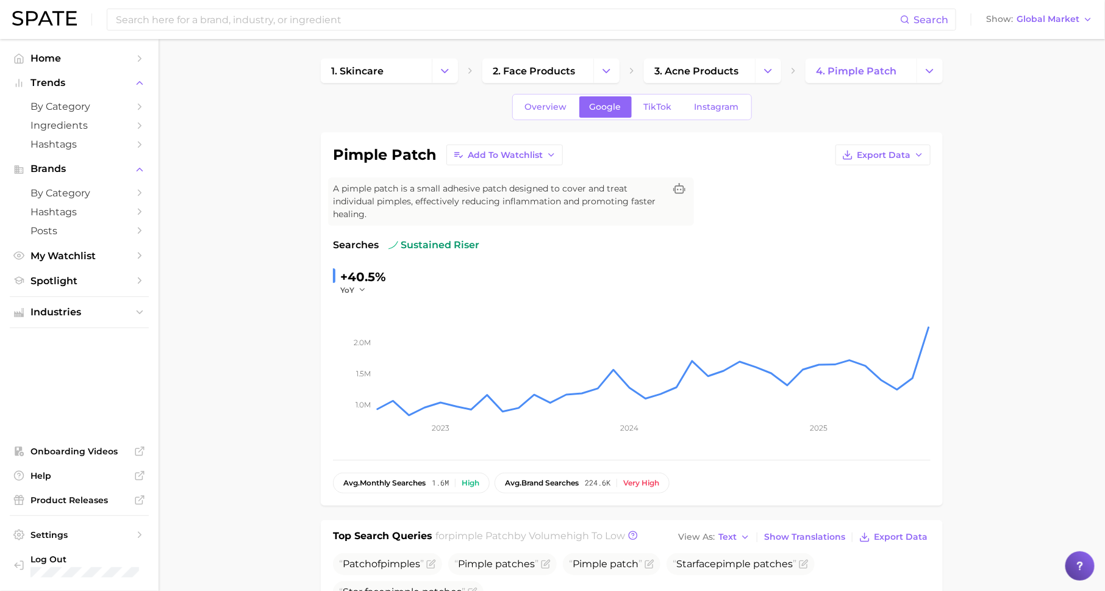
click at [552, 117] on div "Overview Google TikTok Instagram" at bounding box center [632, 107] width 240 height 26
click at [552, 104] on span "Overview" at bounding box center [546, 107] width 42 height 10
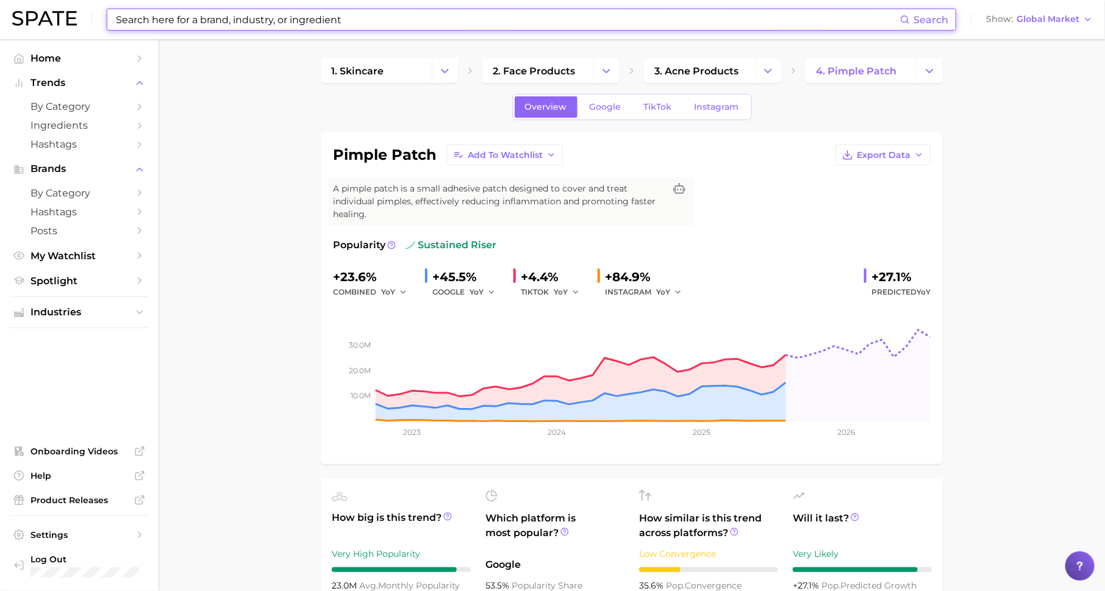
click at [251, 18] on input at bounding box center [507, 19] width 785 height 21
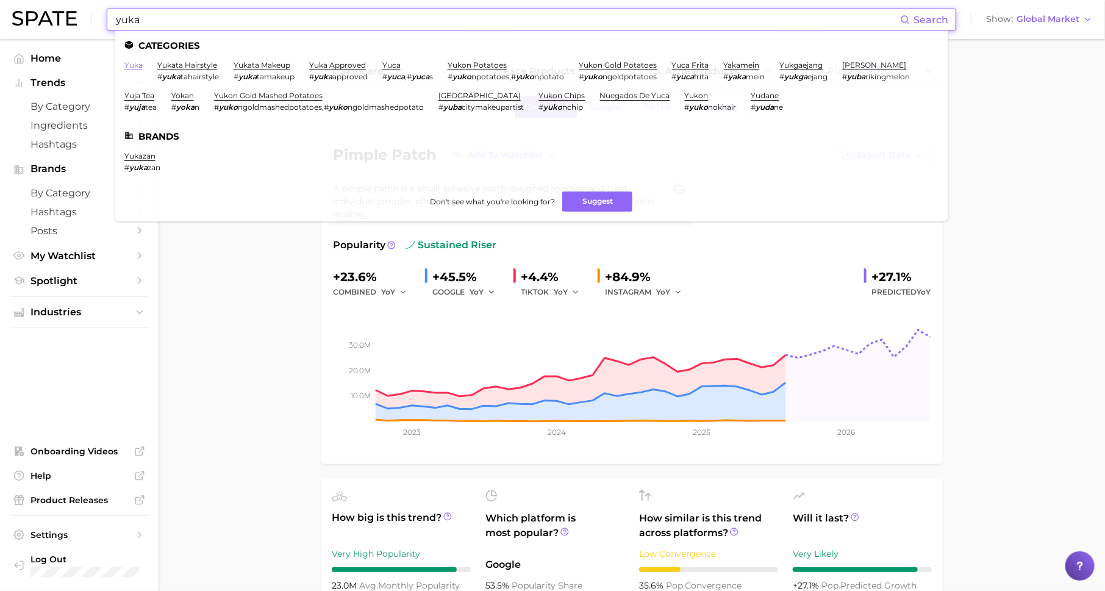
type input "yuka"
click at [135, 64] on link "yuka" at bounding box center [133, 64] width 18 height 9
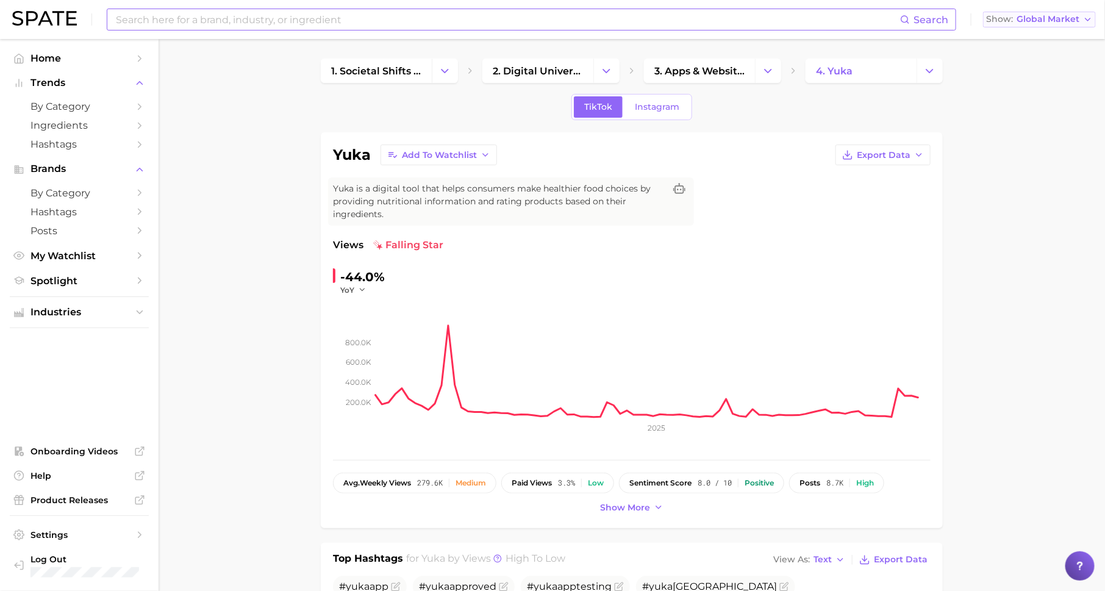
click at [1042, 18] on span "Global Market" at bounding box center [1047, 19] width 63 height 7
click at [1040, 31] on button "[GEOGRAPHIC_DATA]" at bounding box center [1039, 40] width 113 height 22
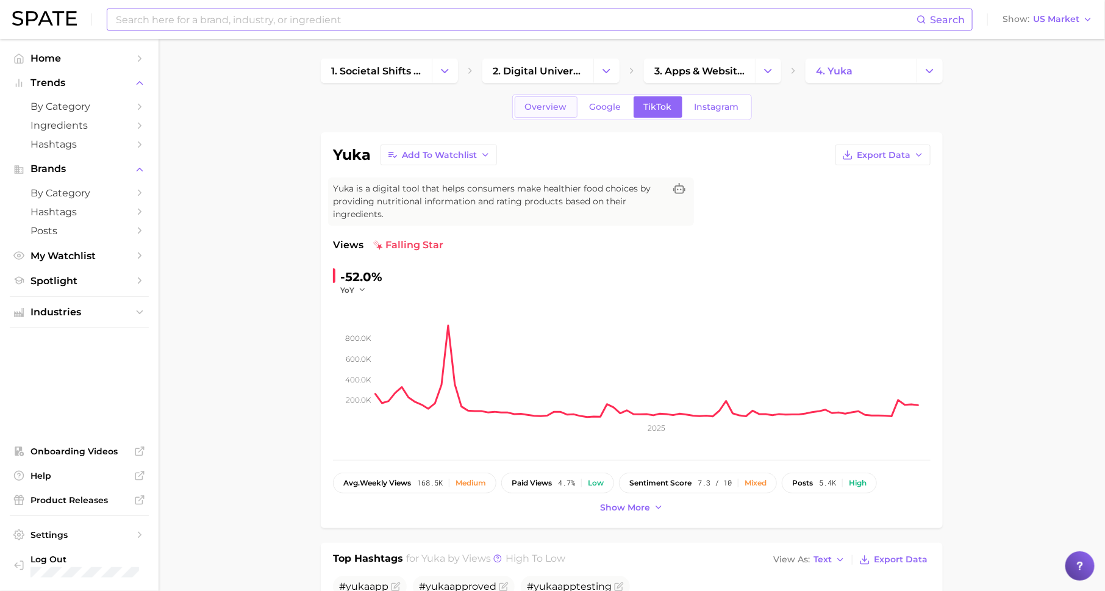
click at [530, 96] on link "Overview" at bounding box center [546, 106] width 63 height 21
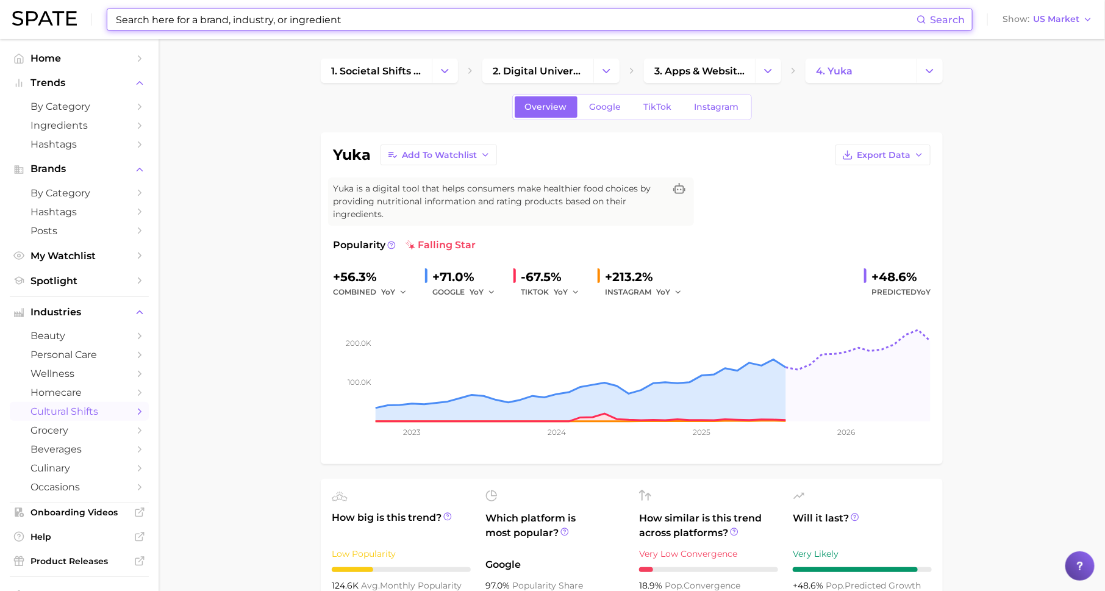
click at [188, 20] on input at bounding box center [516, 19] width 802 height 21
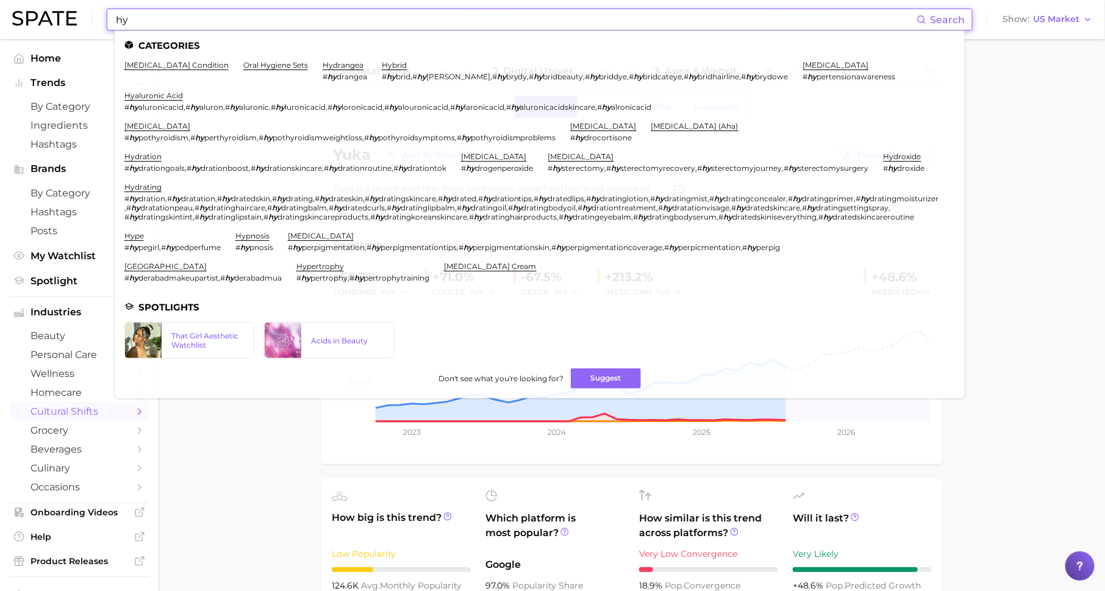
type input "hy"
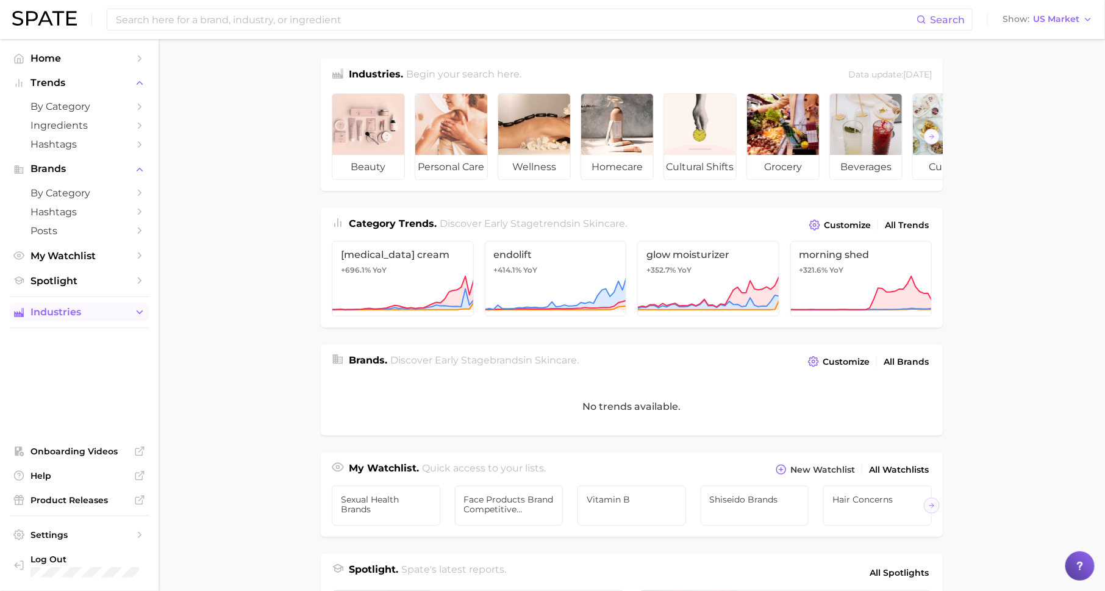
click at [92, 316] on span "Industries" at bounding box center [79, 312] width 98 height 11
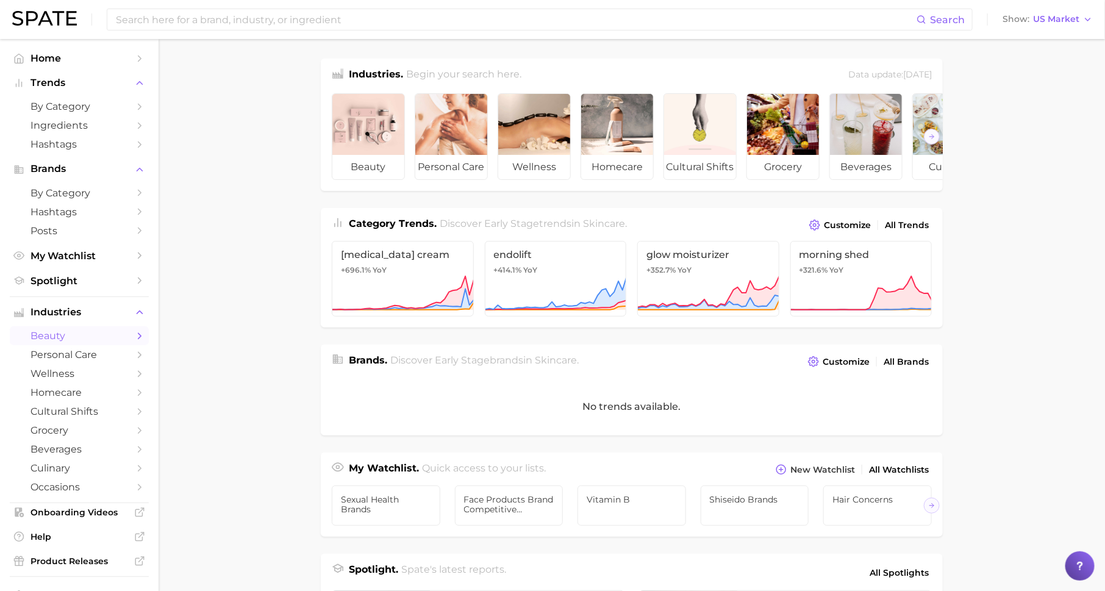
click at [105, 345] on link "beauty" at bounding box center [79, 335] width 139 height 19
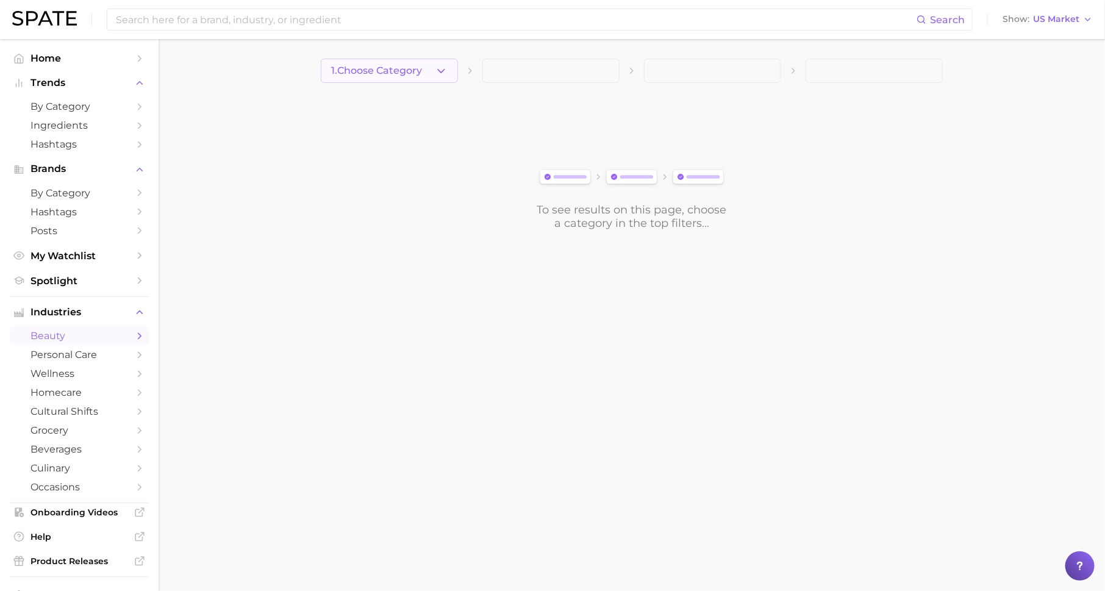
click at [393, 70] on span "1. Choose Category" at bounding box center [376, 70] width 91 height 11
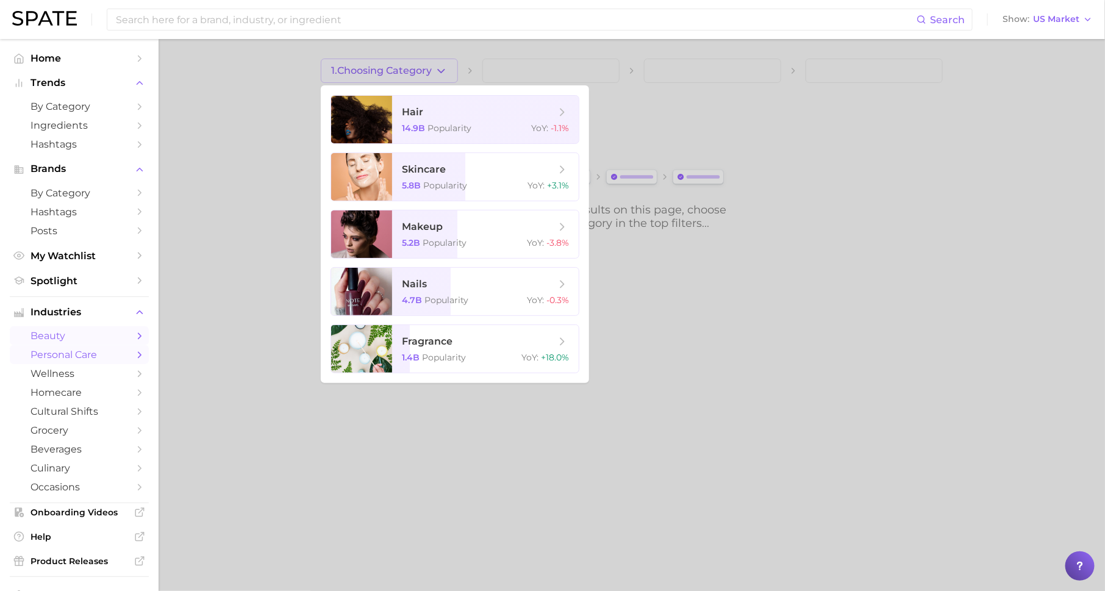
click at [112, 354] on span "personal care" at bounding box center [79, 355] width 98 height 12
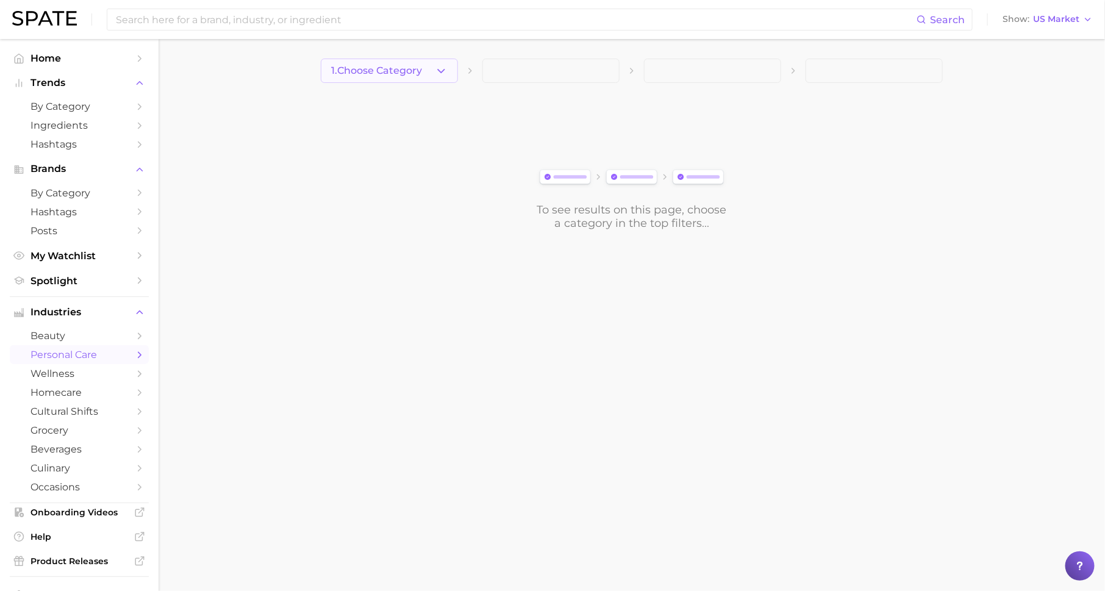
click at [377, 64] on button "1. Choose Category" at bounding box center [389, 71] width 137 height 24
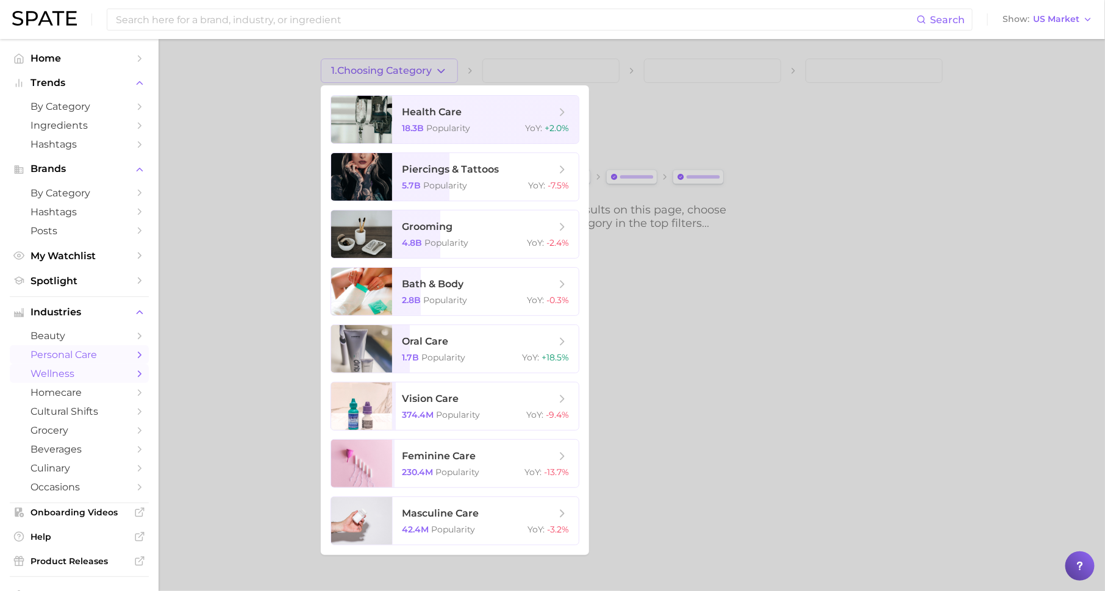
click at [129, 373] on link "wellness" at bounding box center [79, 373] width 139 height 19
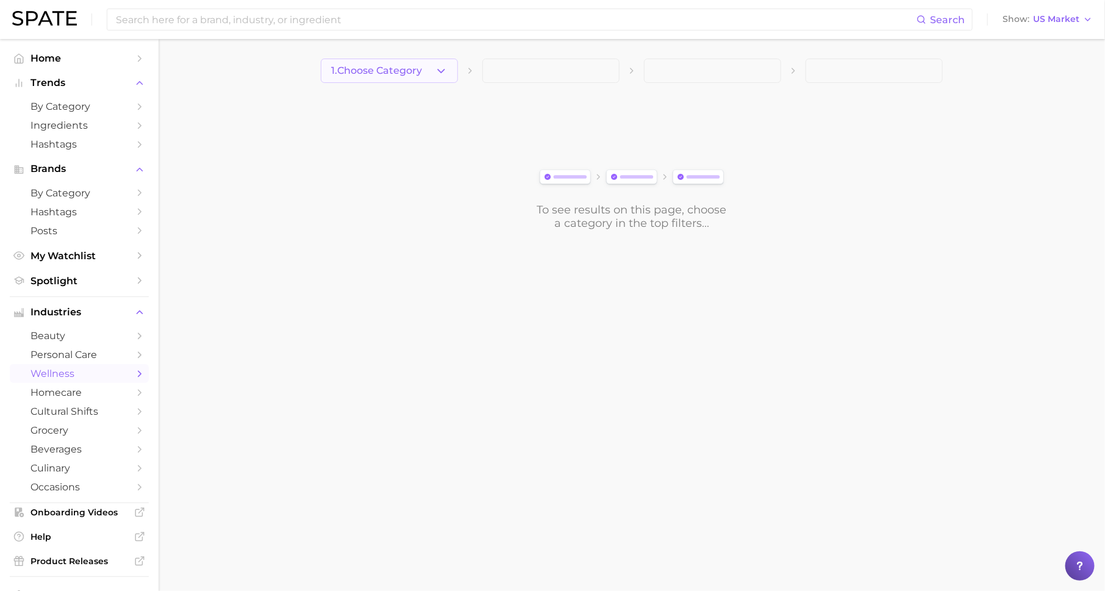
click at [399, 75] on span "1. Choose Category" at bounding box center [376, 70] width 91 height 11
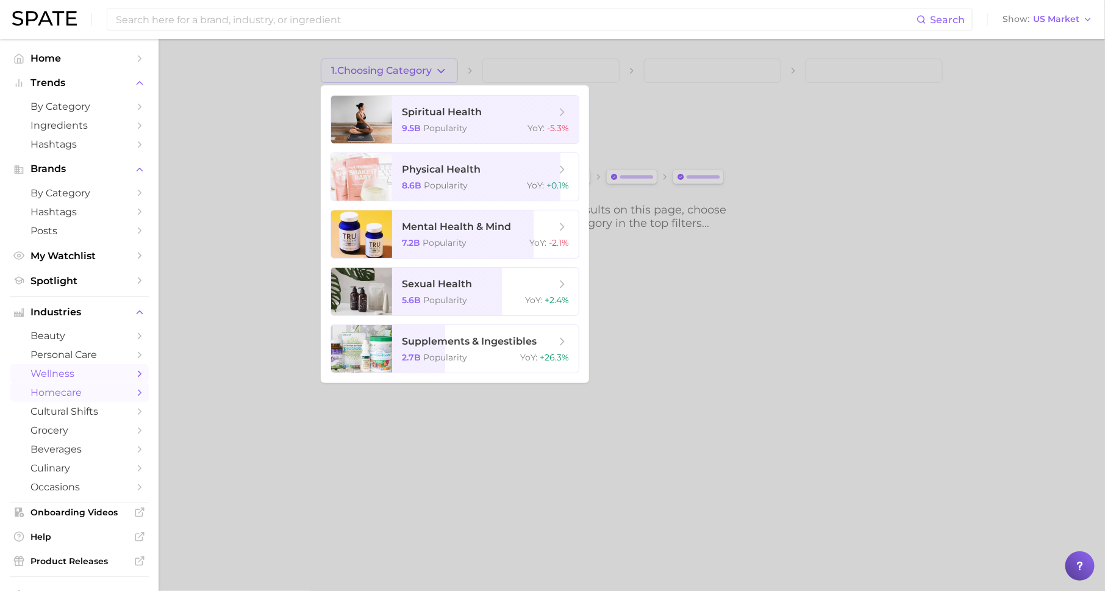
click at [78, 398] on span "homecare" at bounding box center [79, 393] width 98 height 12
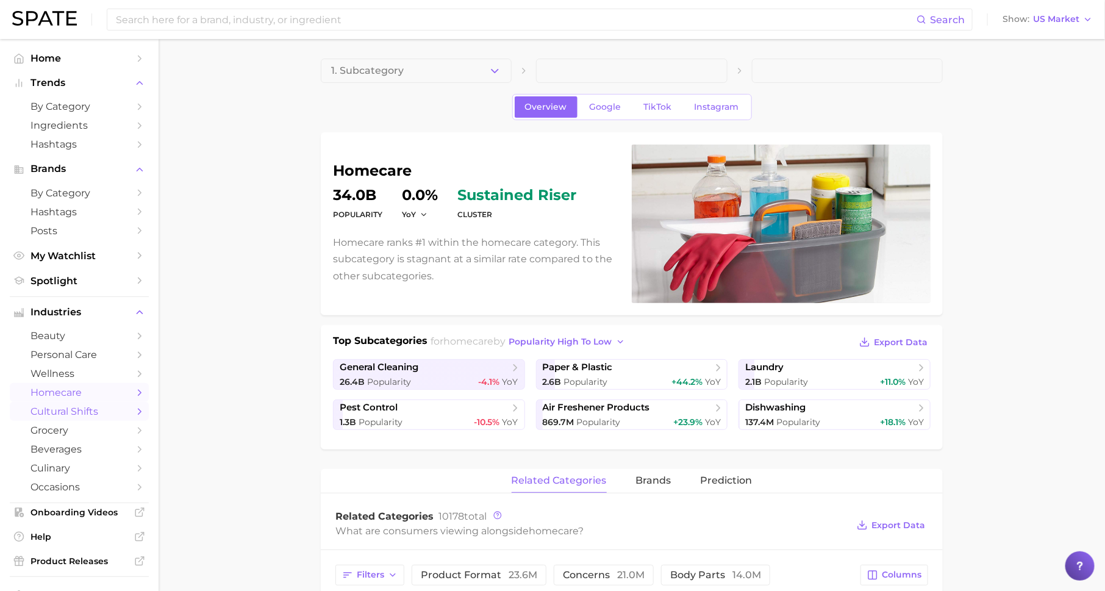
click at [48, 415] on span "cultural shifts" at bounding box center [79, 411] width 98 height 12
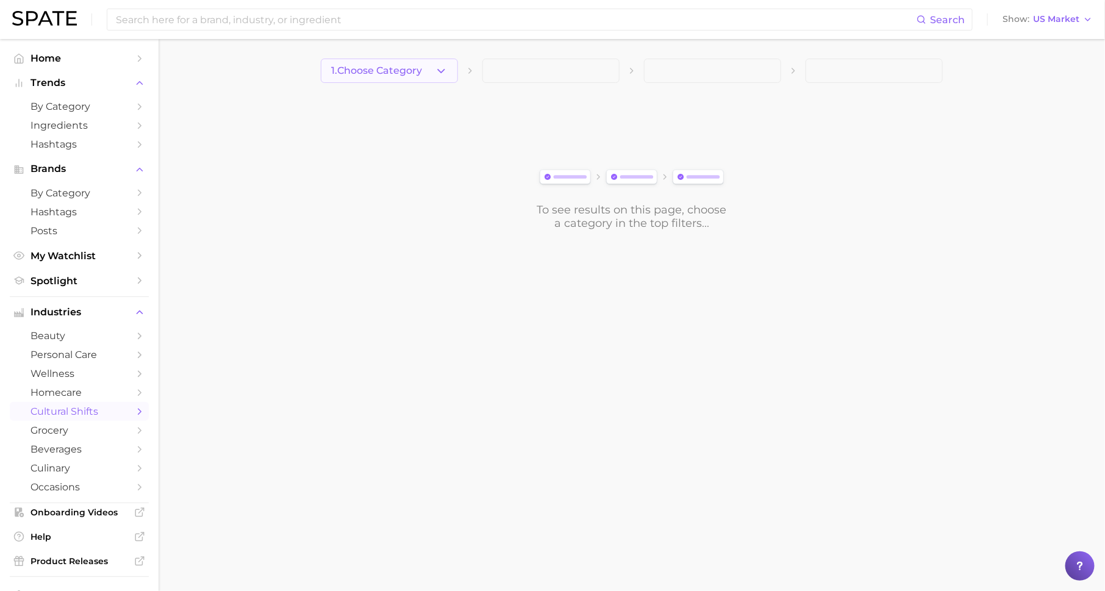
click at [435, 68] on icon "button" at bounding box center [441, 71] width 13 height 13
